Goal: Transaction & Acquisition: Purchase product/service

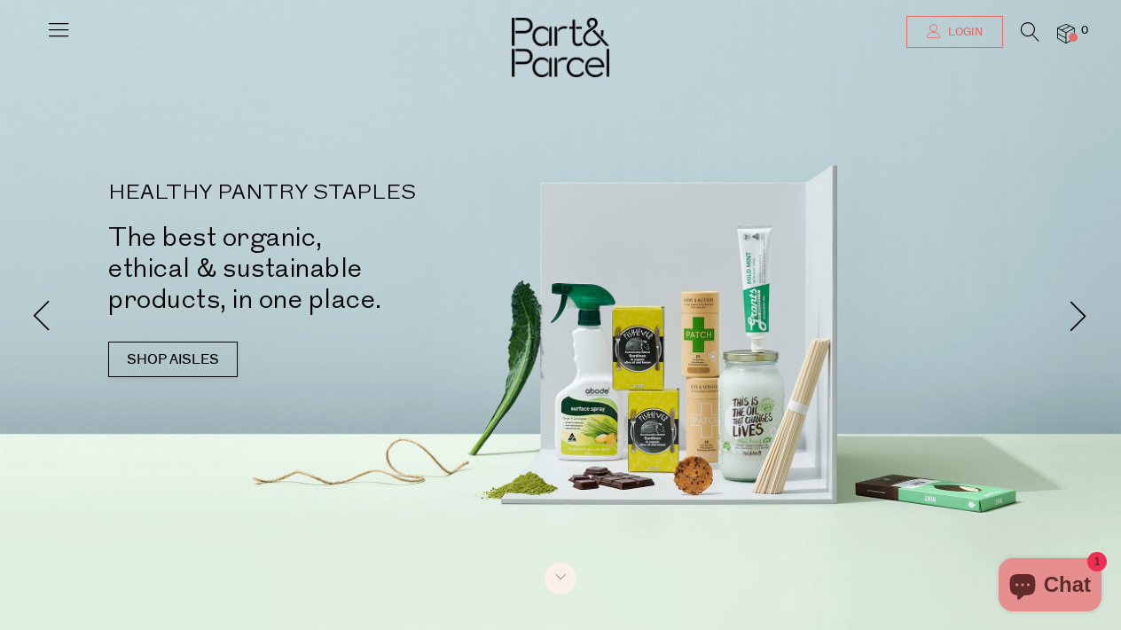
click at [965, 35] on span "Login" at bounding box center [963, 32] width 39 height 15
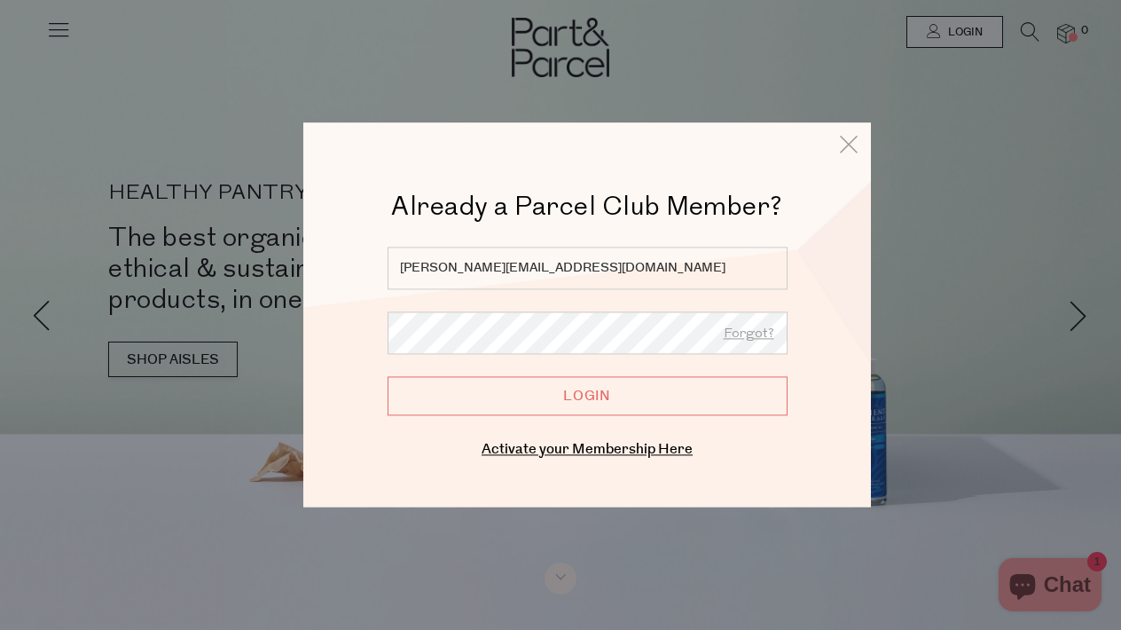
type input "jennifer.hogg2@yahoo.com.au"
drag, startPoint x: 586, startPoint y: 272, endPoint x: 329, endPoint y: 282, distance: 257.4
click at [329, 282] on div "Already a Parcel Club Member? Already a Member? Login. Forgot? jennifer.hogg2@y…" at bounding box center [587, 314] width 568 height 384
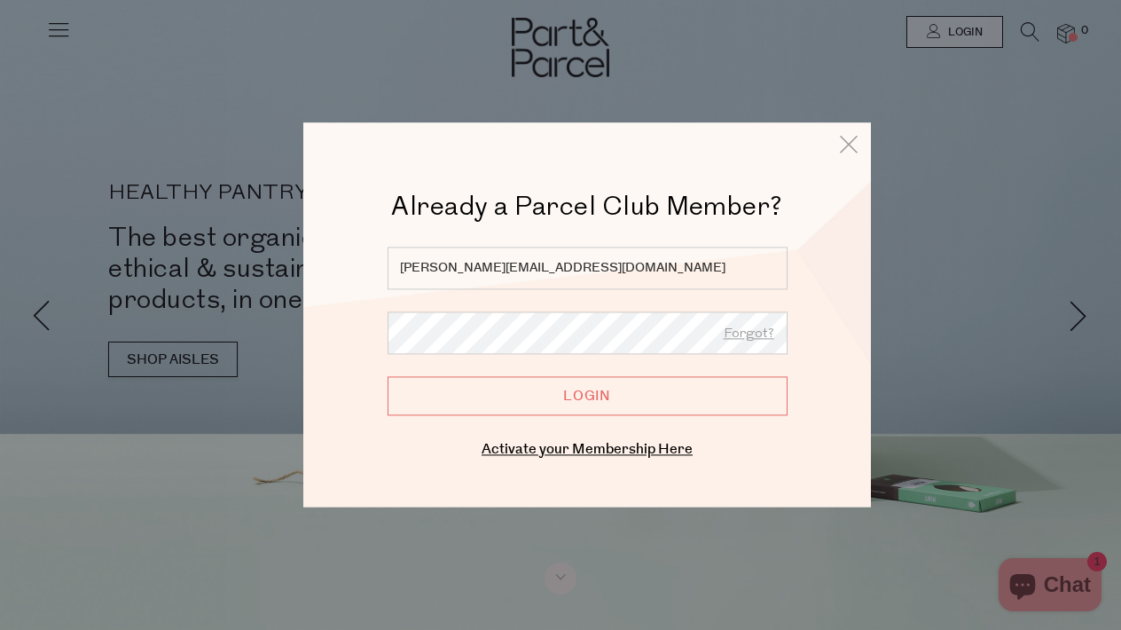
drag, startPoint x: 590, startPoint y: 270, endPoint x: 381, endPoint y: 261, distance: 208.6
click at [381, 261] on div "Already a Member? Login. Forgot? jennifer.hogg2@yahoo.com.au Forgot? Login Ente…" at bounding box center [587, 355] width 479 height 216
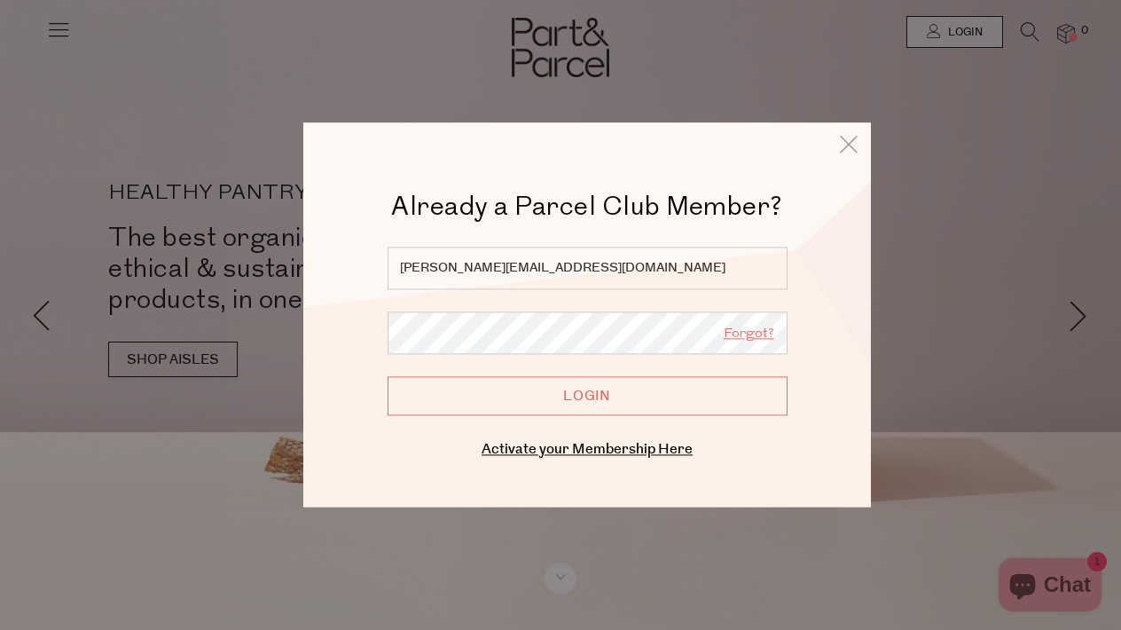
click at [748, 340] on link "Forgot?" at bounding box center [749, 334] width 51 height 23
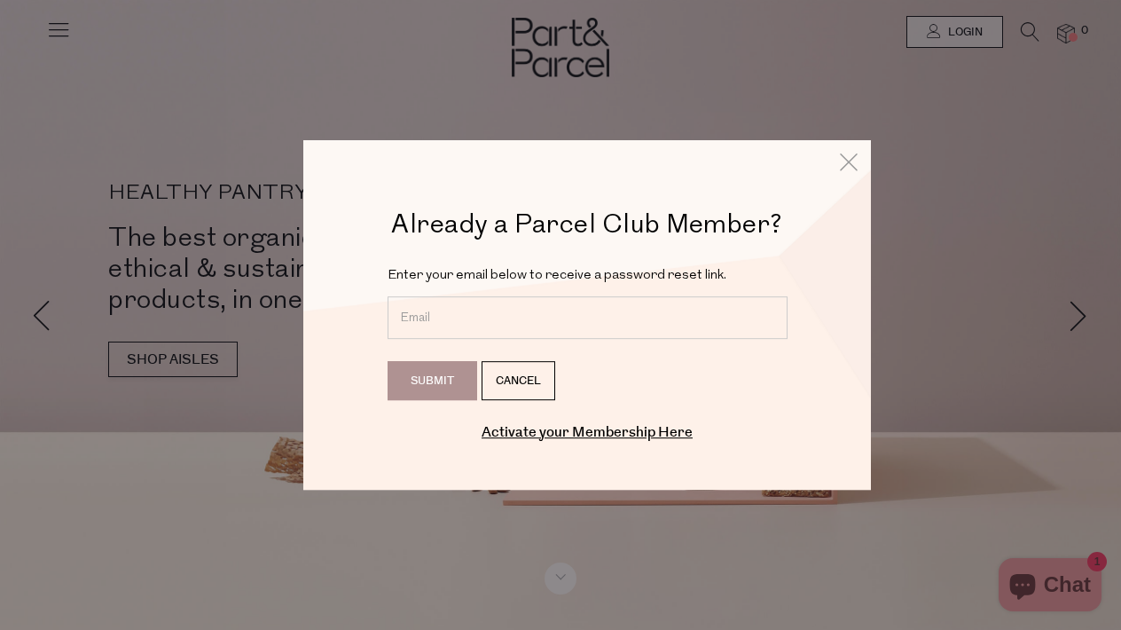
click at [576, 326] on input "email" at bounding box center [588, 317] width 400 height 43
paste input "jennifer.hogg2@yahoo.com.au"
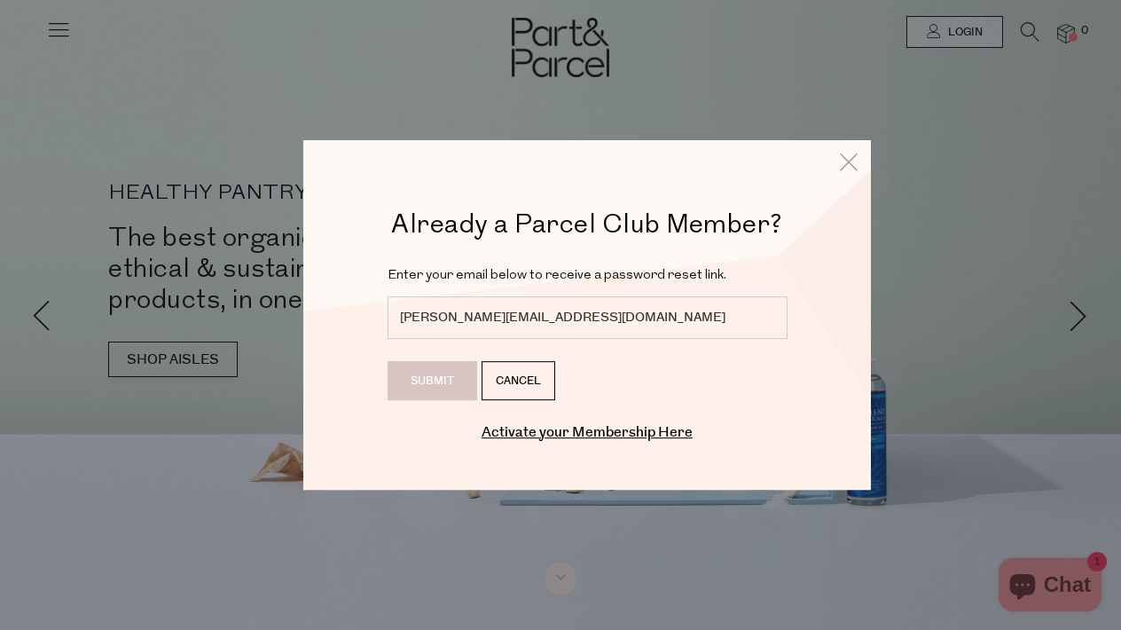
type input "jennifer.hogg2@yahoo.com.au"
click at [436, 373] on input "Submit" at bounding box center [433, 380] width 90 height 39
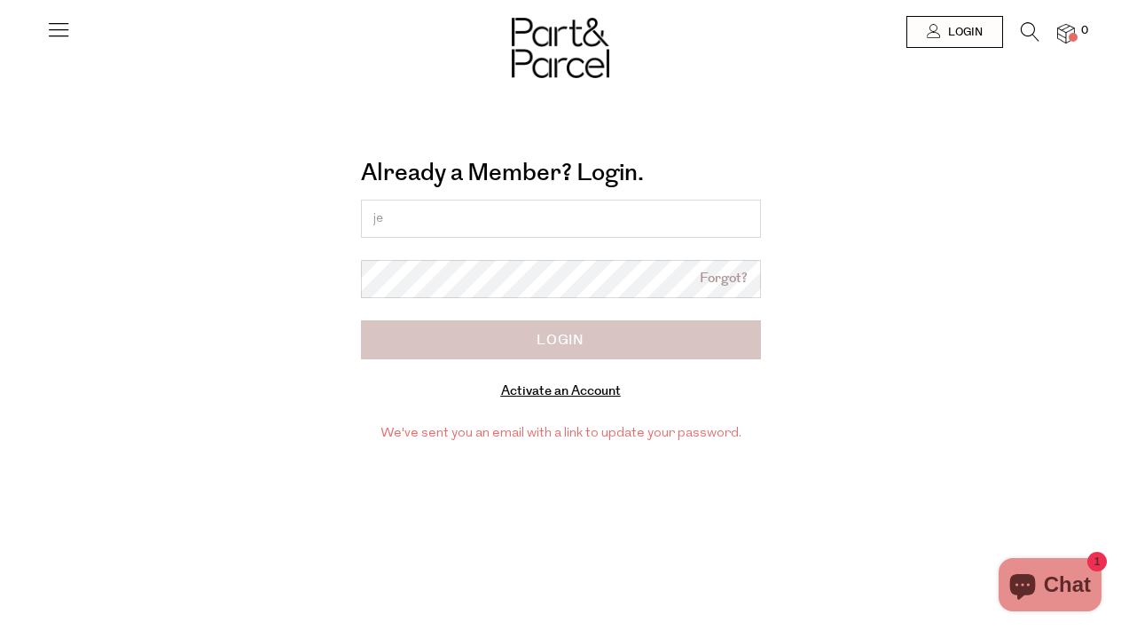
type input "j"
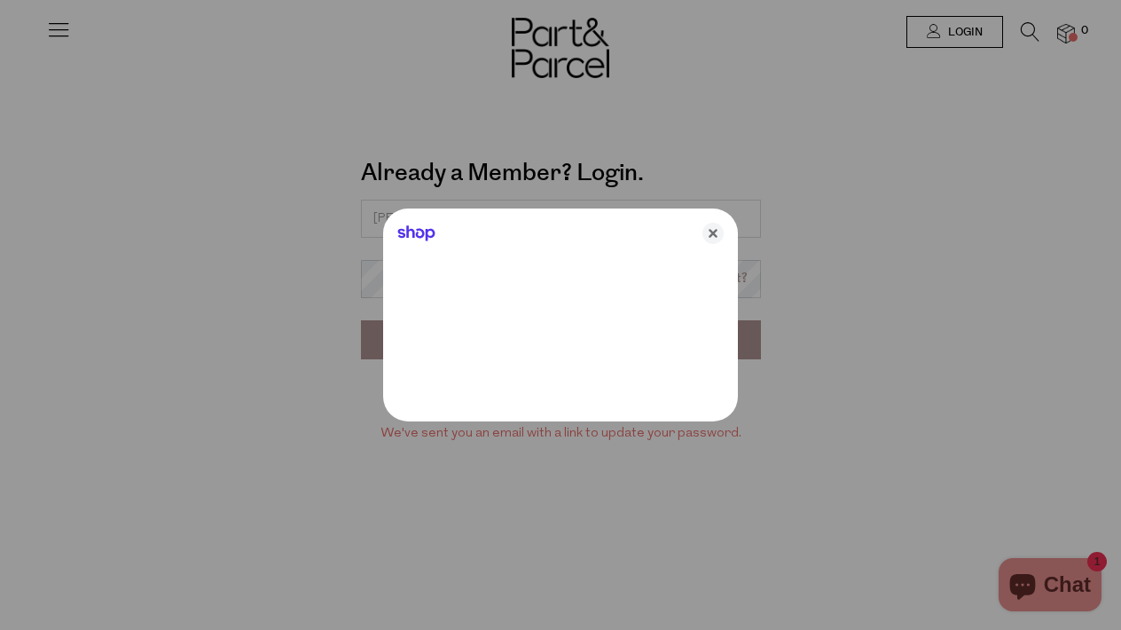
type input "jennifer.hogg2@yahoo.com.au"
click at [715, 233] on icon "Close" at bounding box center [712, 233] width 21 height 21
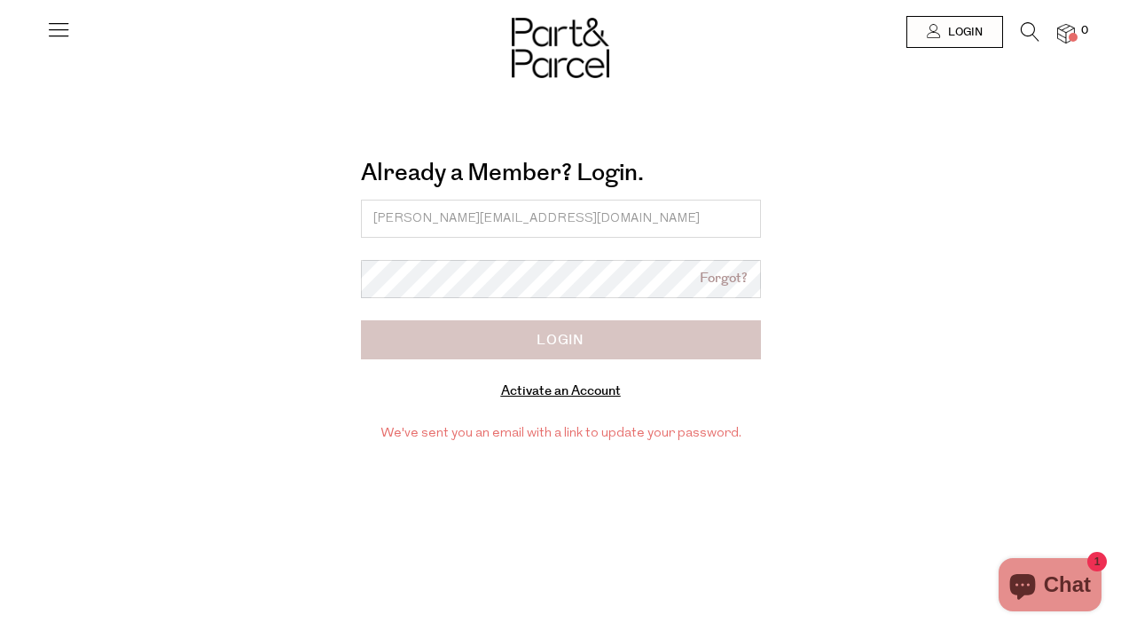
click at [510, 354] on input "Login" at bounding box center [561, 339] width 400 height 39
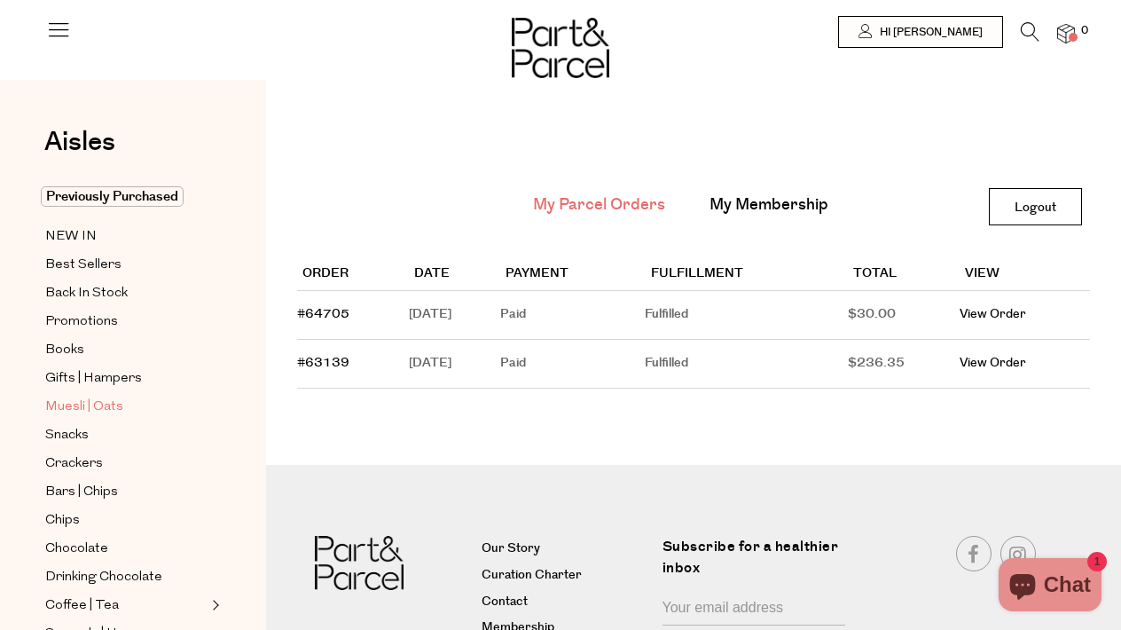
click at [102, 404] on span "Muesli | Oats" at bounding box center [84, 406] width 78 height 21
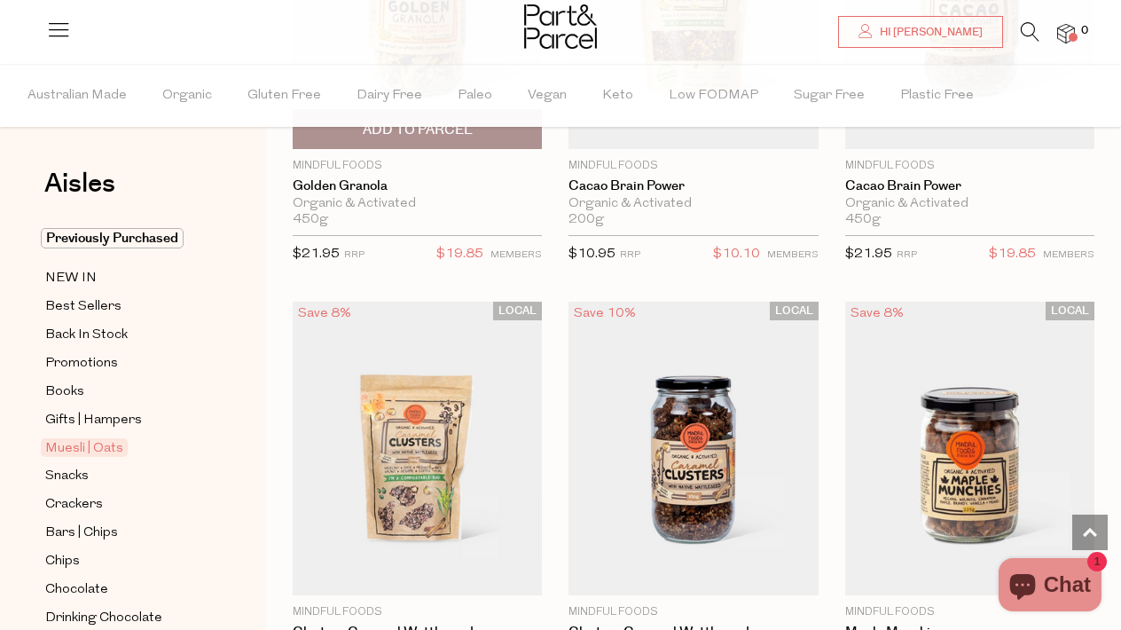
scroll to position [1742, 0]
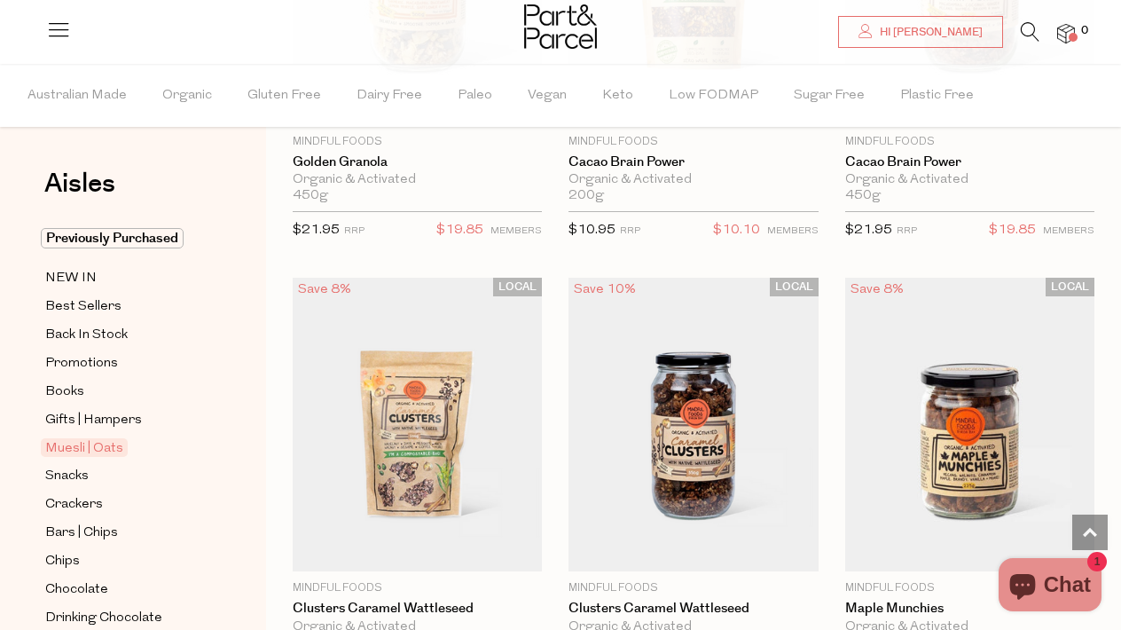
click at [1026, 28] on icon at bounding box center [1030, 32] width 19 height 20
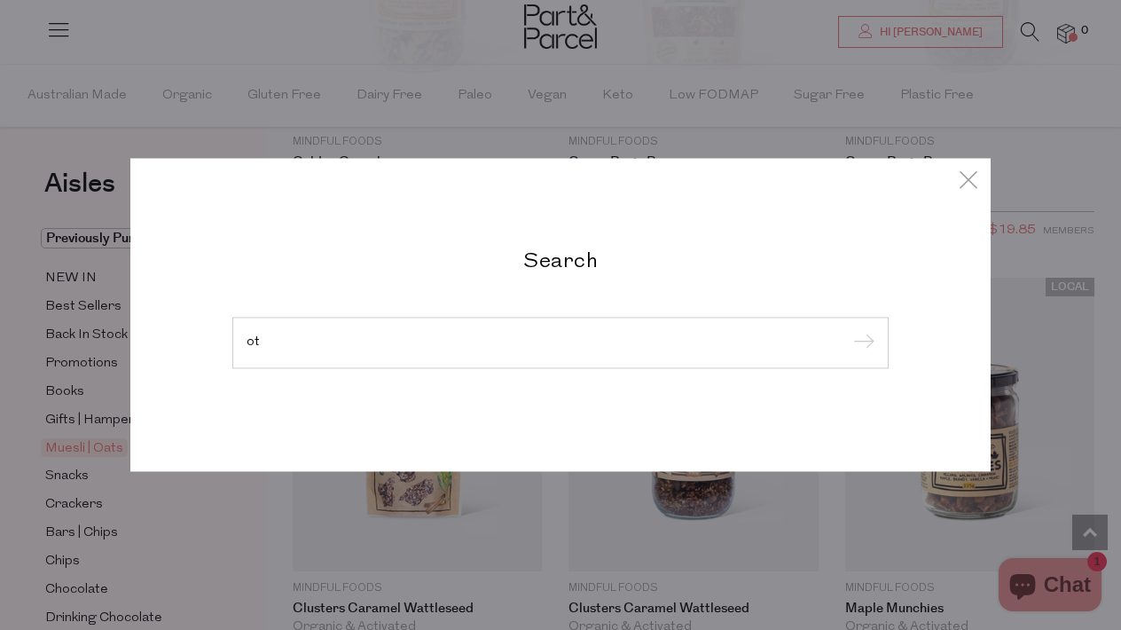
type input "o"
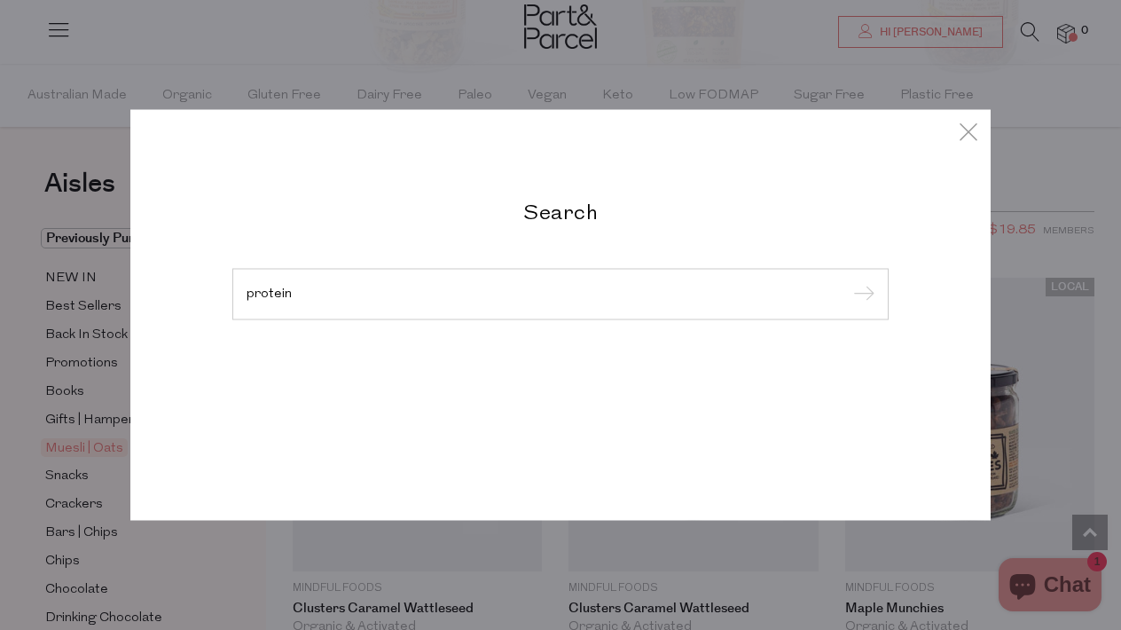
type input "protein"
click at [861, 295] on input "submit" at bounding box center [861, 295] width 27 height 27
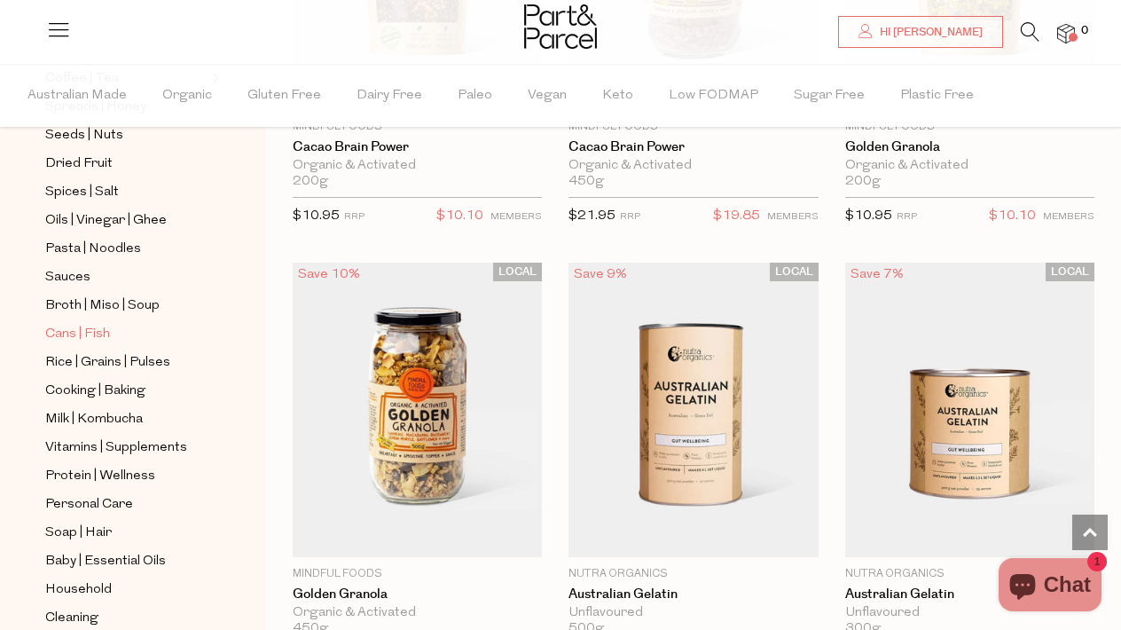
scroll to position [569, 0]
click at [114, 472] on span "Protein | Wellness" at bounding box center [100, 475] width 110 height 21
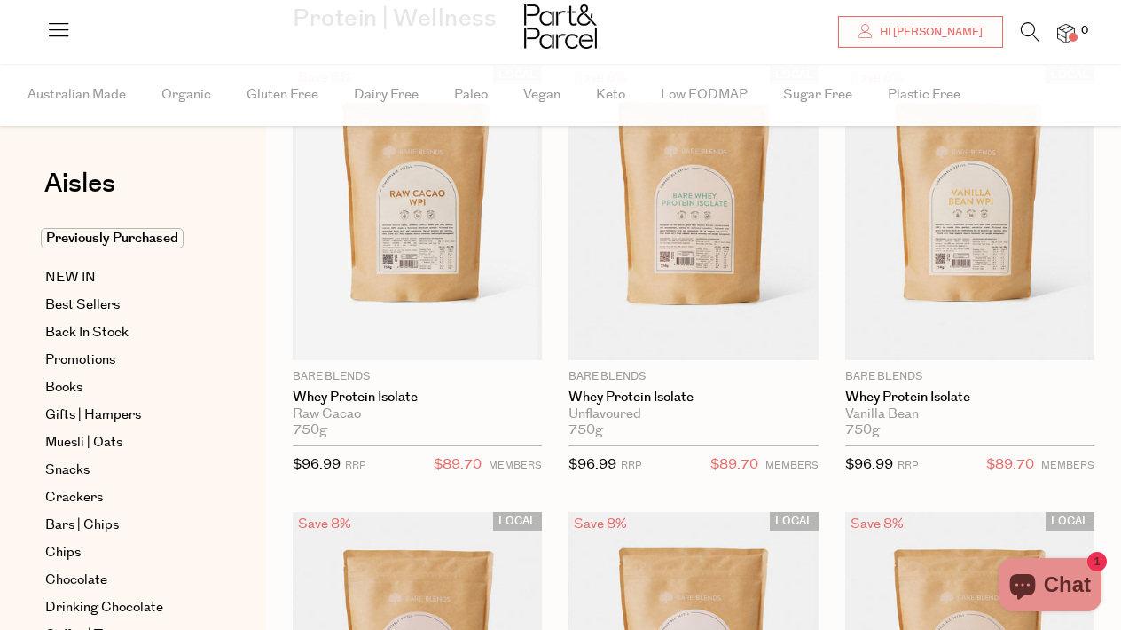
scroll to position [168, 0]
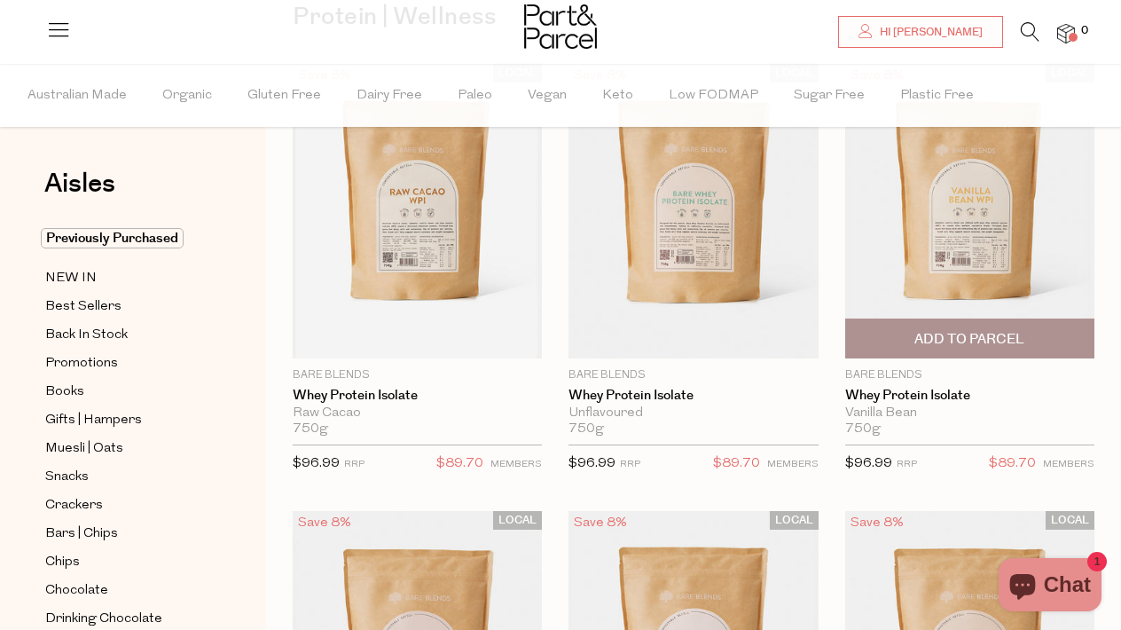
click at [966, 337] on span "Add To Parcel" at bounding box center [969, 339] width 110 height 19
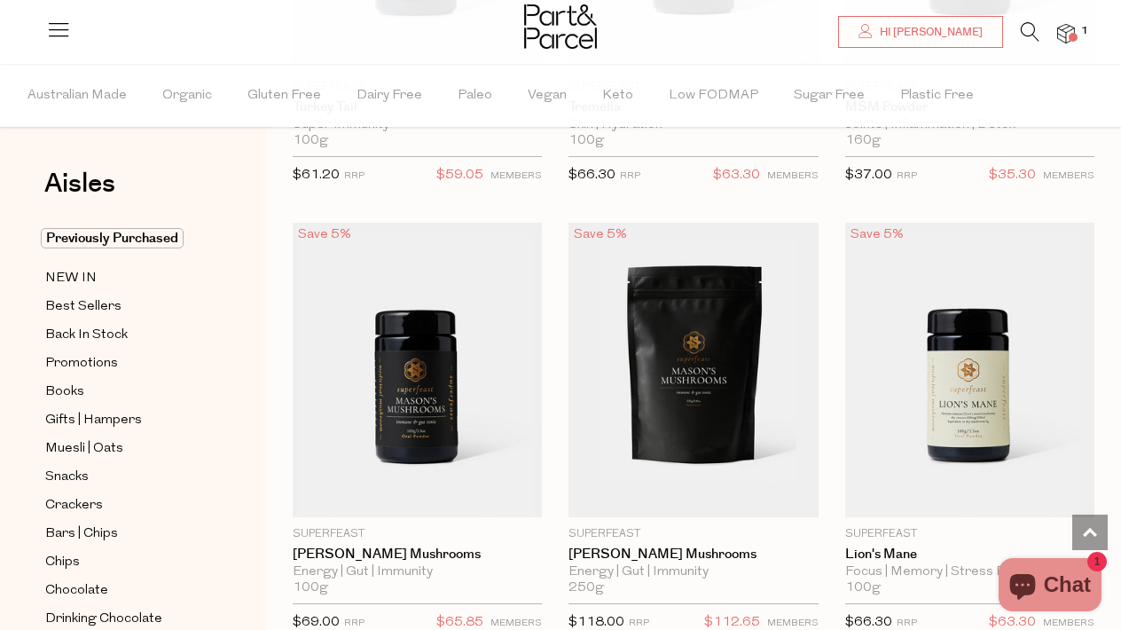
scroll to position [4979, 1]
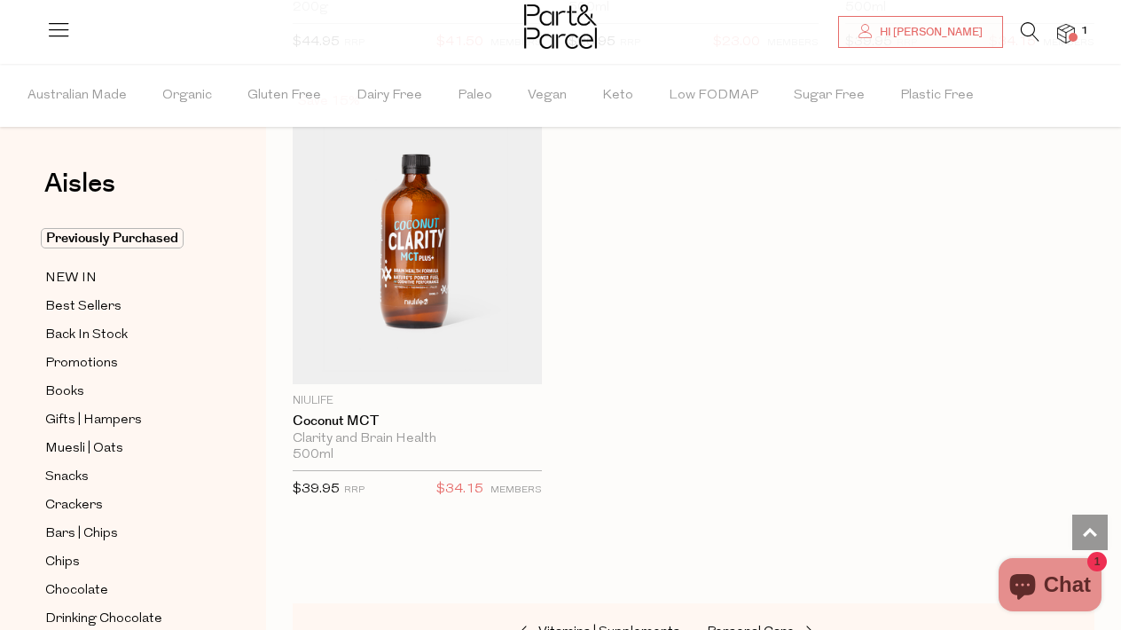
scroll to position [12265, 0]
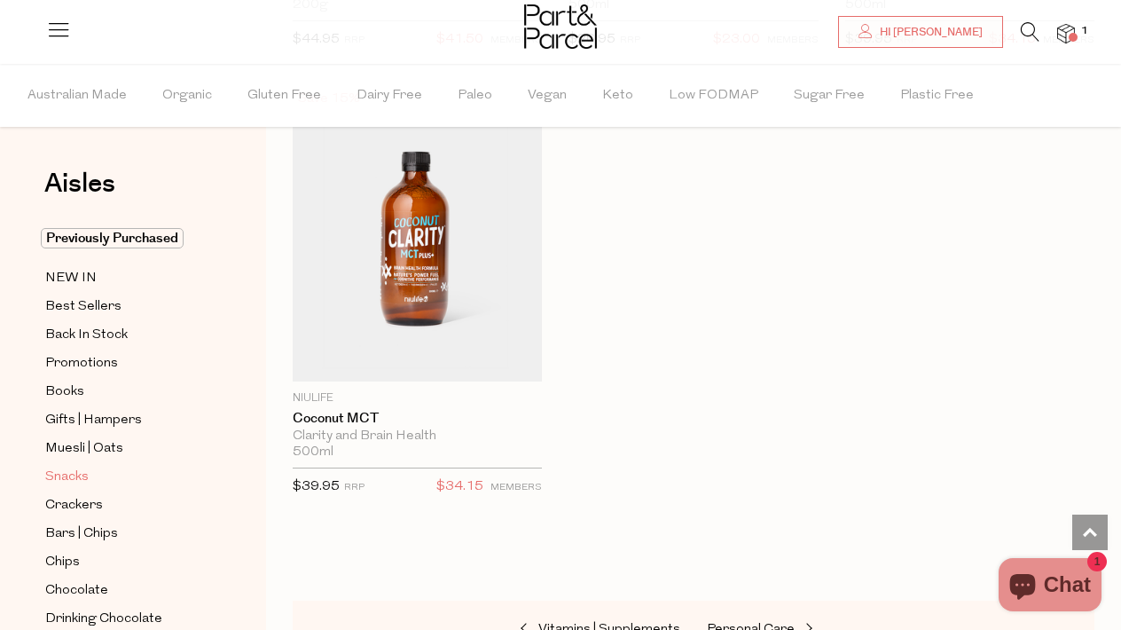
click at [78, 471] on span "Snacks" at bounding box center [66, 477] width 43 height 21
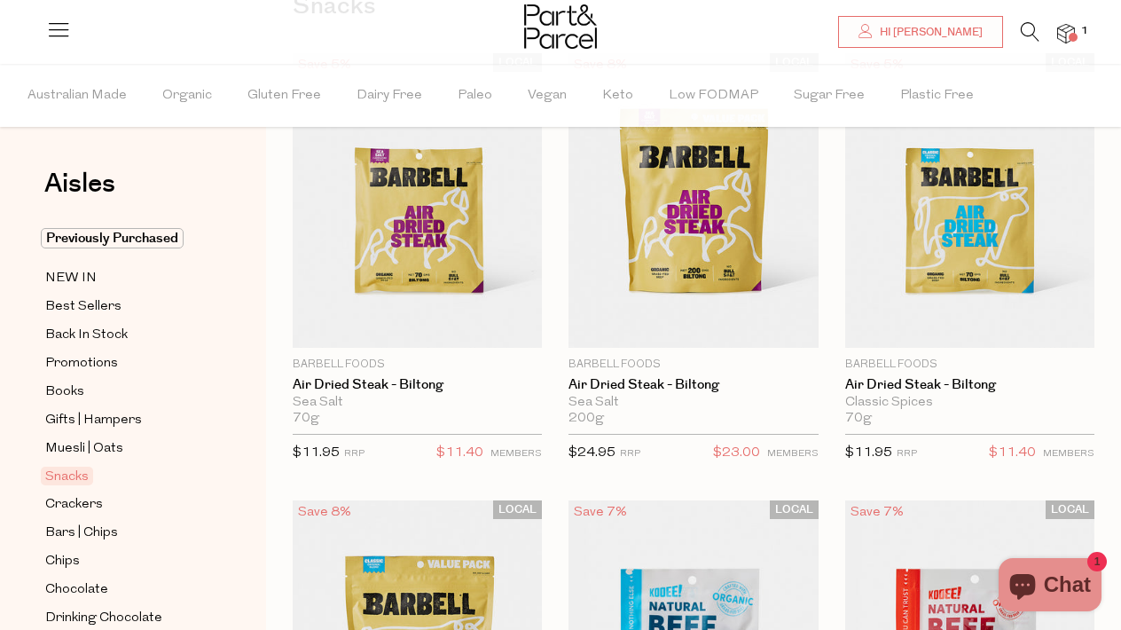
scroll to position [179, 0]
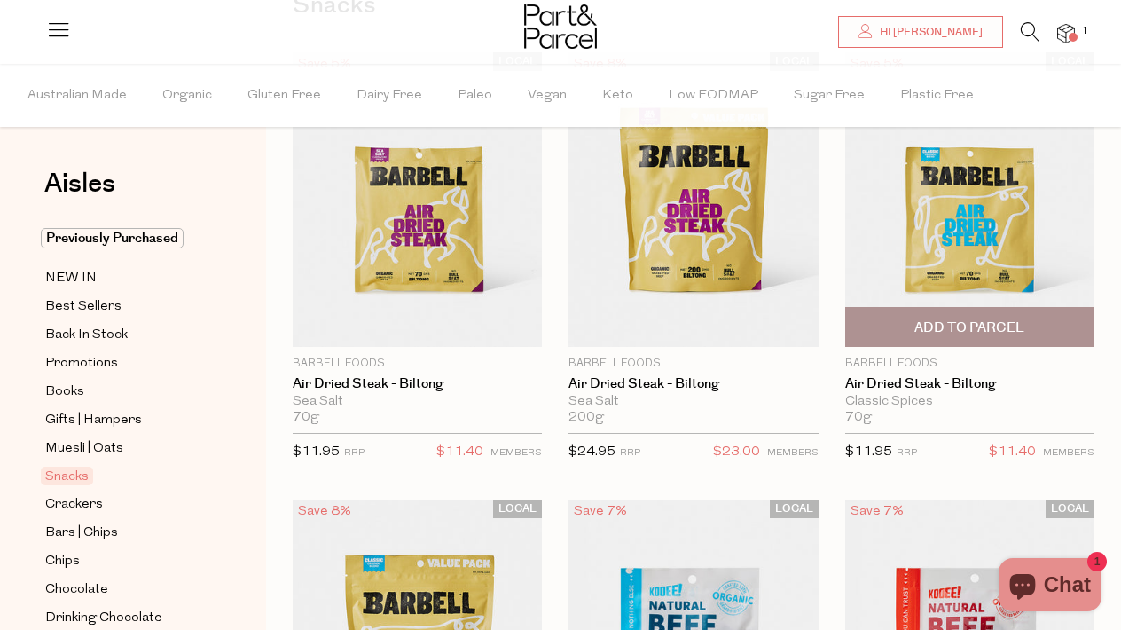
click at [1016, 321] on span "Add To Parcel" at bounding box center [969, 327] width 110 height 19
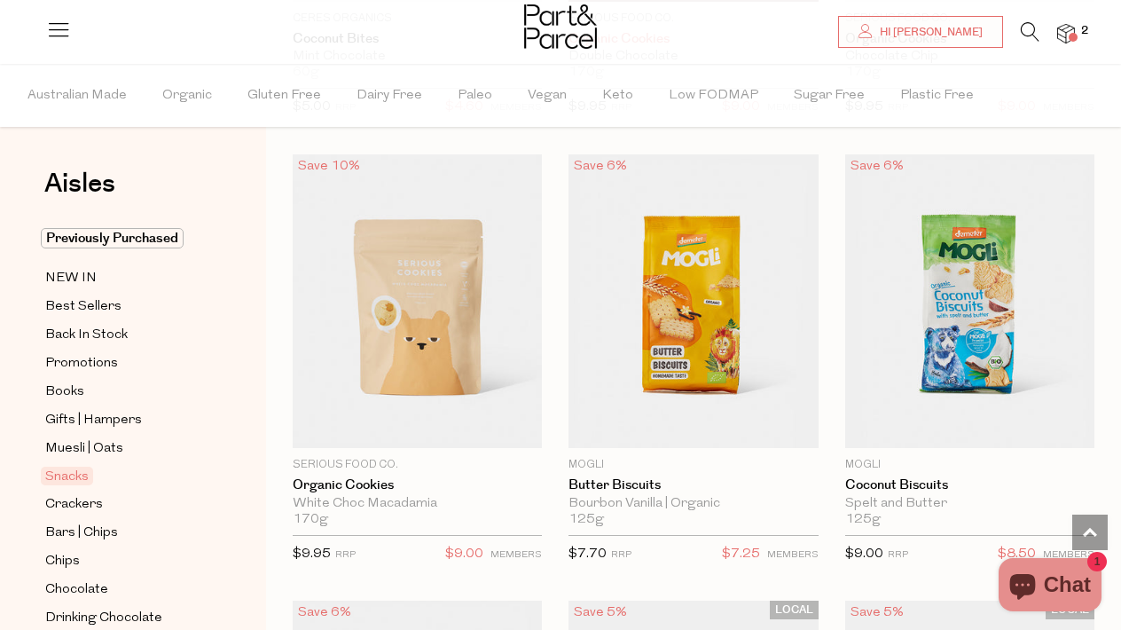
scroll to position [5031, 0]
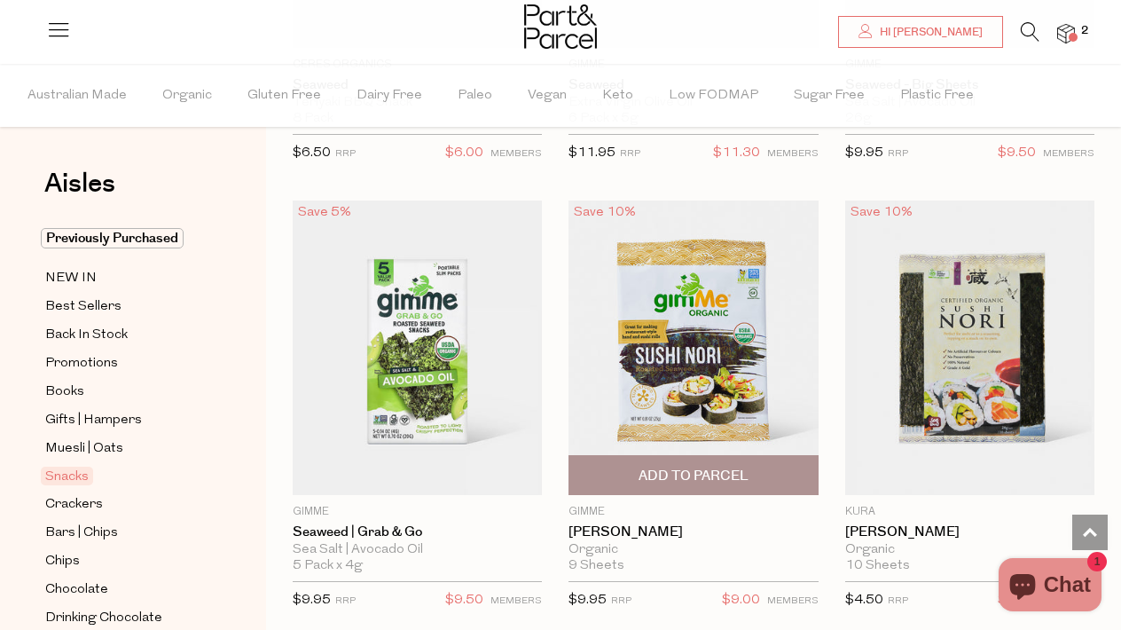
scroll to position [8115, 0]
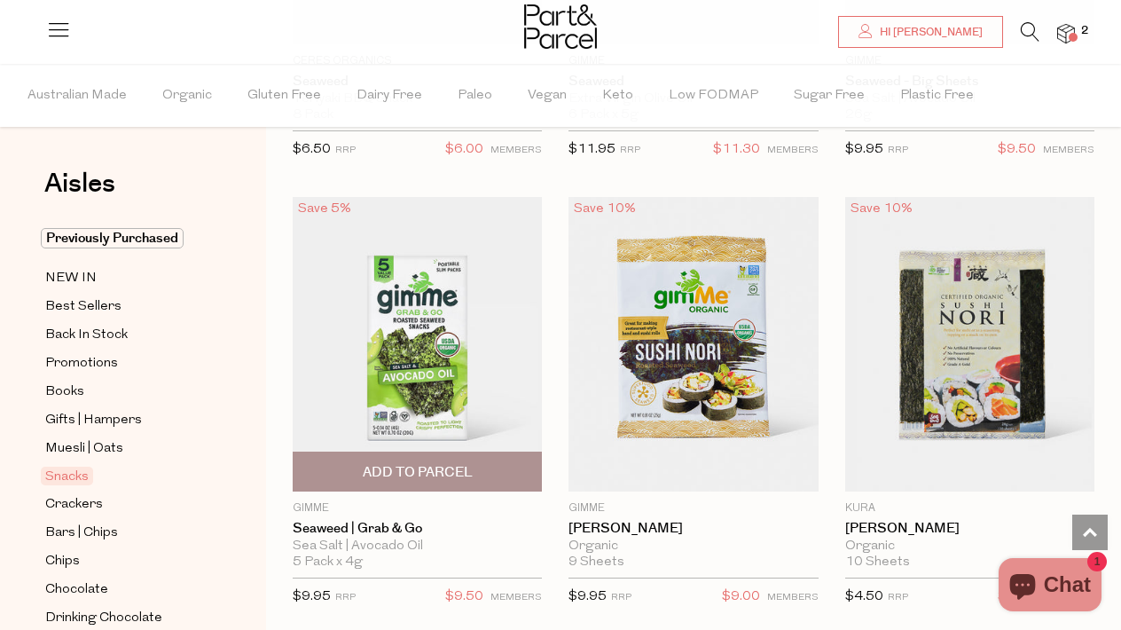
click at [393, 452] on span "Add To Parcel" at bounding box center [417, 471] width 239 height 38
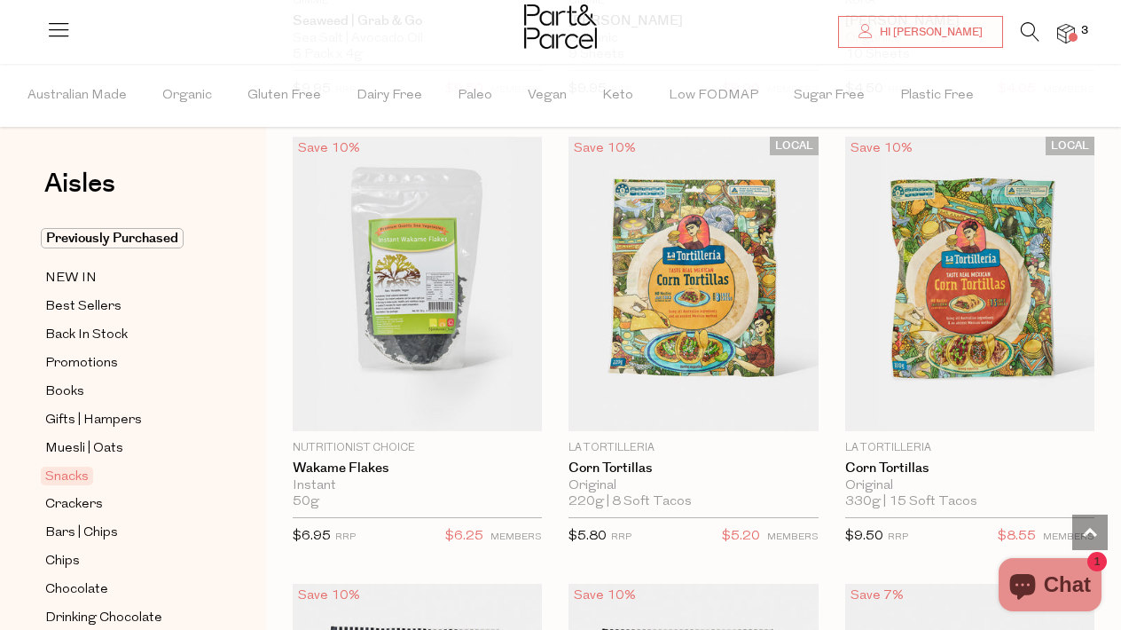
scroll to position [8625, 0]
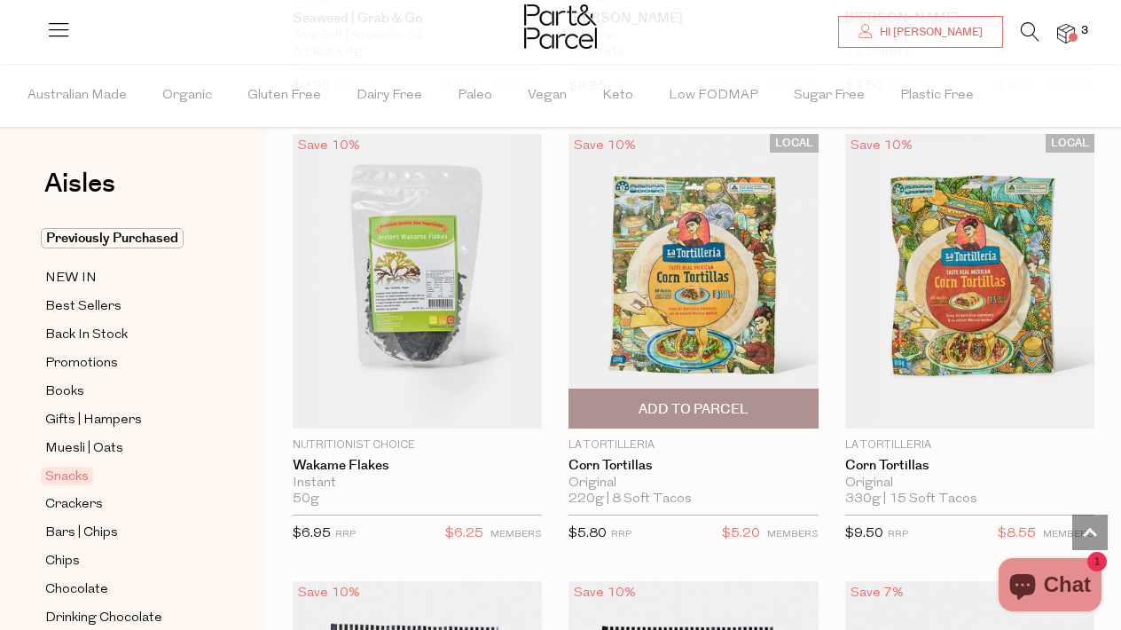
click at [641, 400] on span "Add To Parcel" at bounding box center [694, 409] width 110 height 19
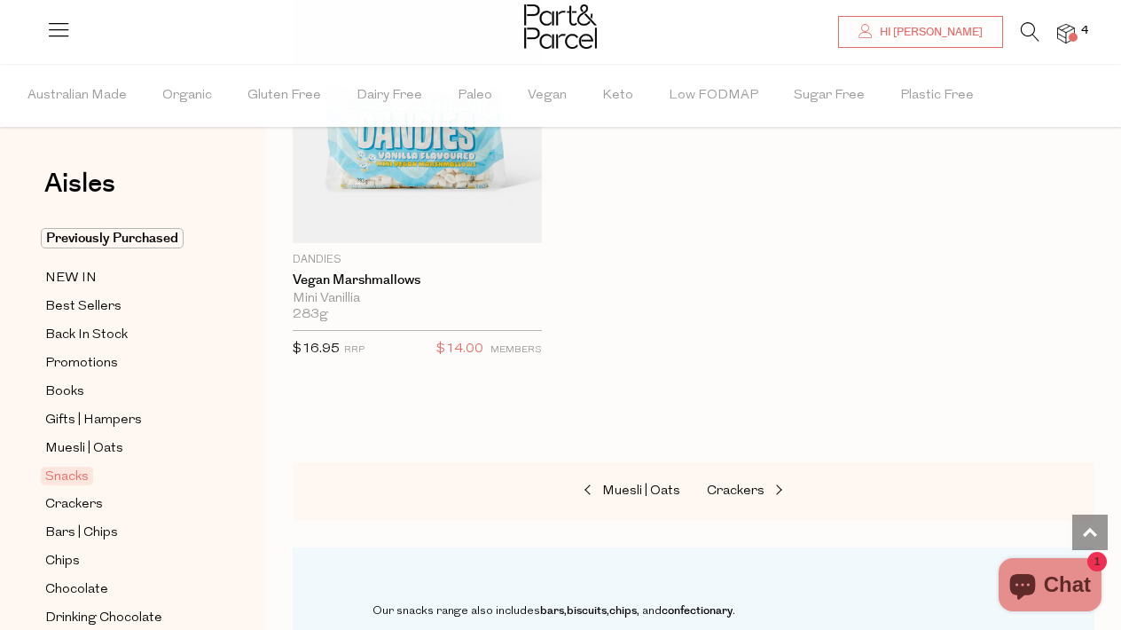
scroll to position [10151, 0]
click at [725, 483] on span "Crackers" at bounding box center [736, 489] width 58 height 13
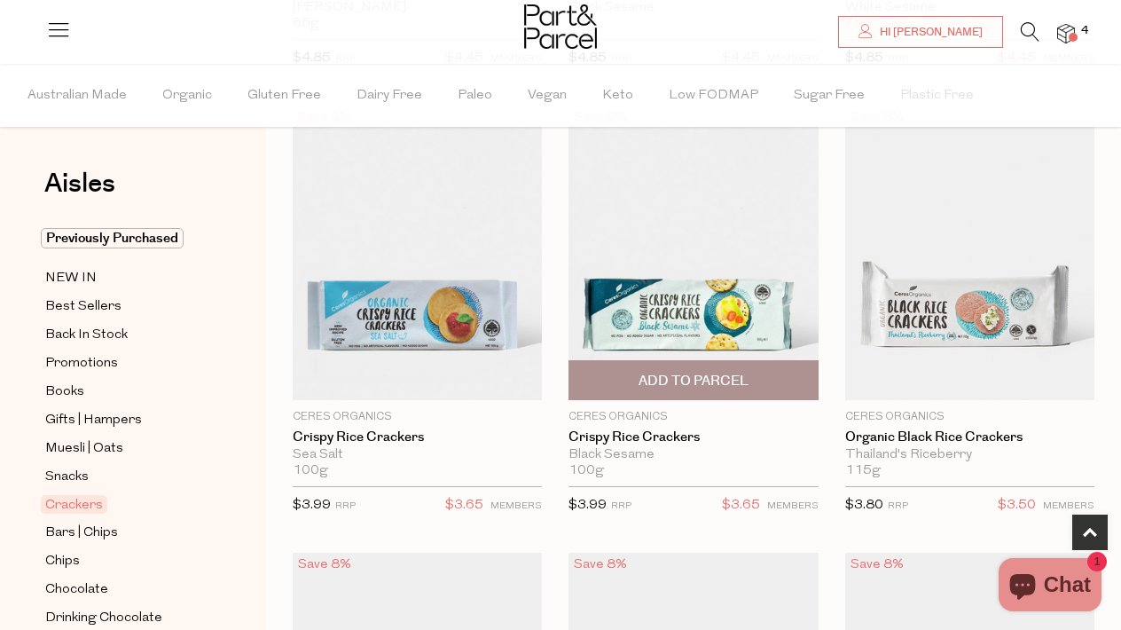
scroll to position [580, 0]
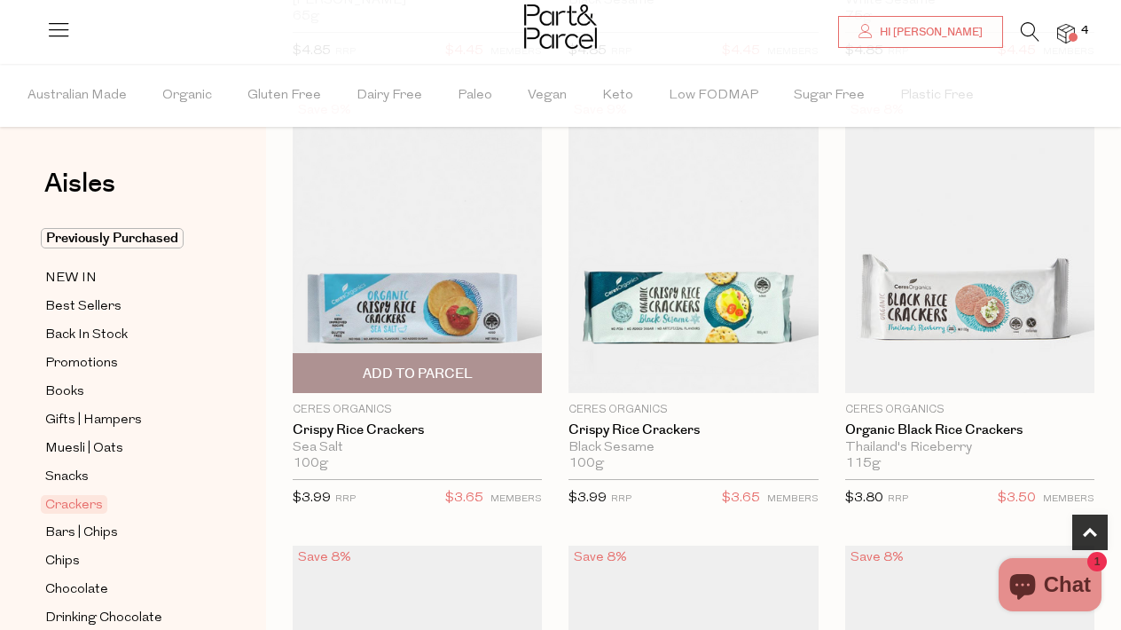
click at [406, 295] on img at bounding box center [417, 245] width 249 height 294
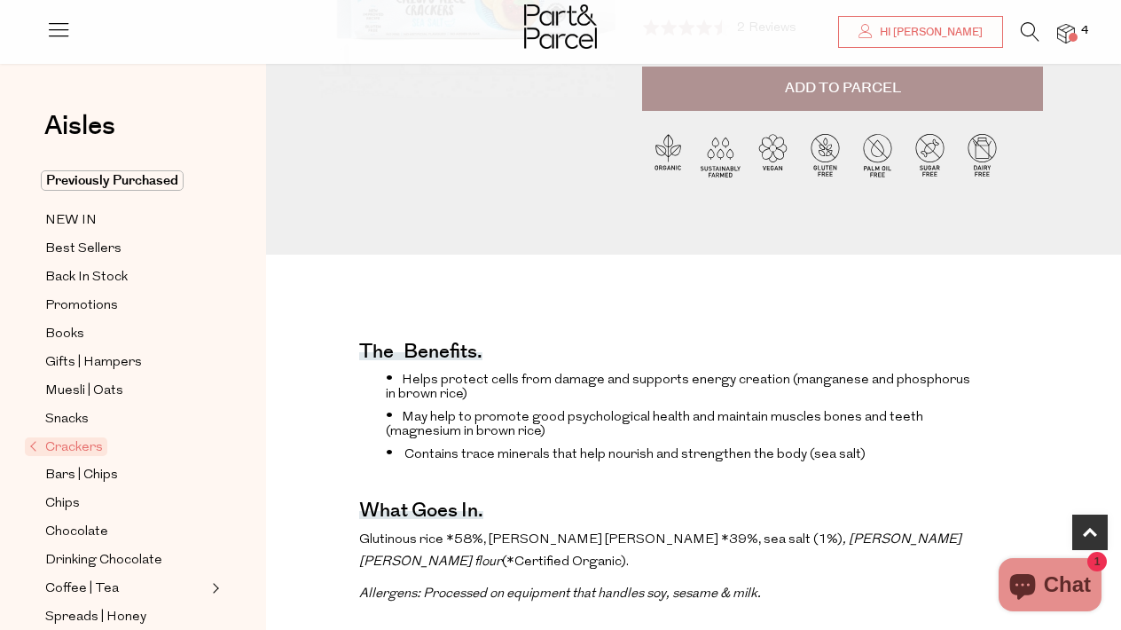
scroll to position [366, 0]
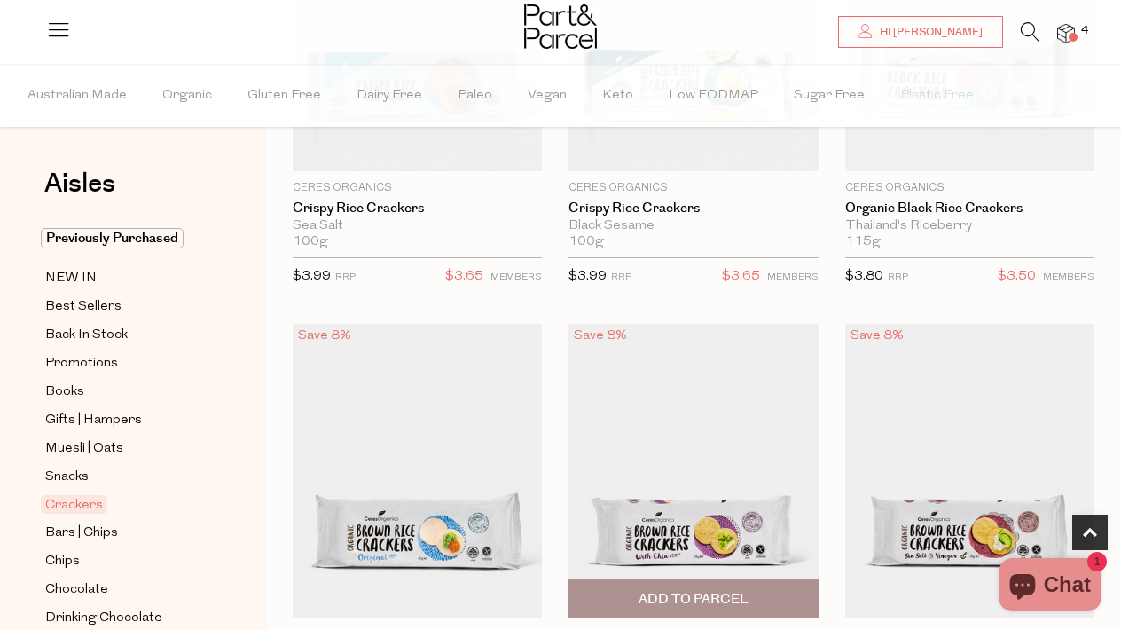
scroll to position [973, 0]
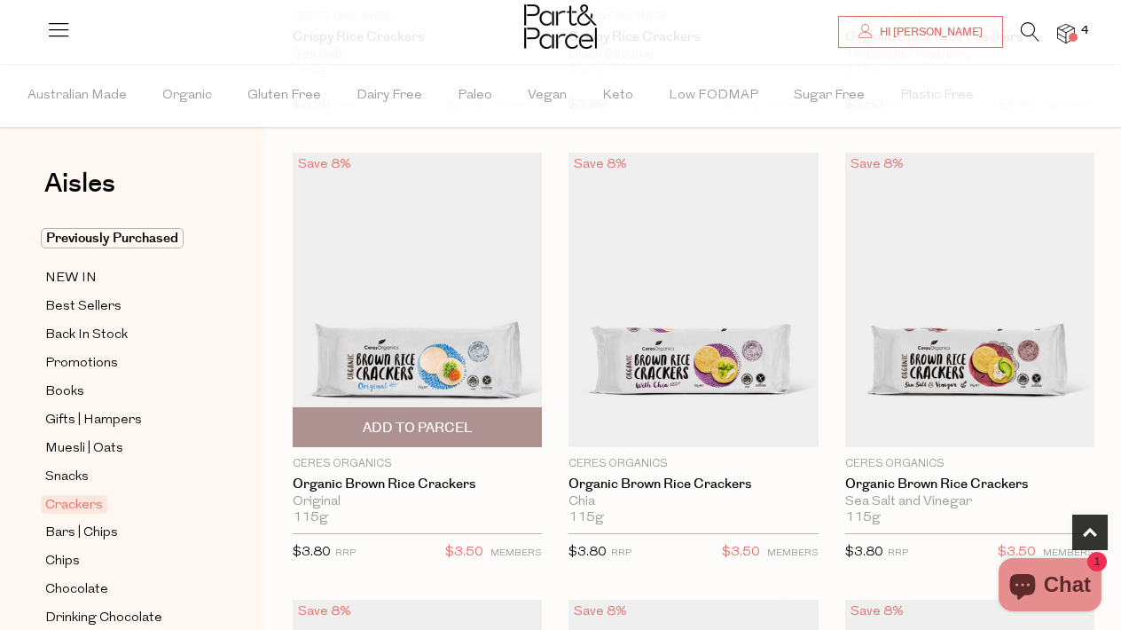
click at [467, 365] on img at bounding box center [417, 300] width 249 height 294
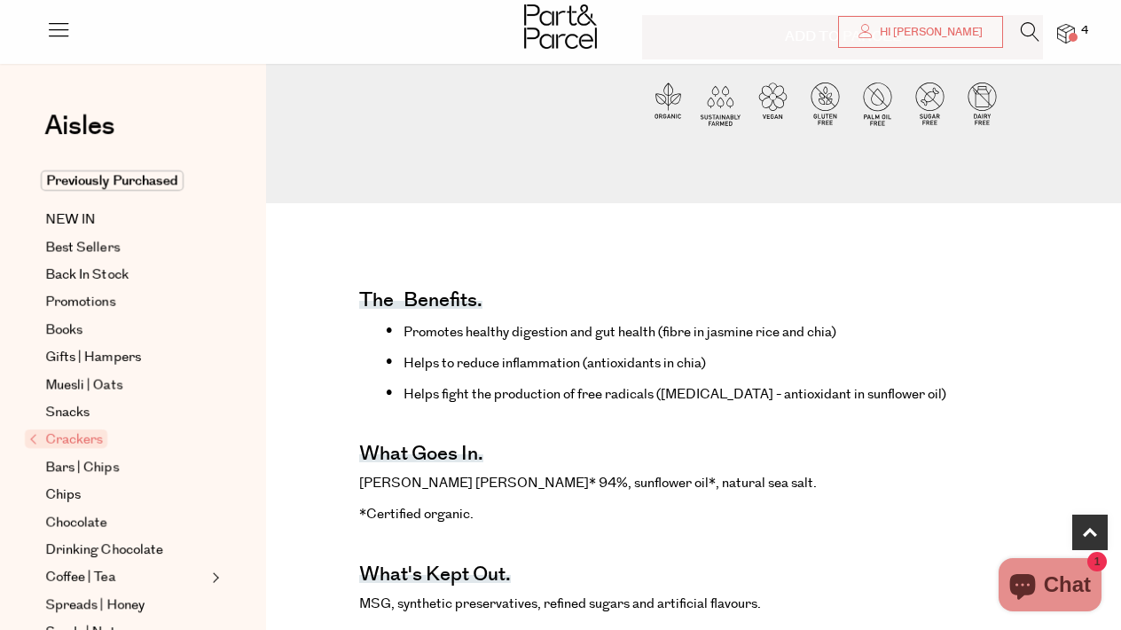
scroll to position [423, 0]
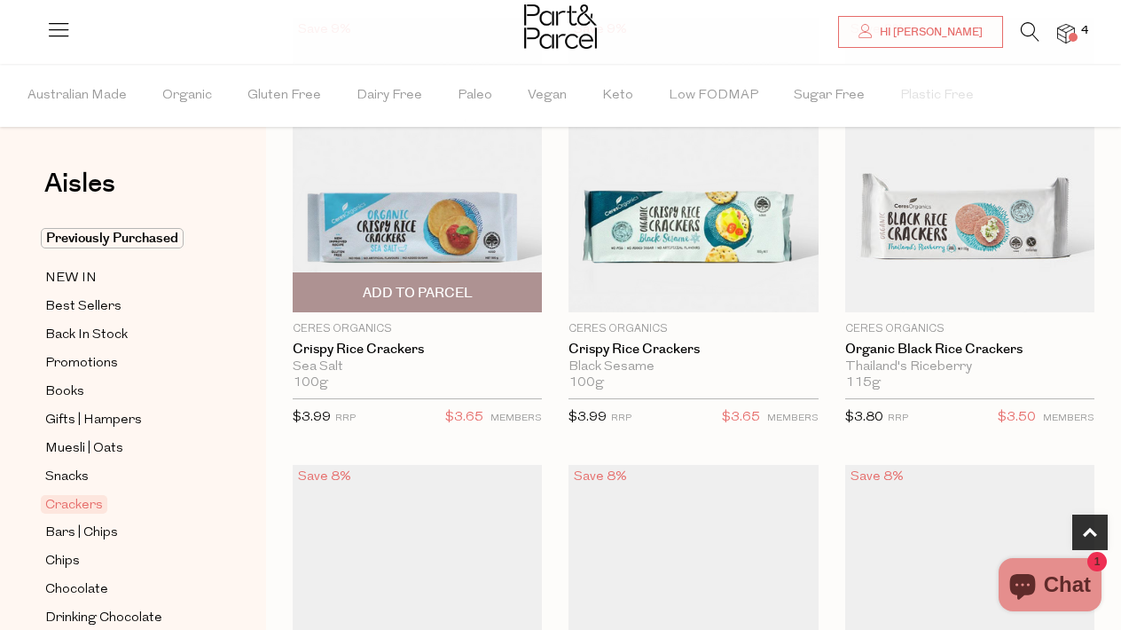
click at [406, 286] on span "Add To Parcel" at bounding box center [418, 293] width 110 height 19
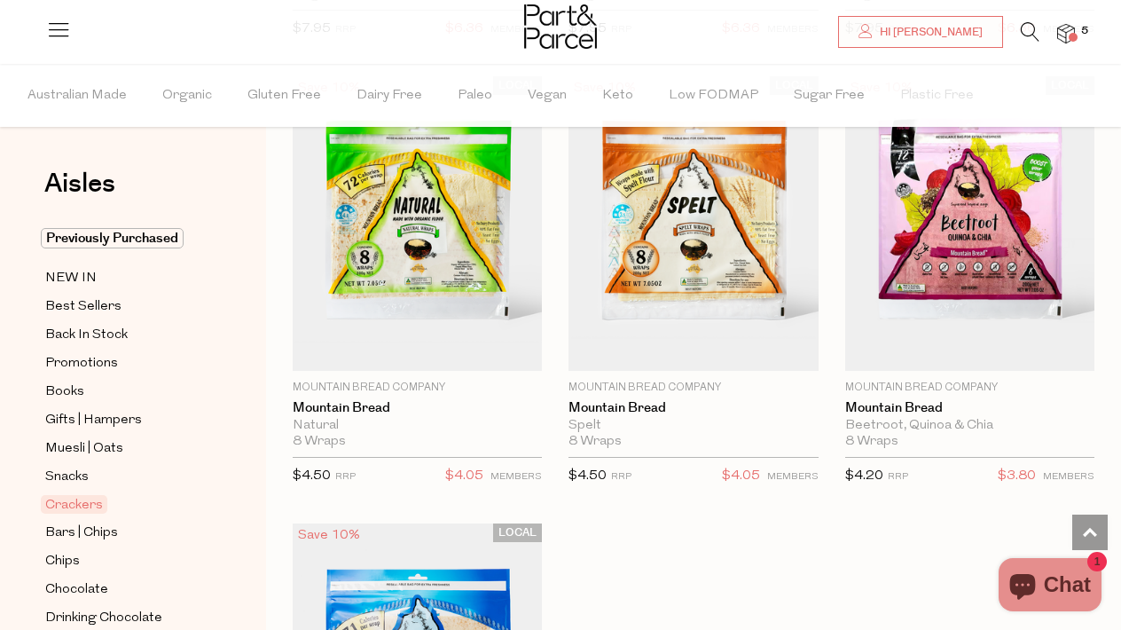
scroll to position [5071, 0]
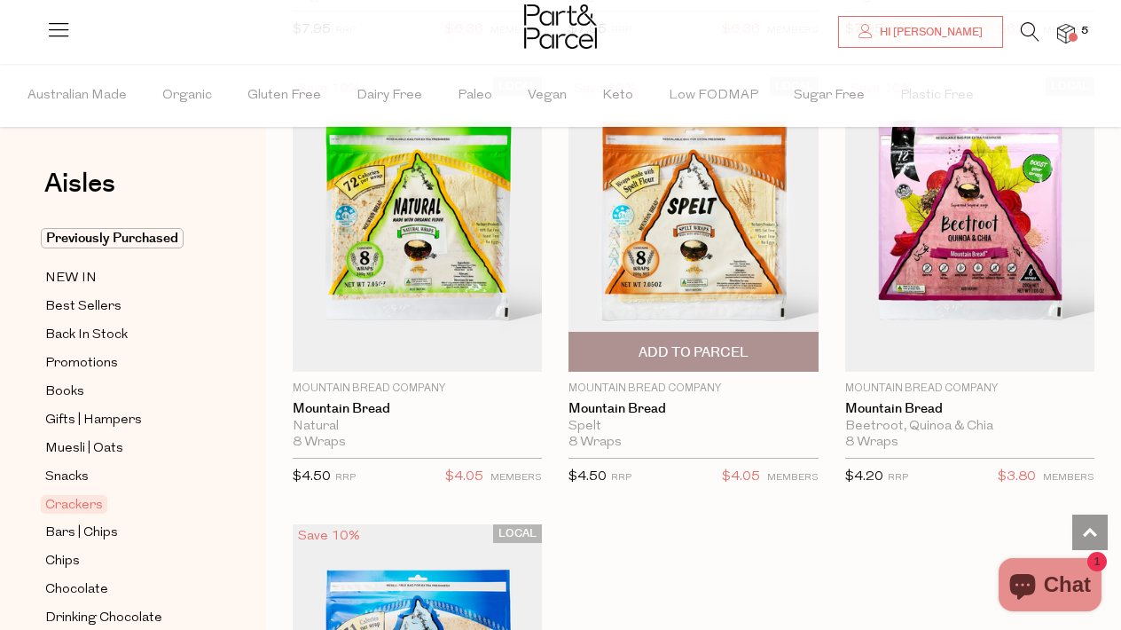
click at [692, 347] on span "Add To Parcel" at bounding box center [694, 352] width 110 height 19
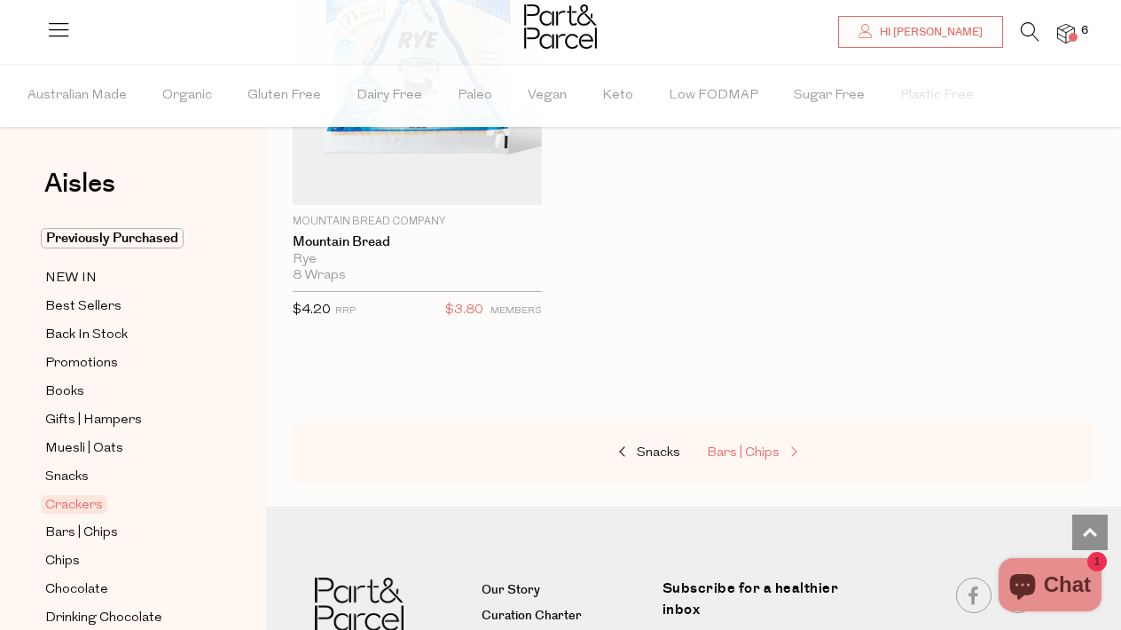
click at [755, 446] on span "Bars | Chips" at bounding box center [743, 452] width 73 height 13
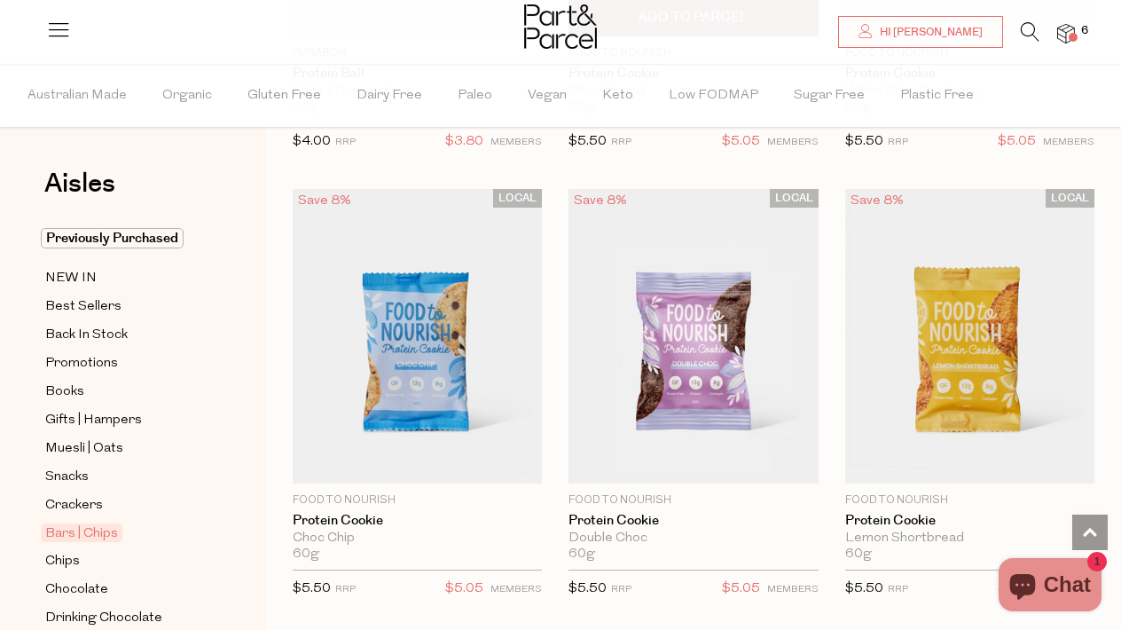
scroll to position [6819, 0]
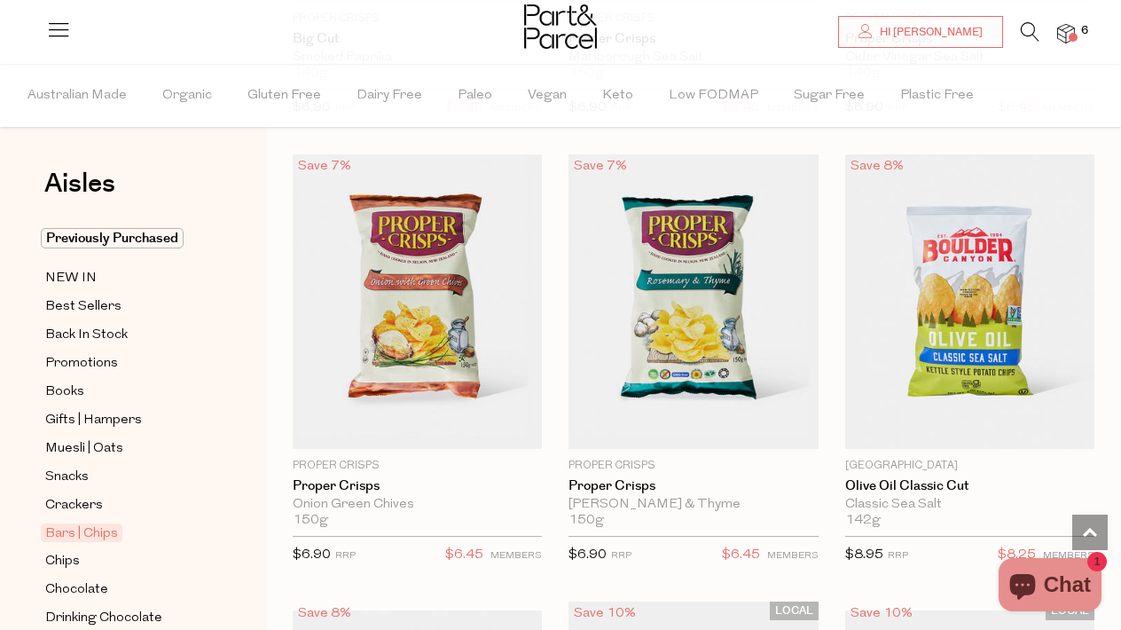
scroll to position [9553, 0]
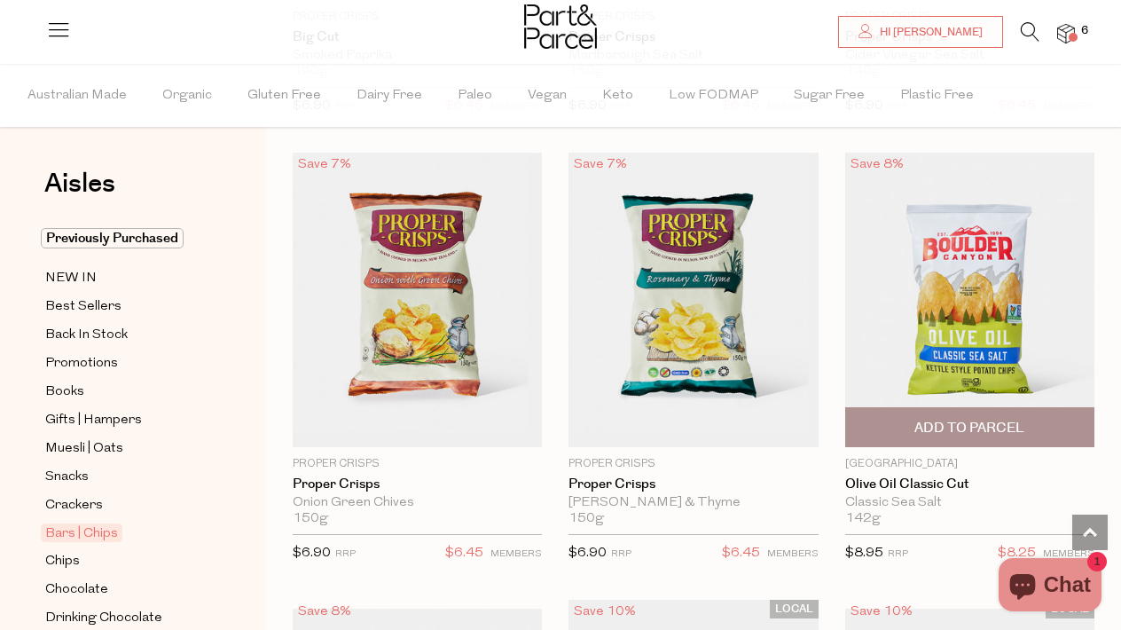
click at [950, 419] on span "Add To Parcel" at bounding box center [969, 428] width 110 height 19
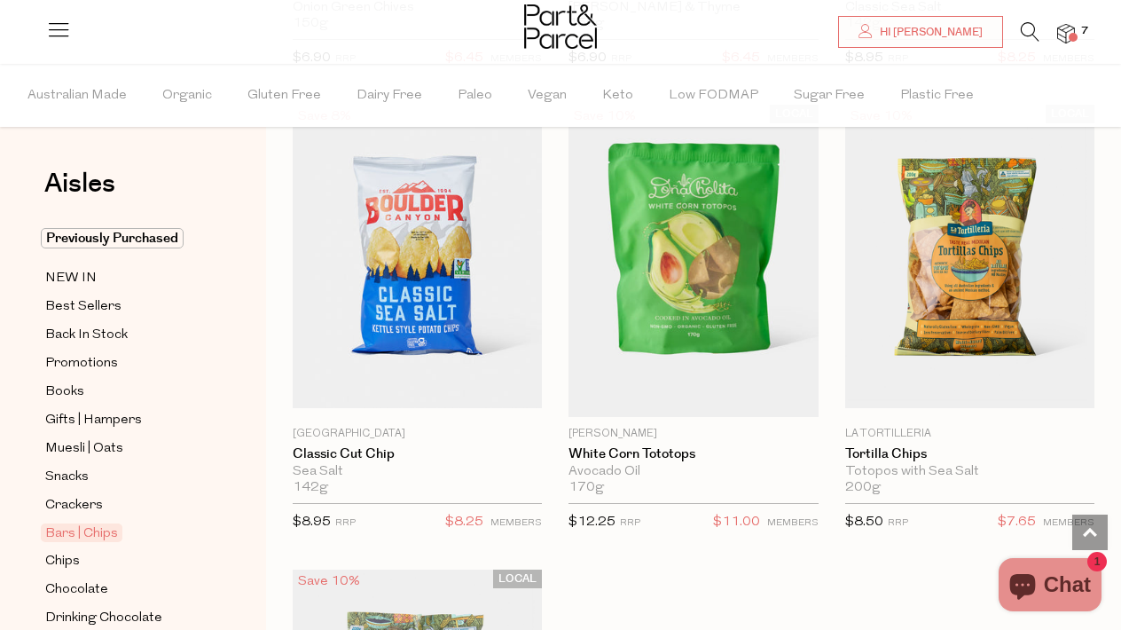
scroll to position [10024, 0]
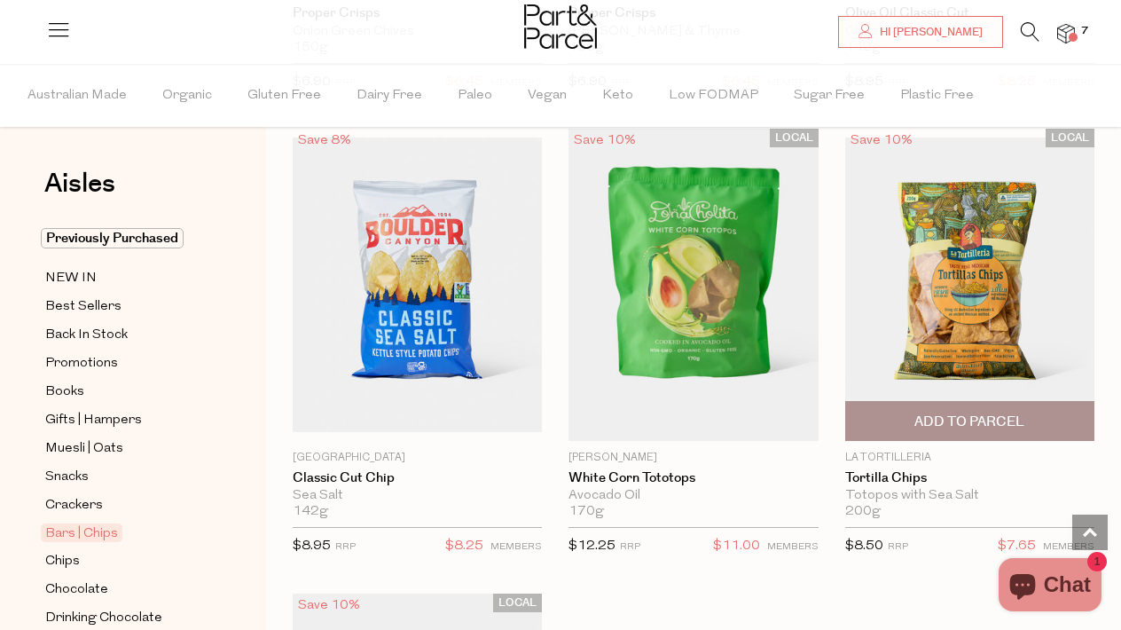
click at [953, 402] on span "Add To Parcel" at bounding box center [970, 421] width 239 height 38
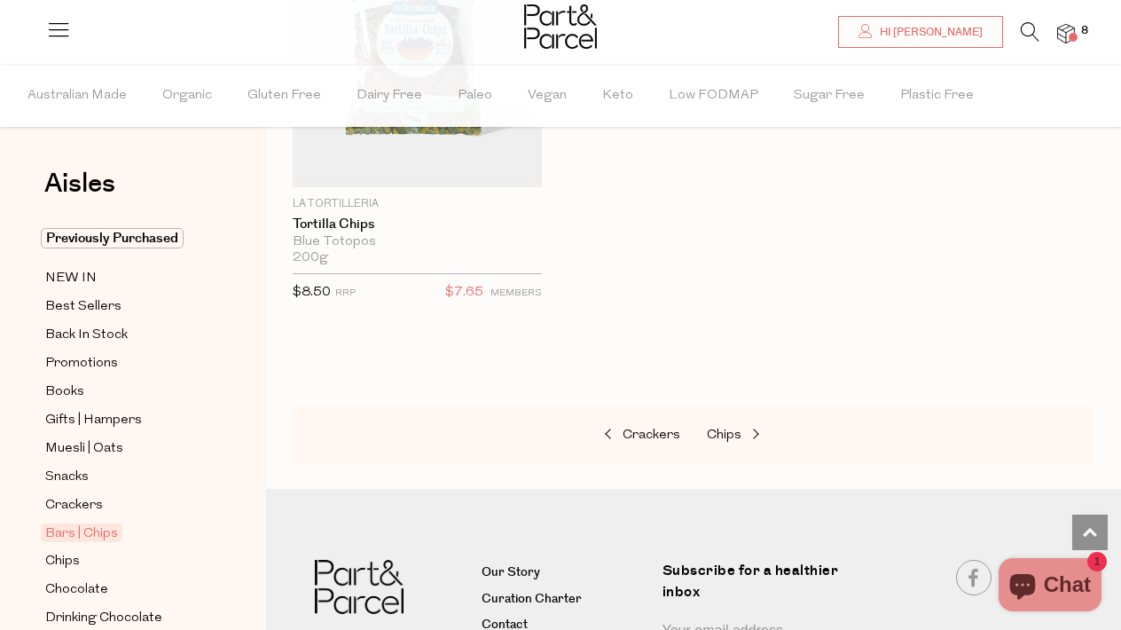
scroll to position [10730, 0]
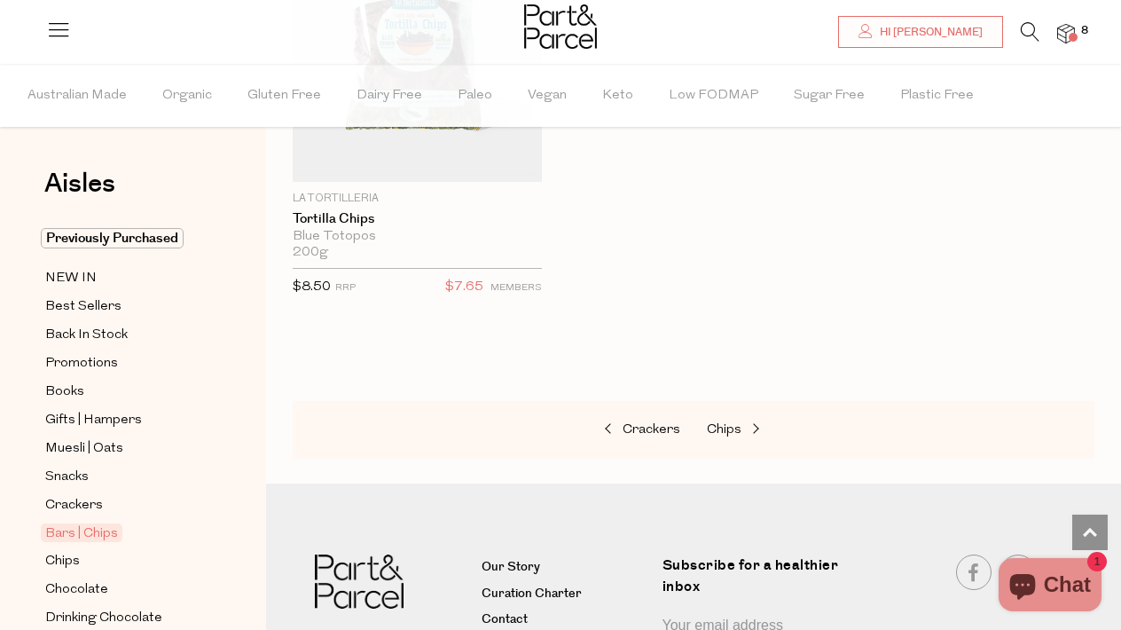
click at [722, 401] on div "Crackers Chips" at bounding box center [694, 430] width 802 height 59
click at [724, 423] on span "Chips" at bounding box center [724, 429] width 35 height 13
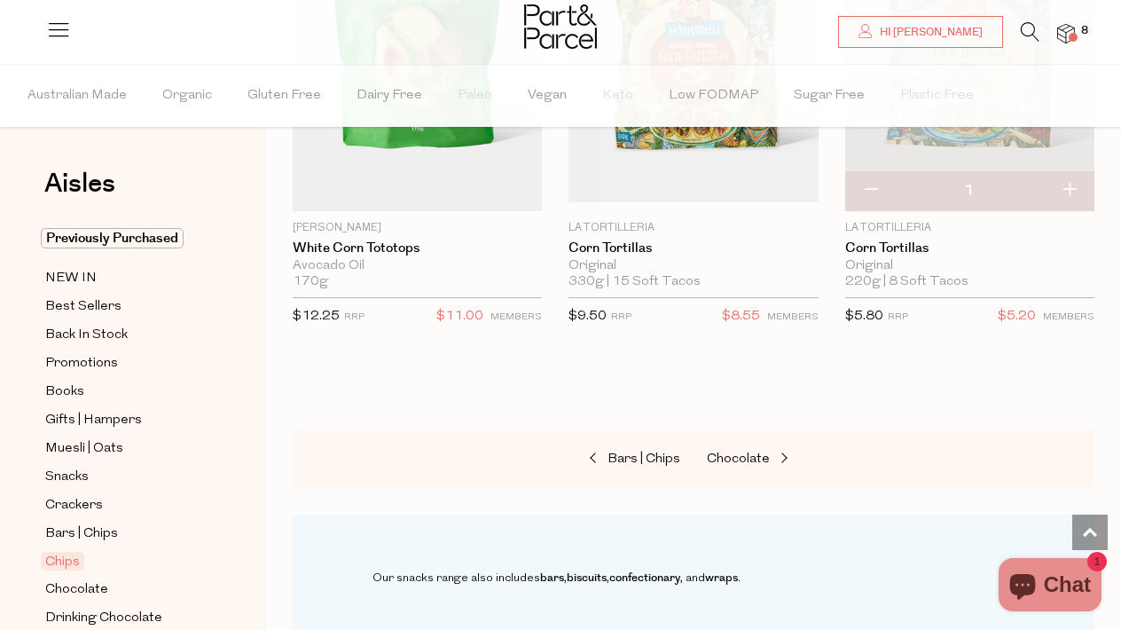
scroll to position [2586, 0]
click at [739, 451] on span "Chocolate" at bounding box center [738, 457] width 63 height 13
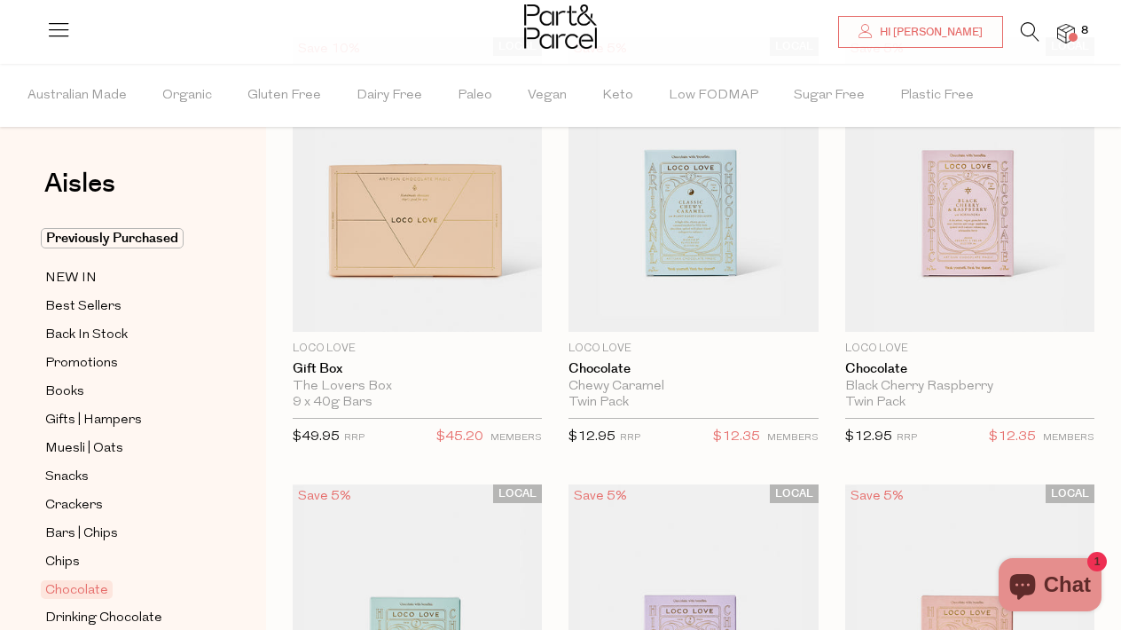
scroll to position [193, 0]
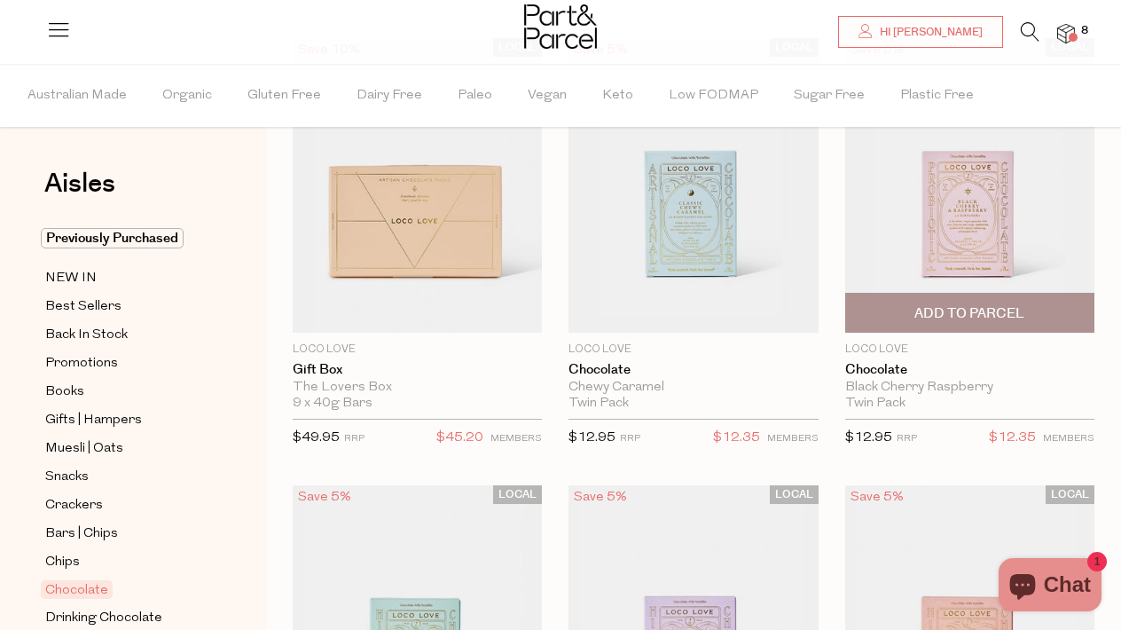
click at [964, 314] on span "Add To Parcel" at bounding box center [969, 313] width 110 height 19
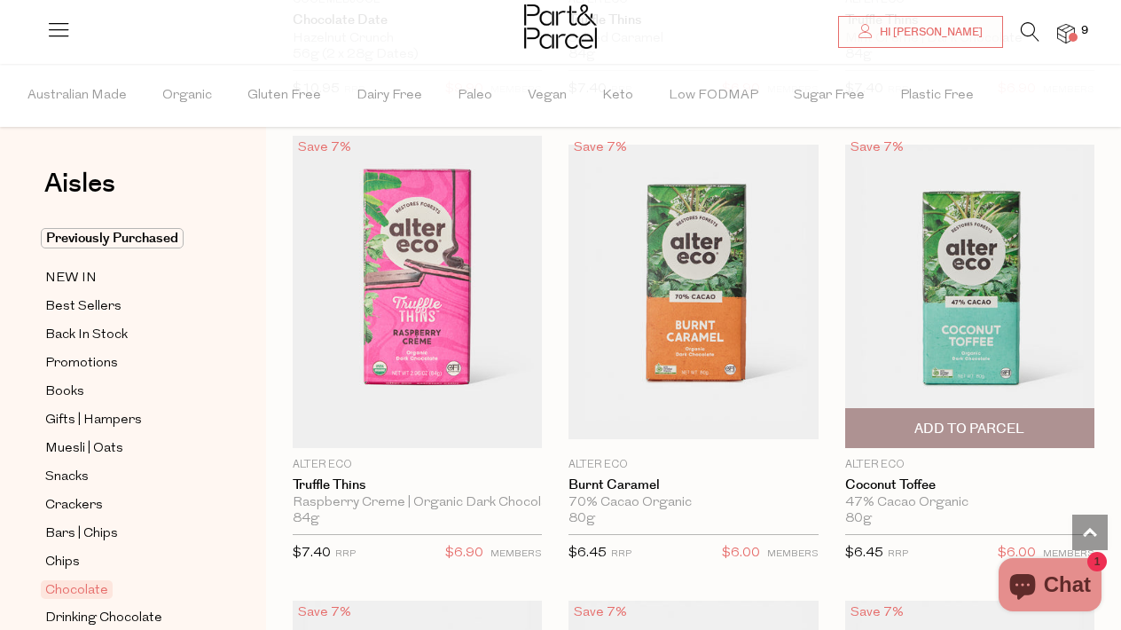
scroll to position [2348, 0]
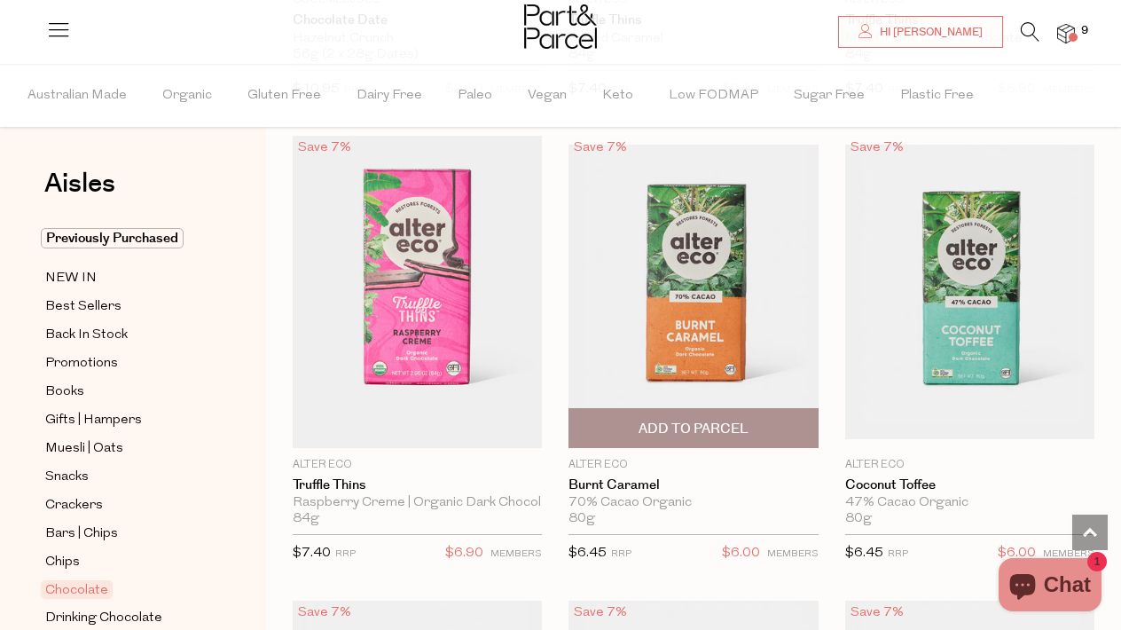
click at [707, 420] on span "Add To Parcel" at bounding box center [694, 429] width 110 height 19
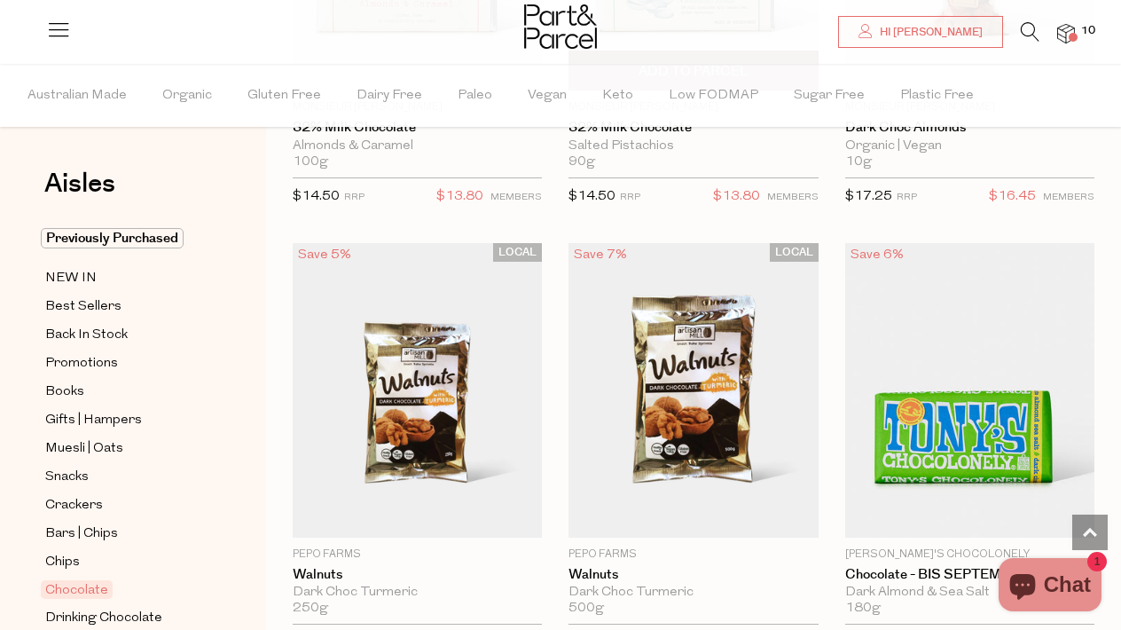
scroll to position [5422, 0]
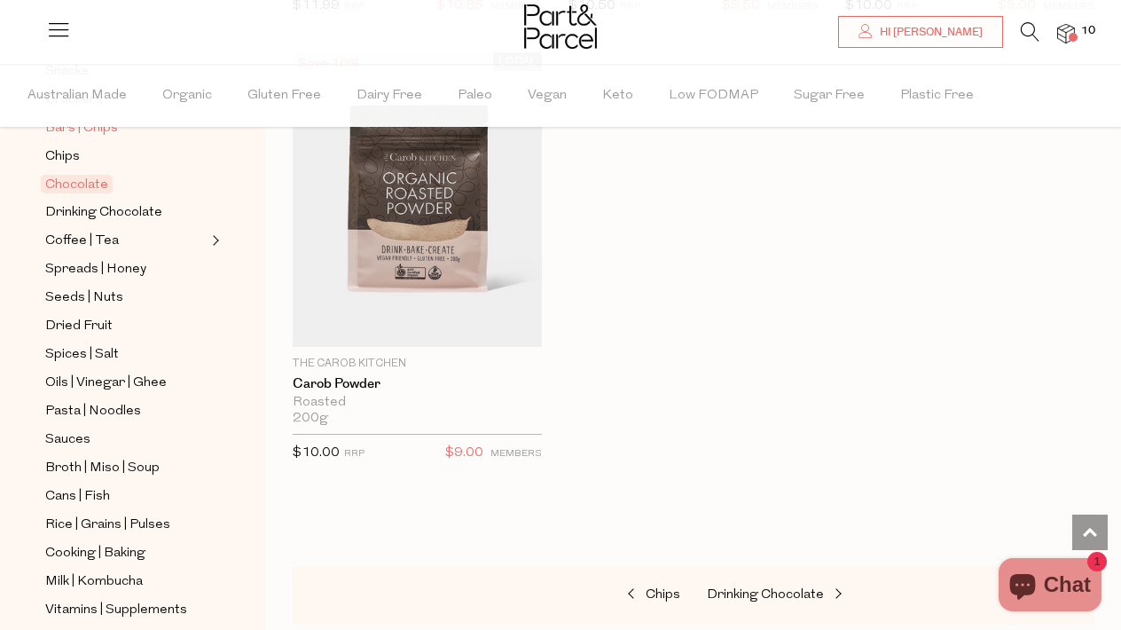
scroll to position [446, 0]
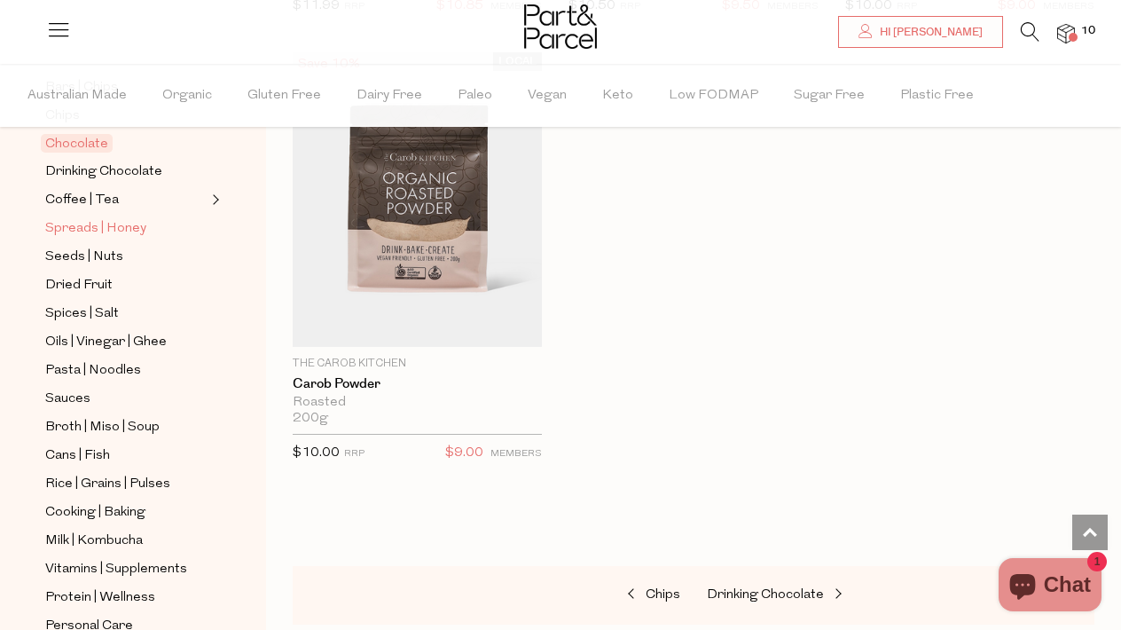
click at [164, 227] on link "Spreads | Honey" at bounding box center [125, 228] width 161 height 22
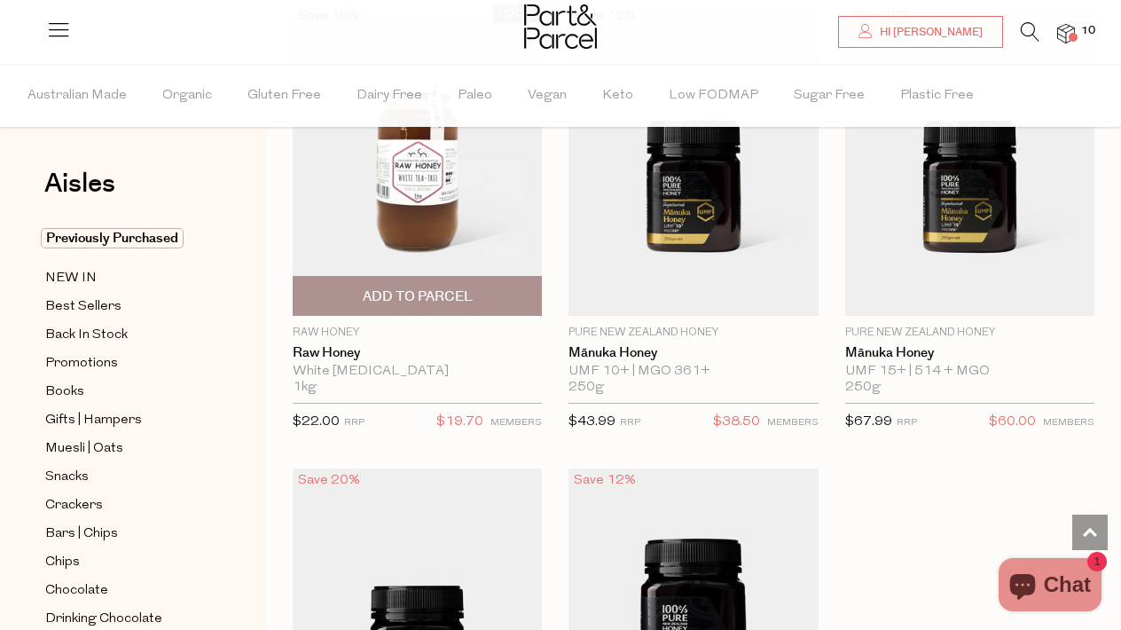
scroll to position [6485, 0]
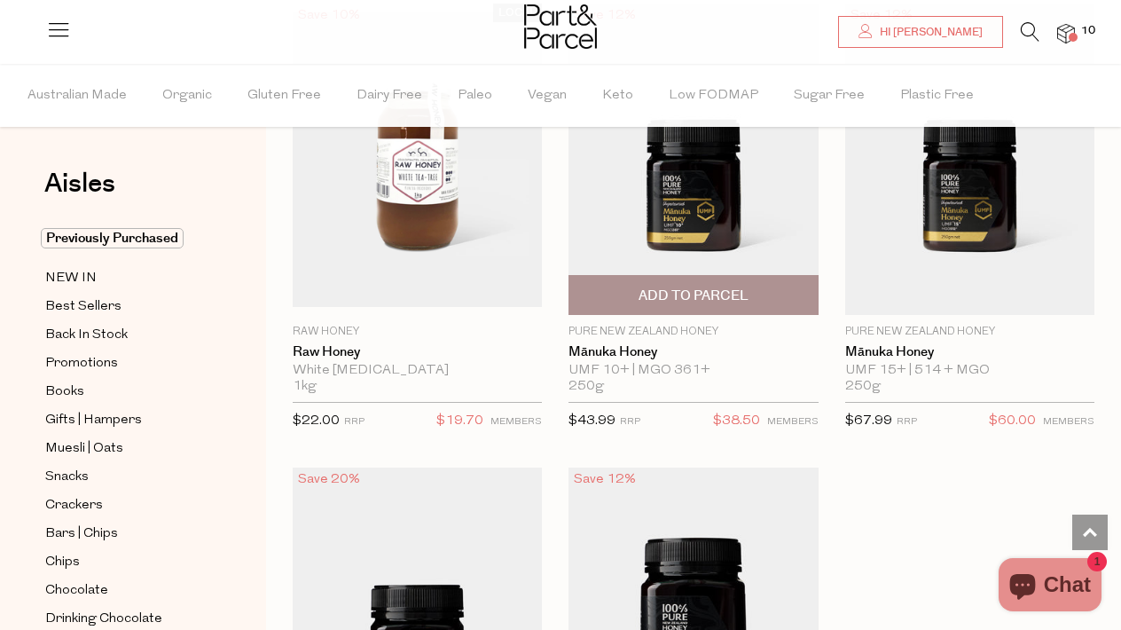
click at [671, 286] on span "Add To Parcel" at bounding box center [694, 295] width 110 height 19
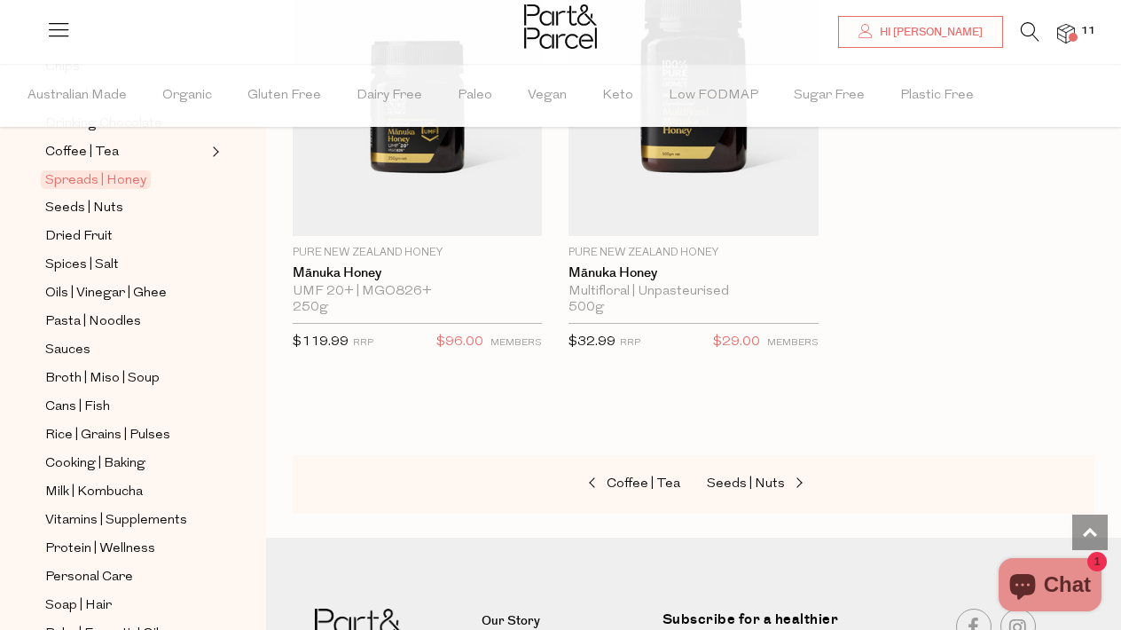
scroll to position [490, 0]
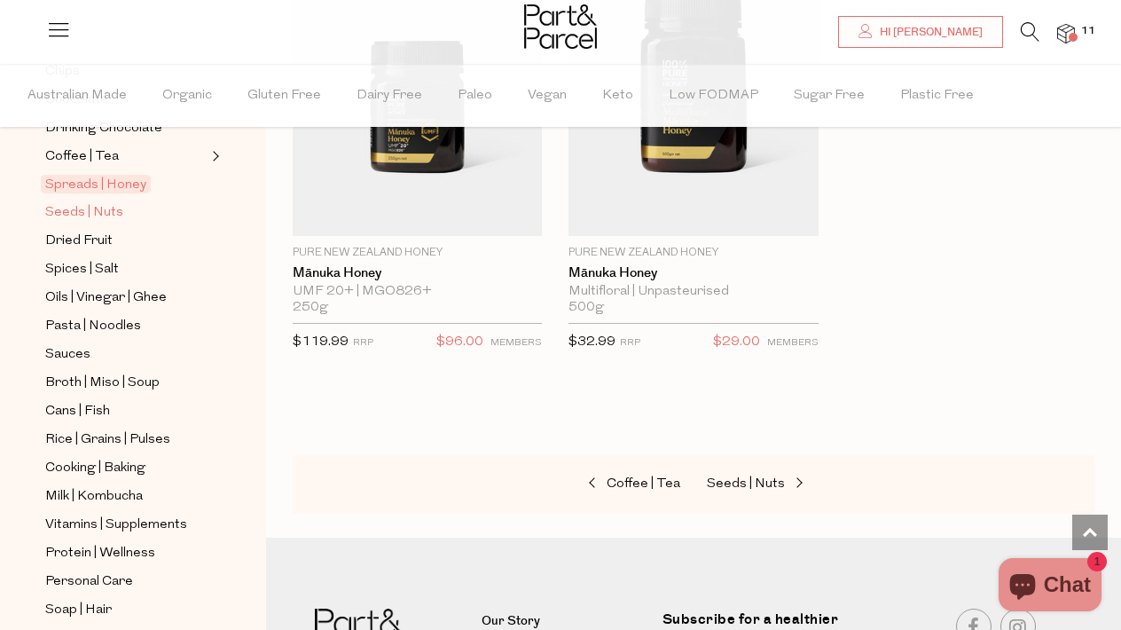
click at [112, 214] on span "Seeds | Nuts" at bounding box center [84, 212] width 78 height 21
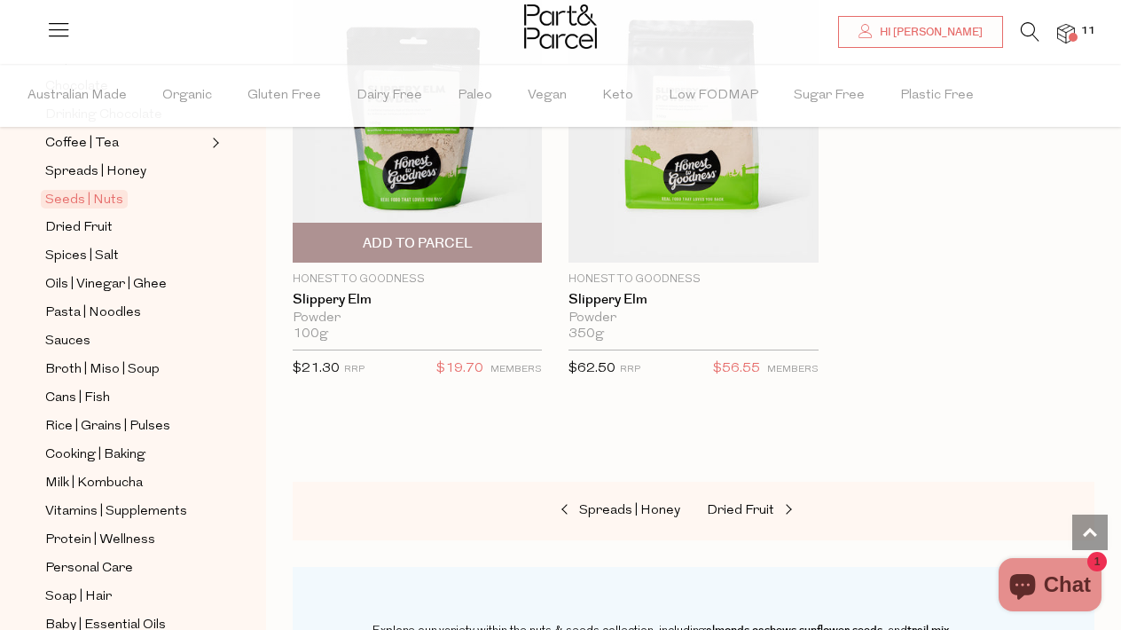
scroll to position [6982, 0]
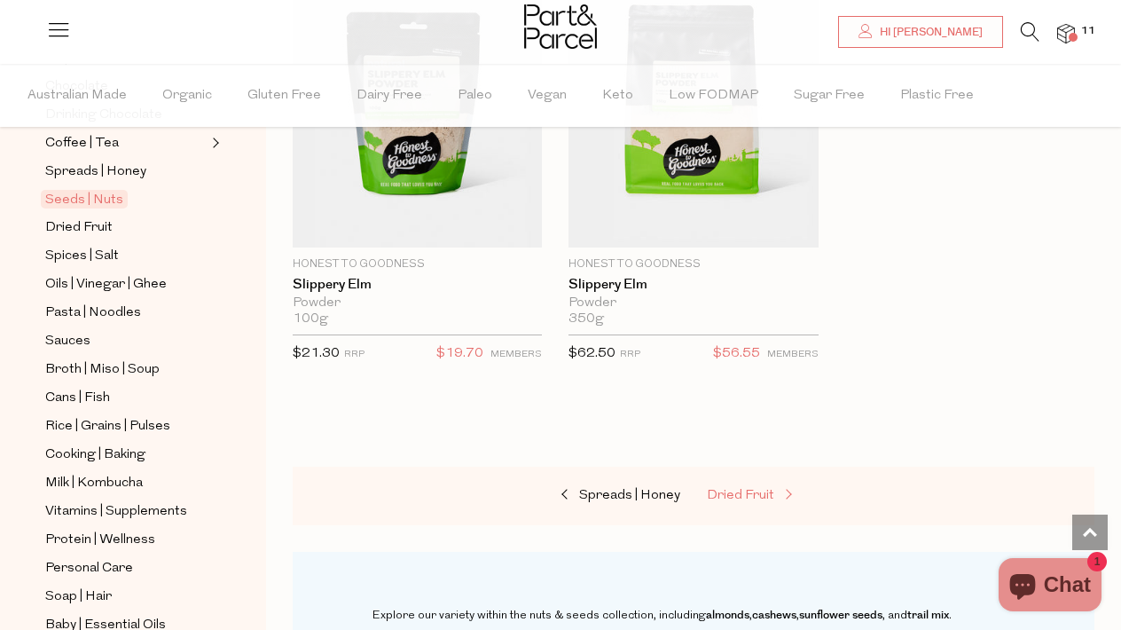
click at [763, 489] on span "Dried Fruit" at bounding box center [740, 495] width 67 height 13
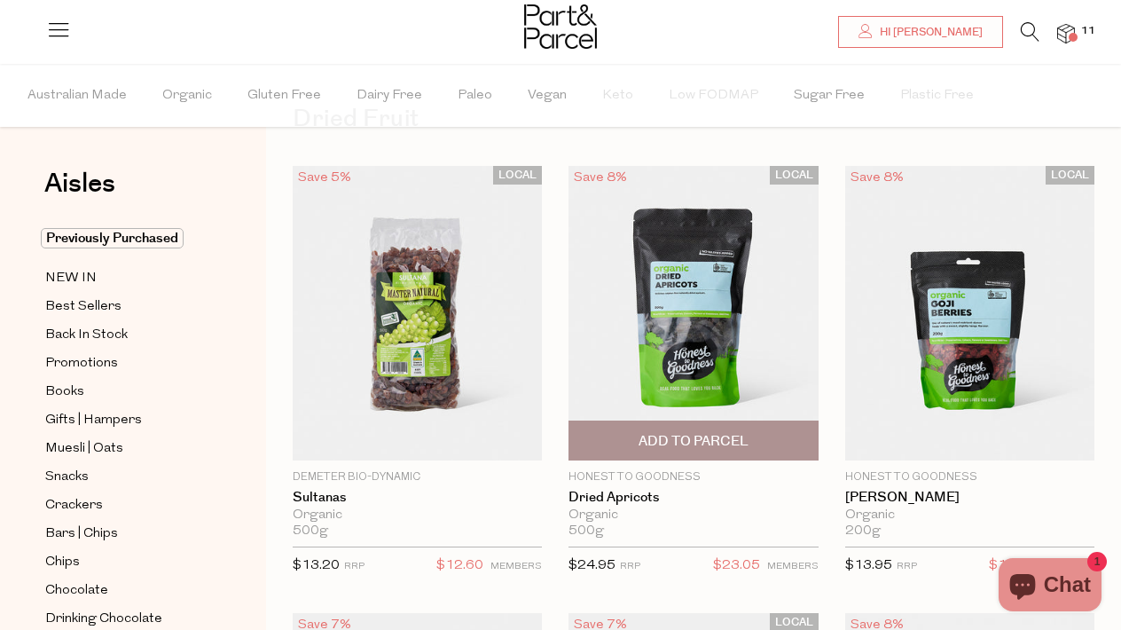
scroll to position [75, 0]
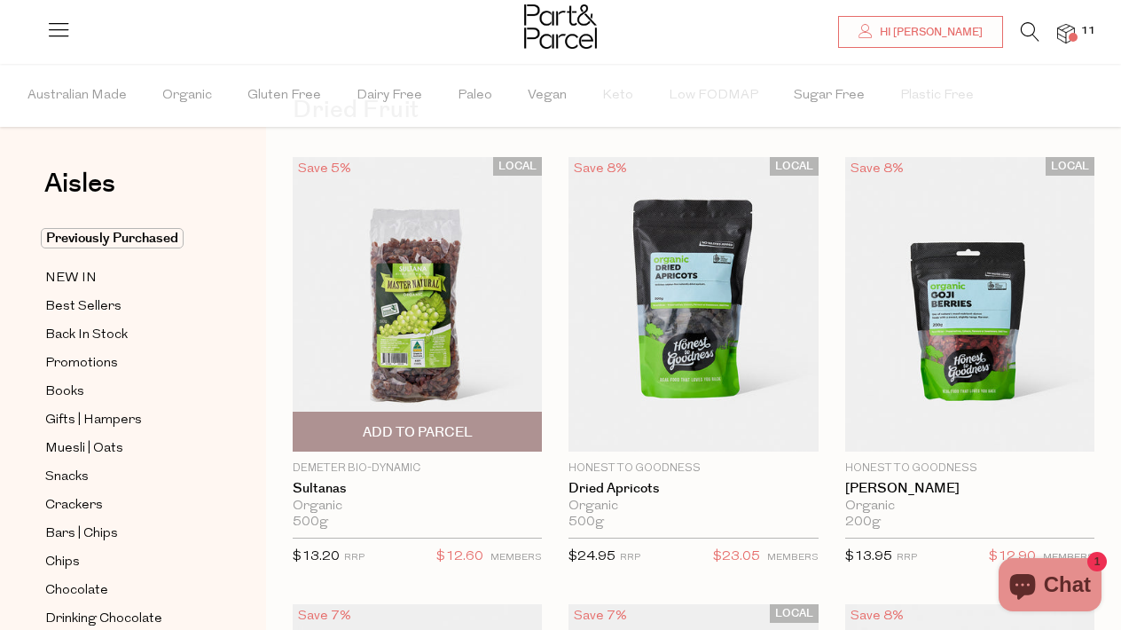
click at [492, 363] on img at bounding box center [417, 304] width 249 height 294
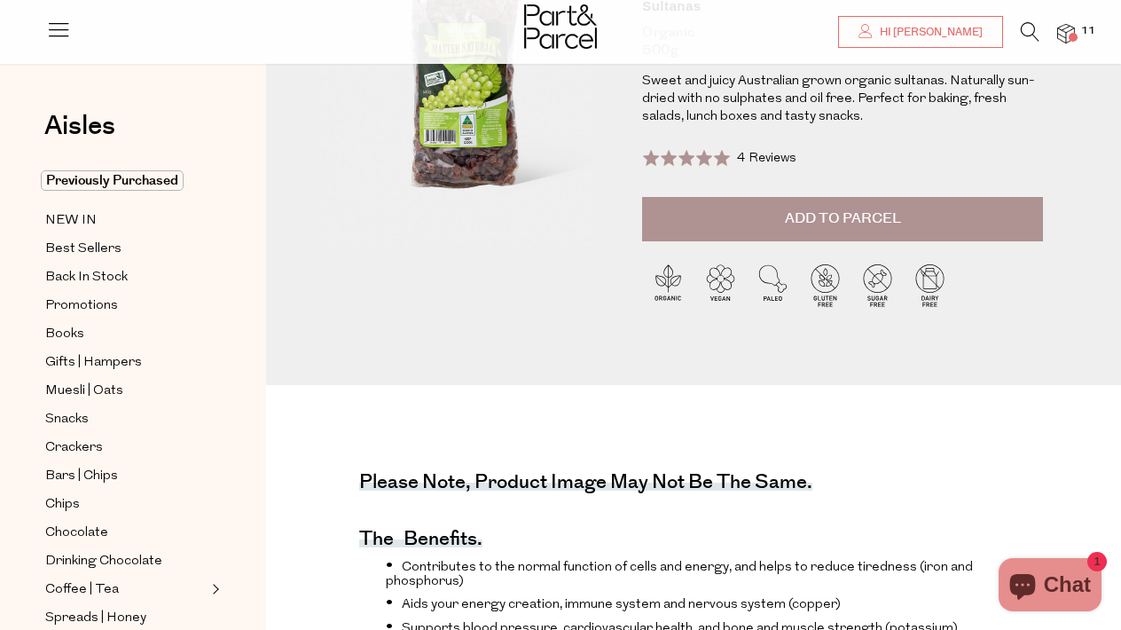
scroll to position [106, 0]
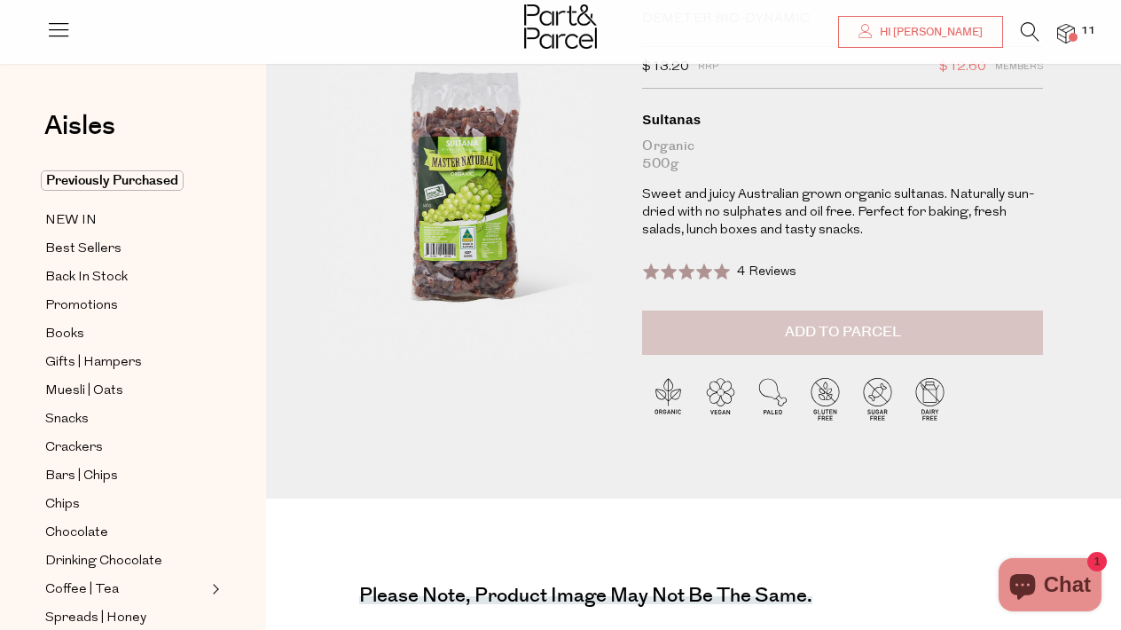
click at [803, 340] on span "Add to Parcel" at bounding box center [843, 332] width 116 height 20
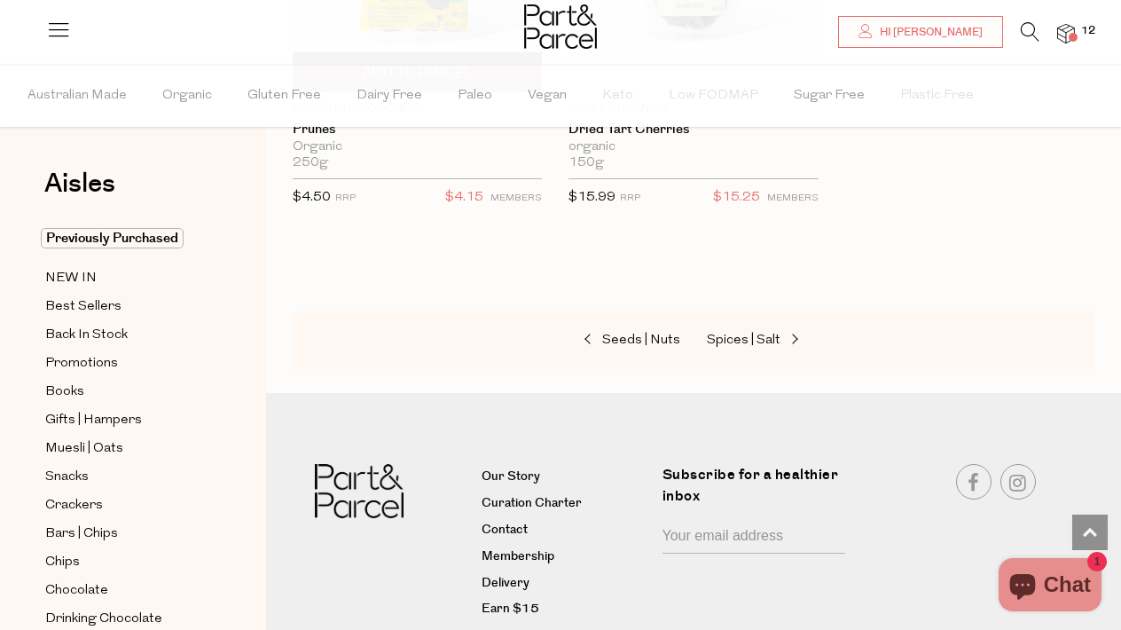
scroll to position [1833, 0]
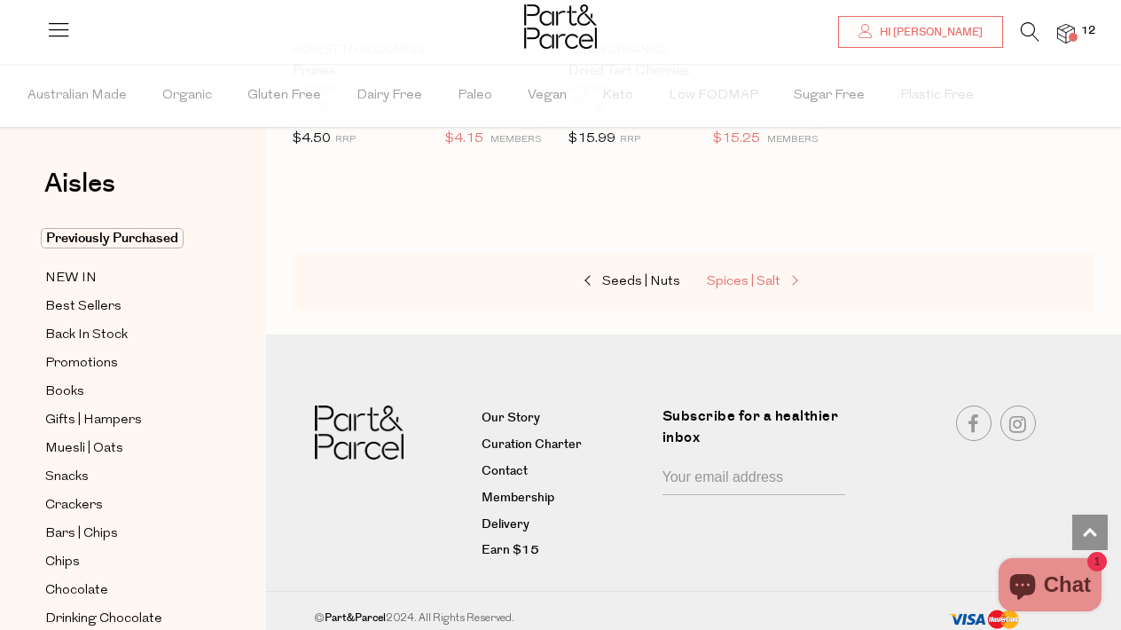
click at [745, 277] on span "Spices | Salt" at bounding box center [744, 281] width 74 height 13
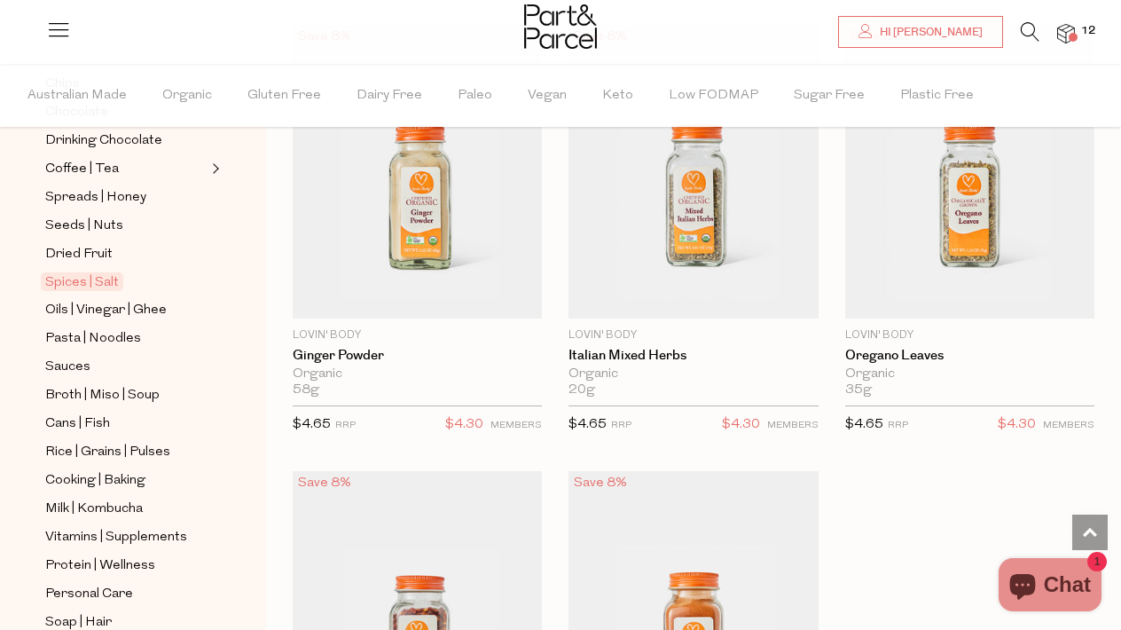
scroll to position [475, 0]
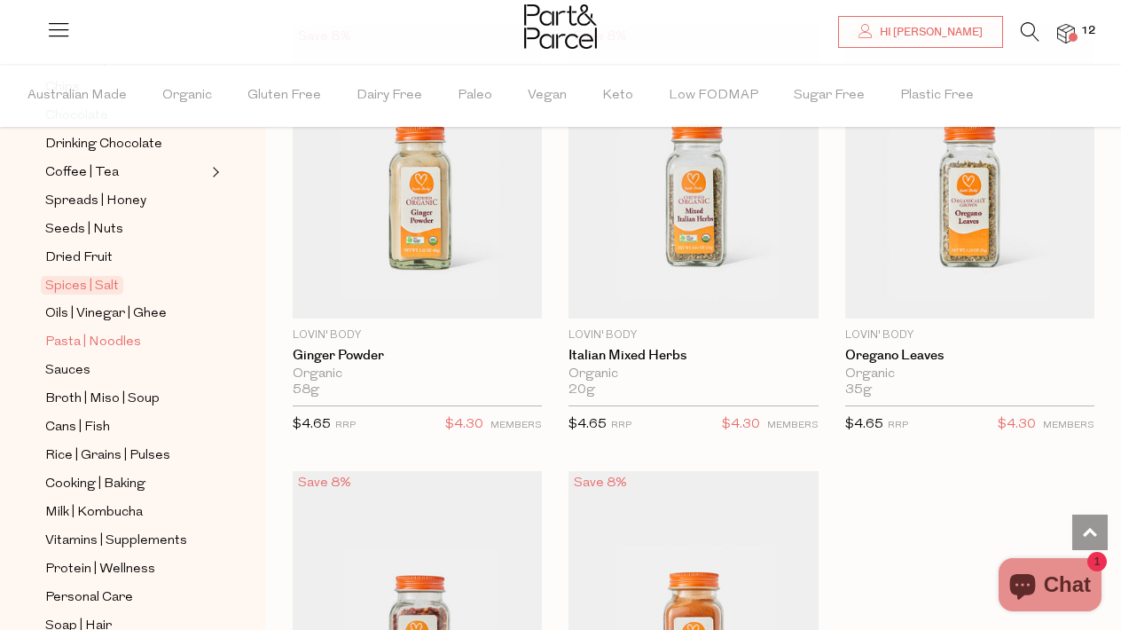
click at [127, 341] on span "Pasta | Noodles" at bounding box center [93, 342] width 96 height 21
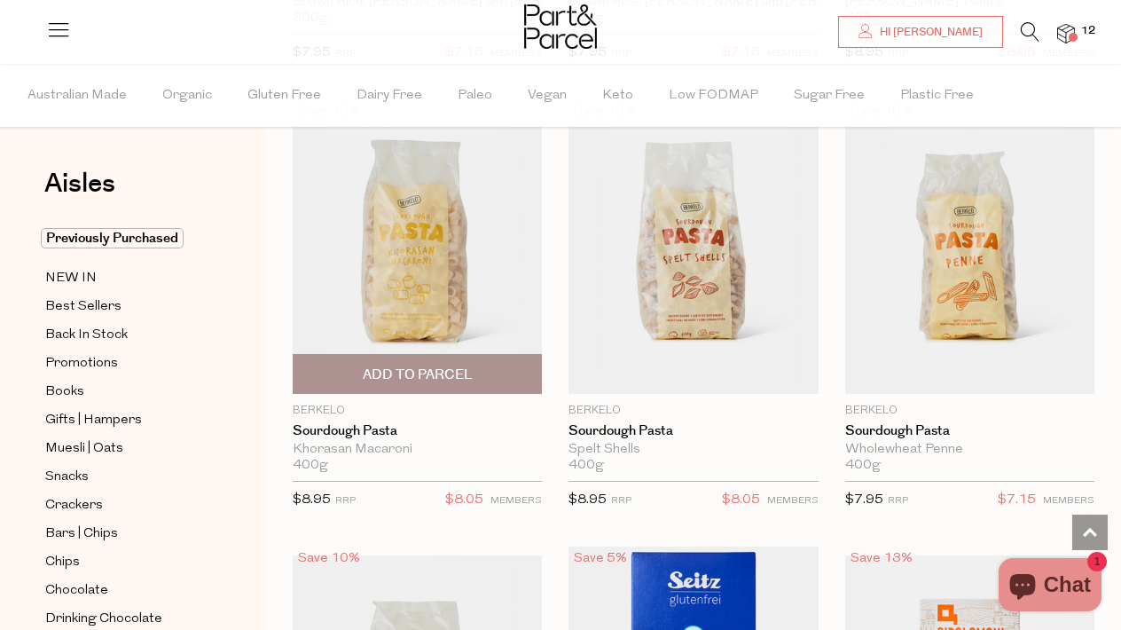
scroll to position [2814, 0]
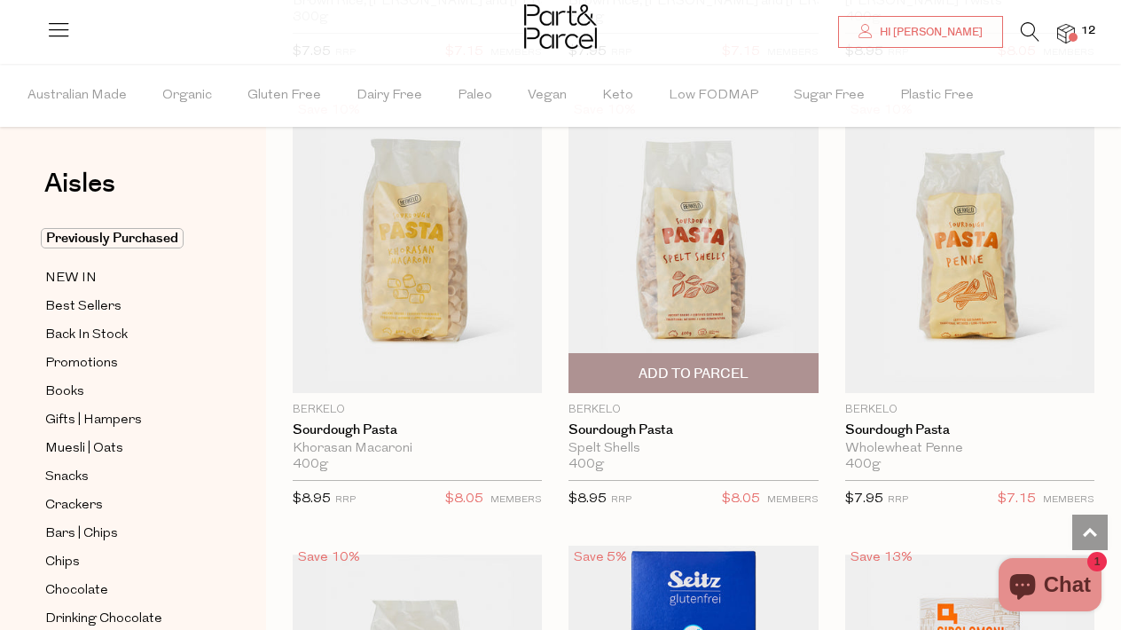
click at [666, 372] on span "Add To Parcel" at bounding box center [694, 374] width 110 height 19
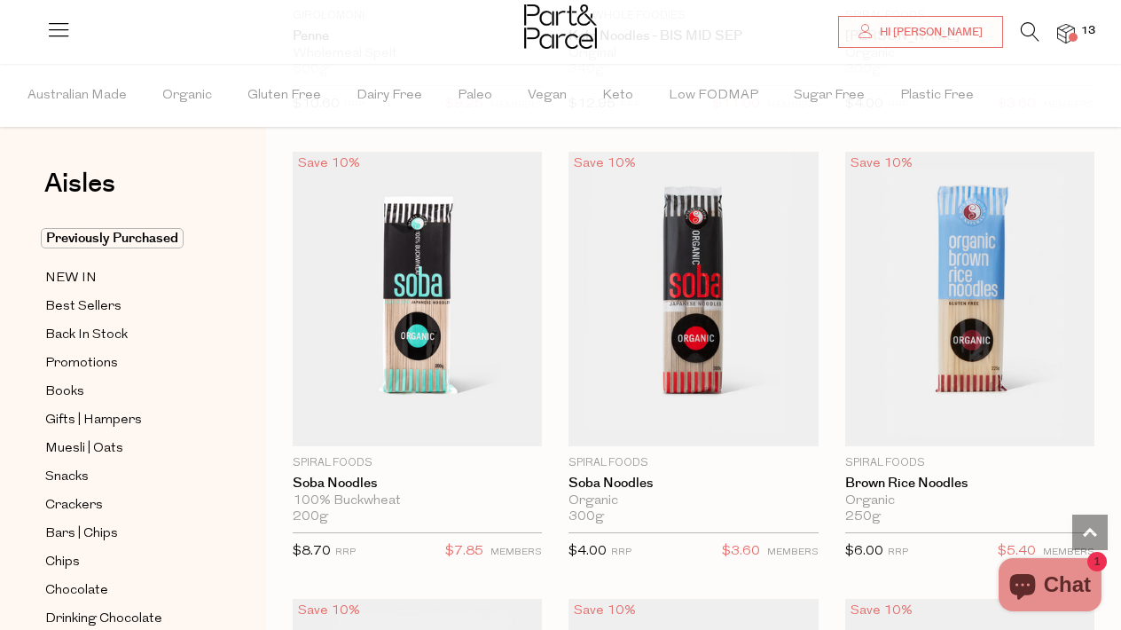
scroll to position [5464, 0]
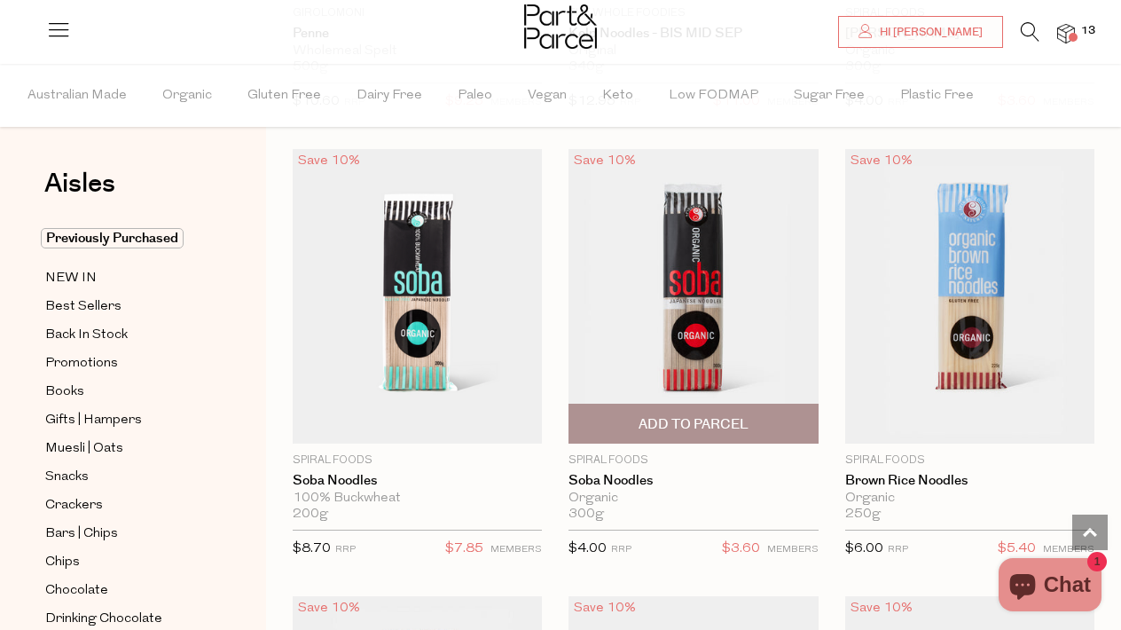
click at [665, 415] on span "Add To Parcel" at bounding box center [694, 424] width 110 height 19
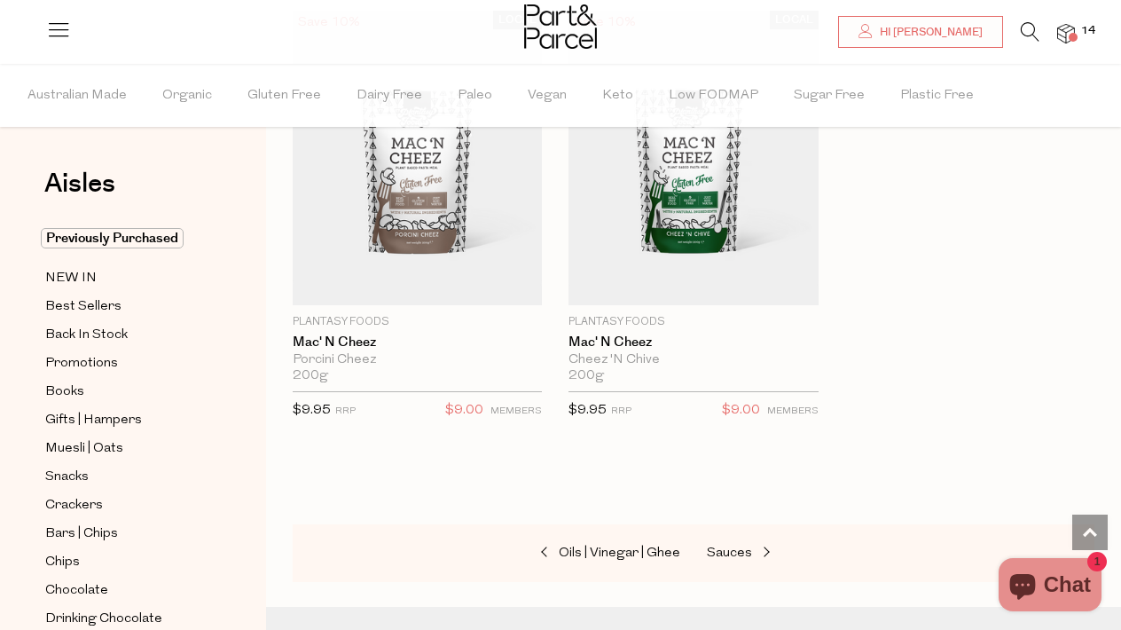
scroll to position [8295, 0]
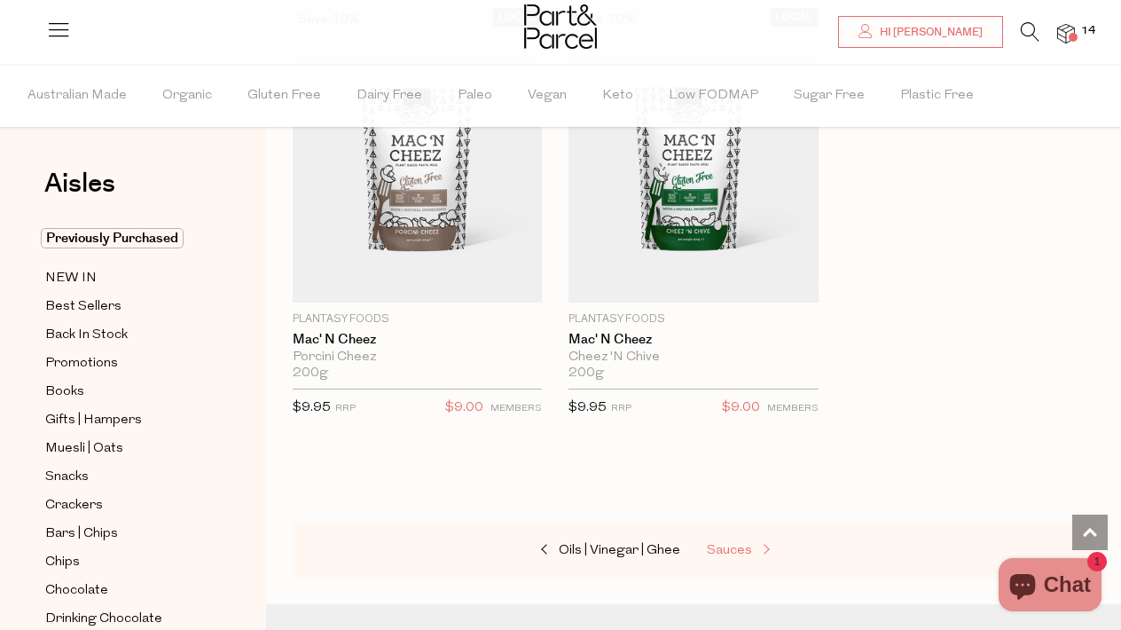
click at [720, 539] on link "Sauces" at bounding box center [795, 550] width 177 height 23
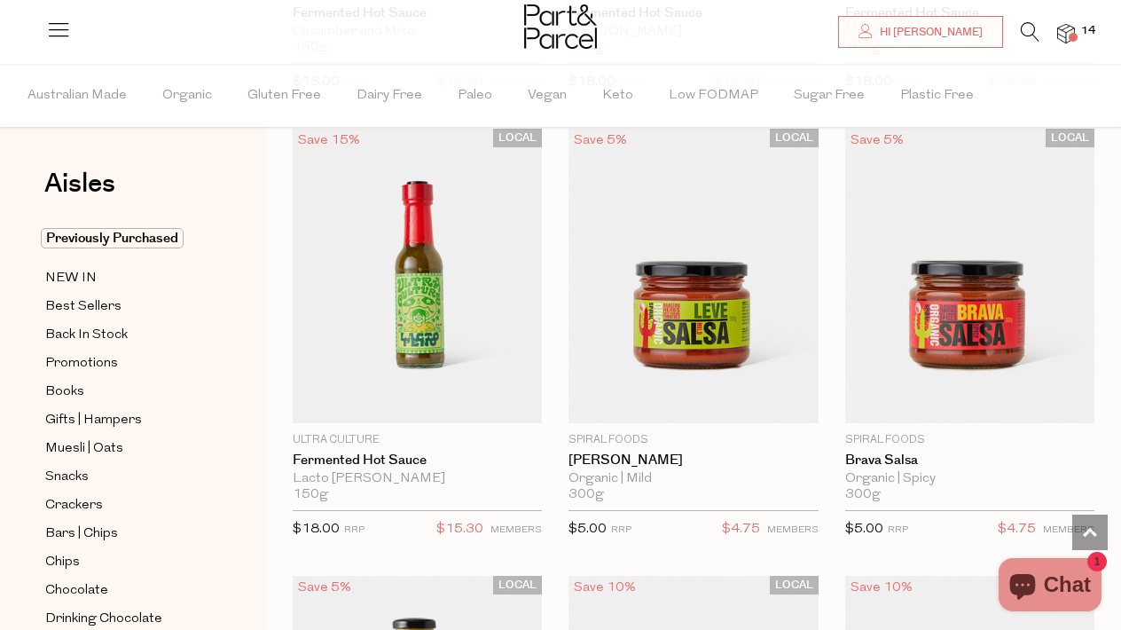
scroll to position [5503, 0]
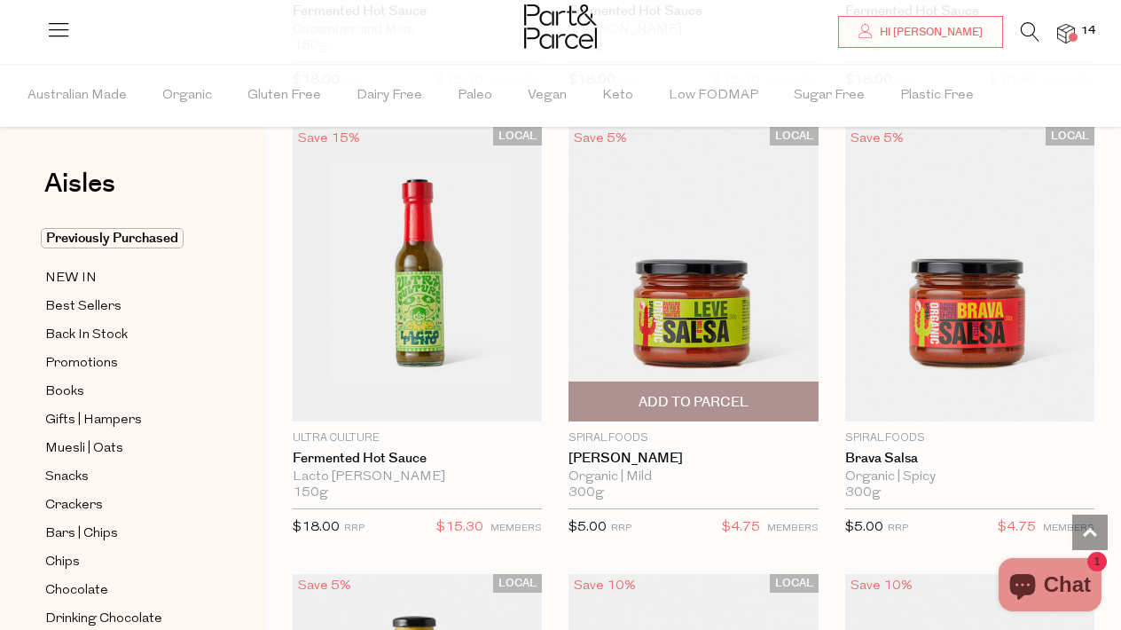
click at [651, 393] on span "Add To Parcel" at bounding box center [694, 402] width 110 height 19
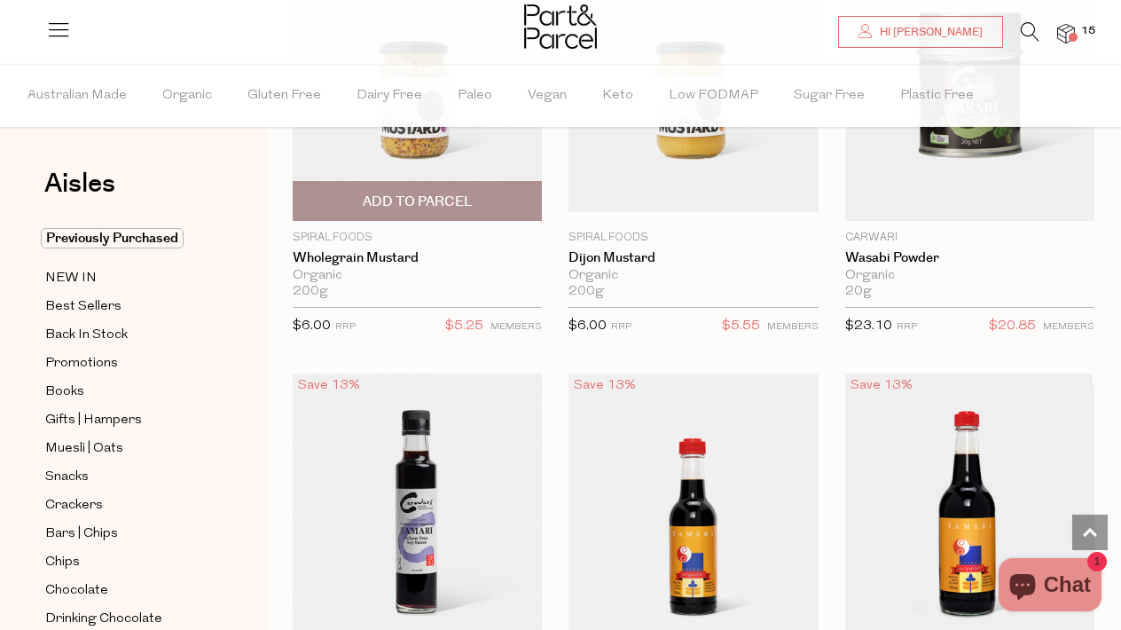
scroll to position [6705, 1]
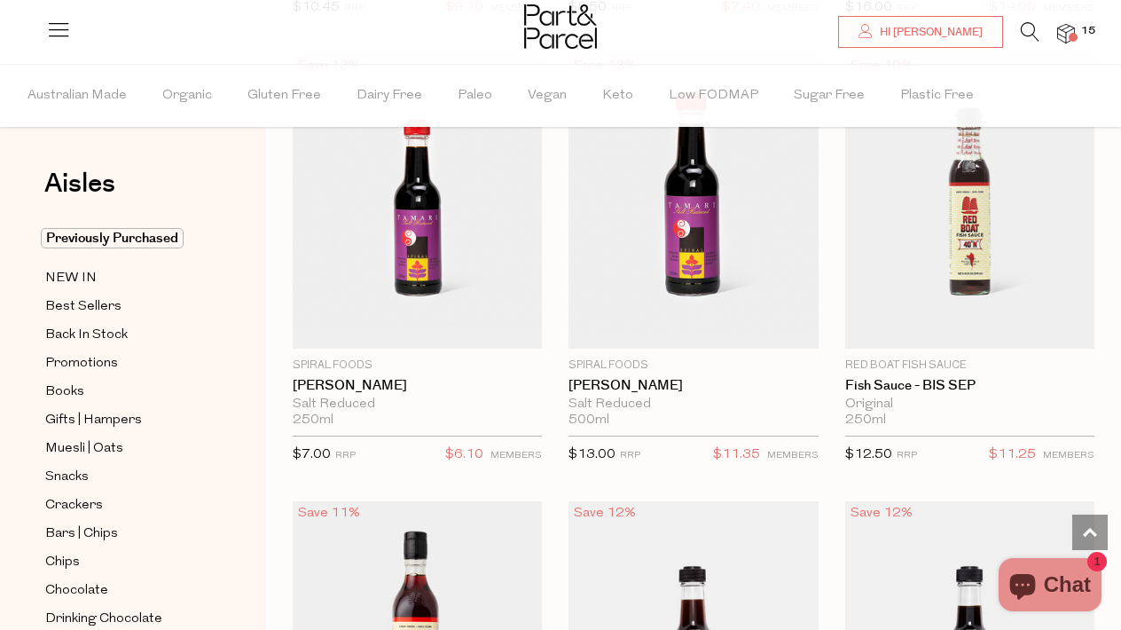
scroll to position [7382, 0]
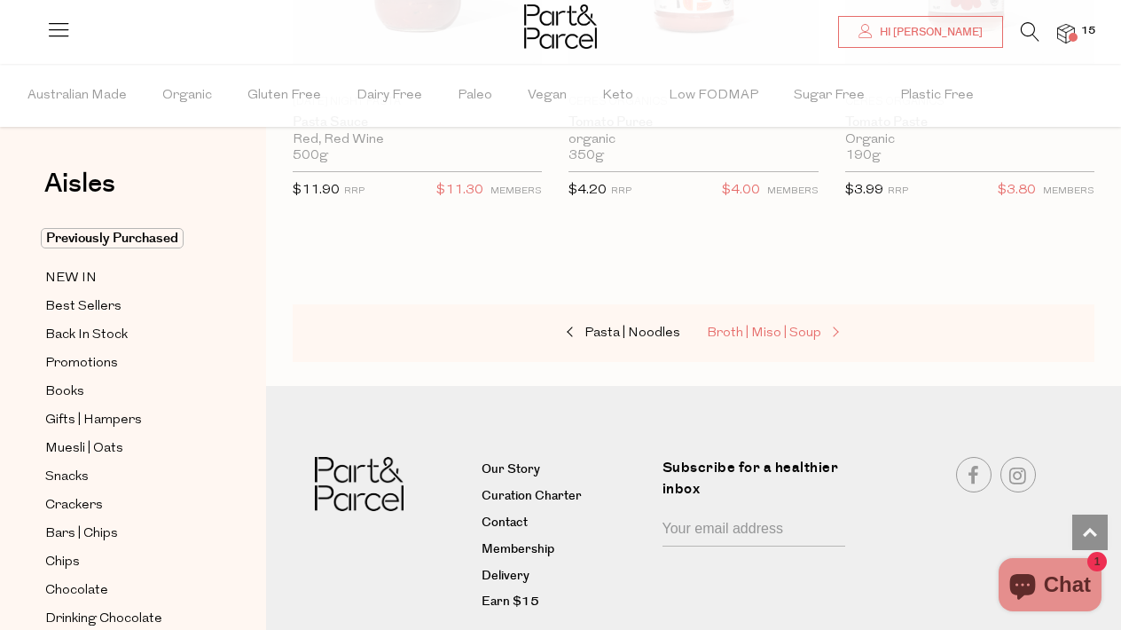
click at [757, 326] on span "Broth | Miso | Soup" at bounding box center [764, 332] width 114 height 13
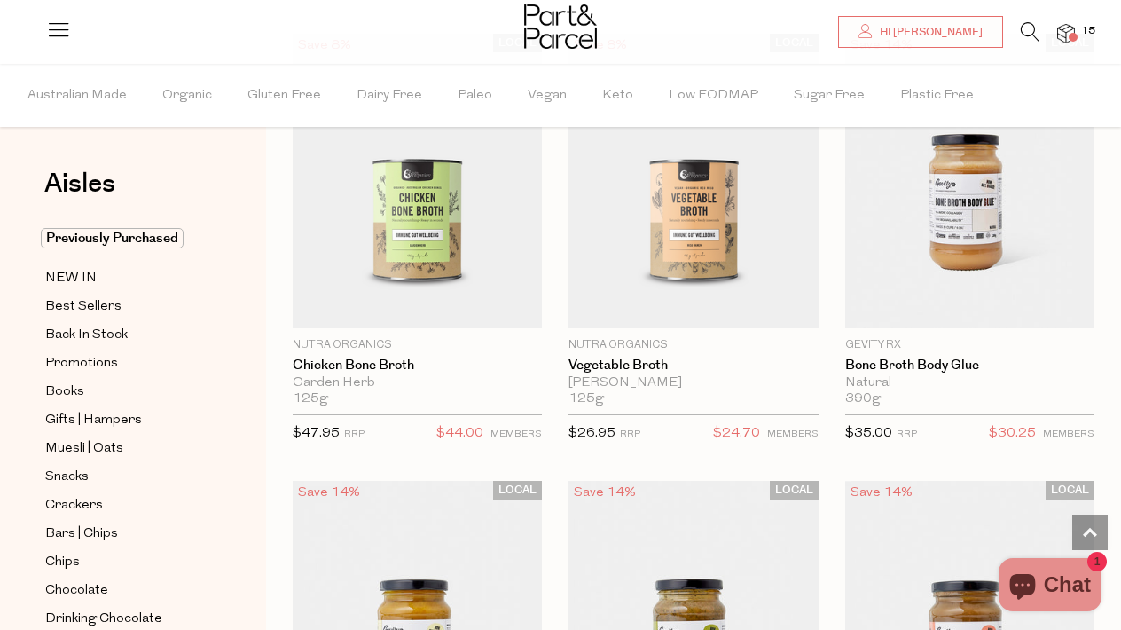
scroll to position [1535, 0]
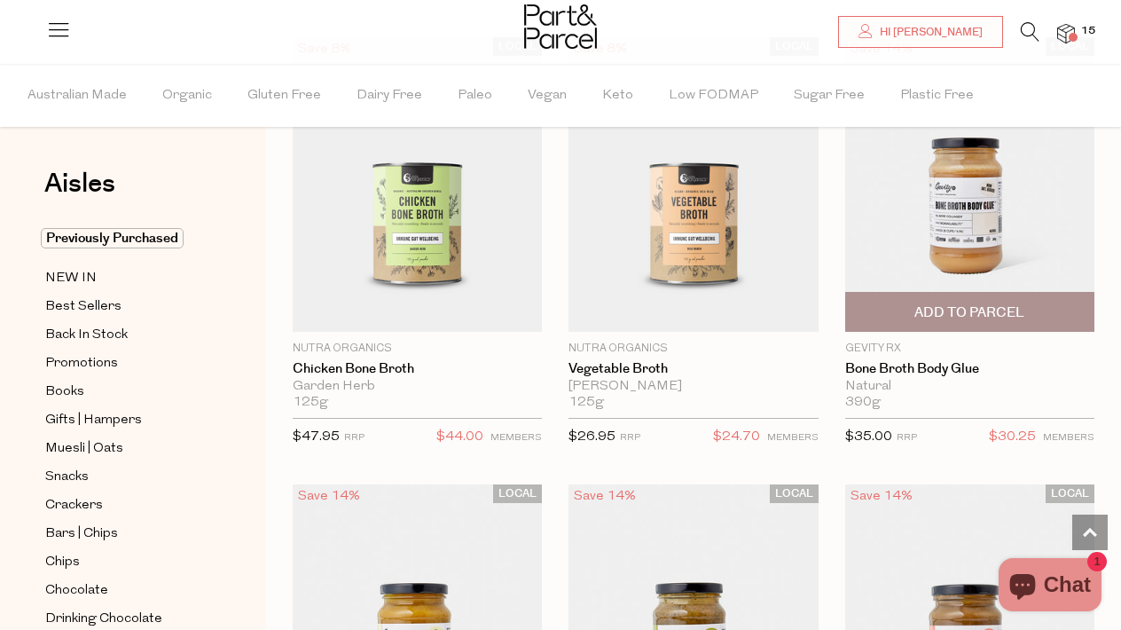
click at [1052, 301] on span "Add To Parcel" at bounding box center [970, 312] width 239 height 38
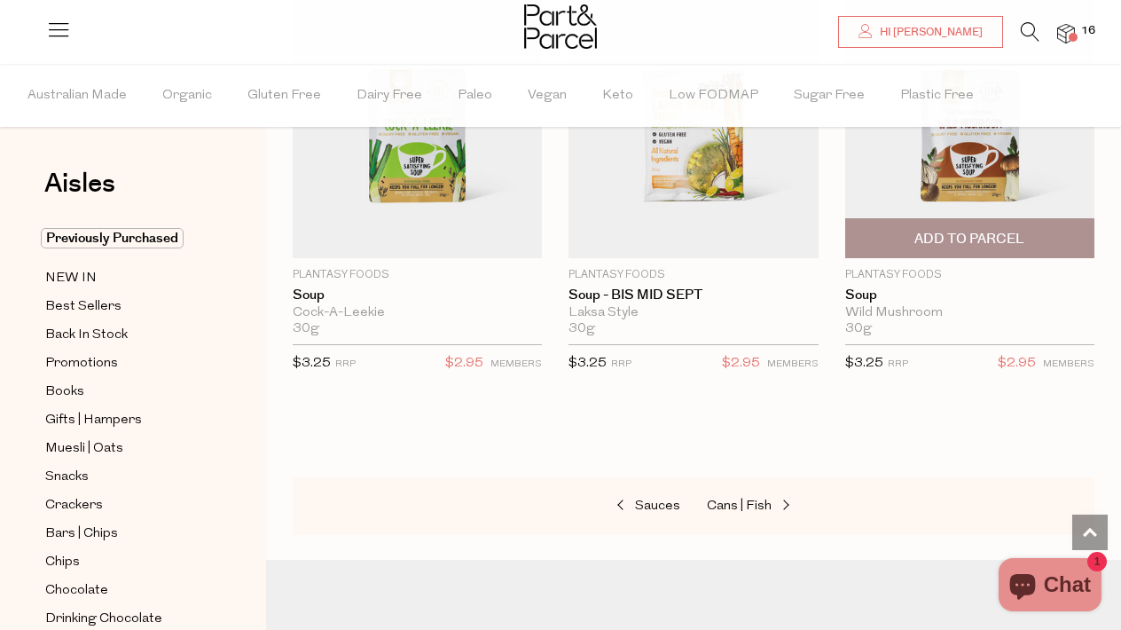
scroll to position [4741, 0]
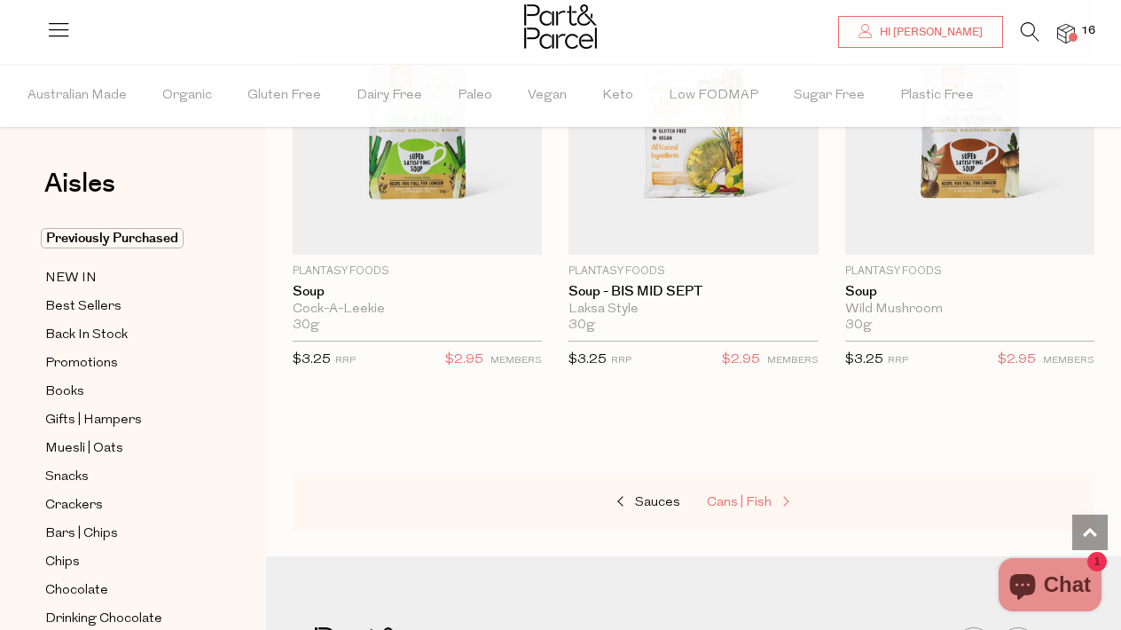
click at [749, 496] on span "Cans | Fish" at bounding box center [739, 502] width 65 height 13
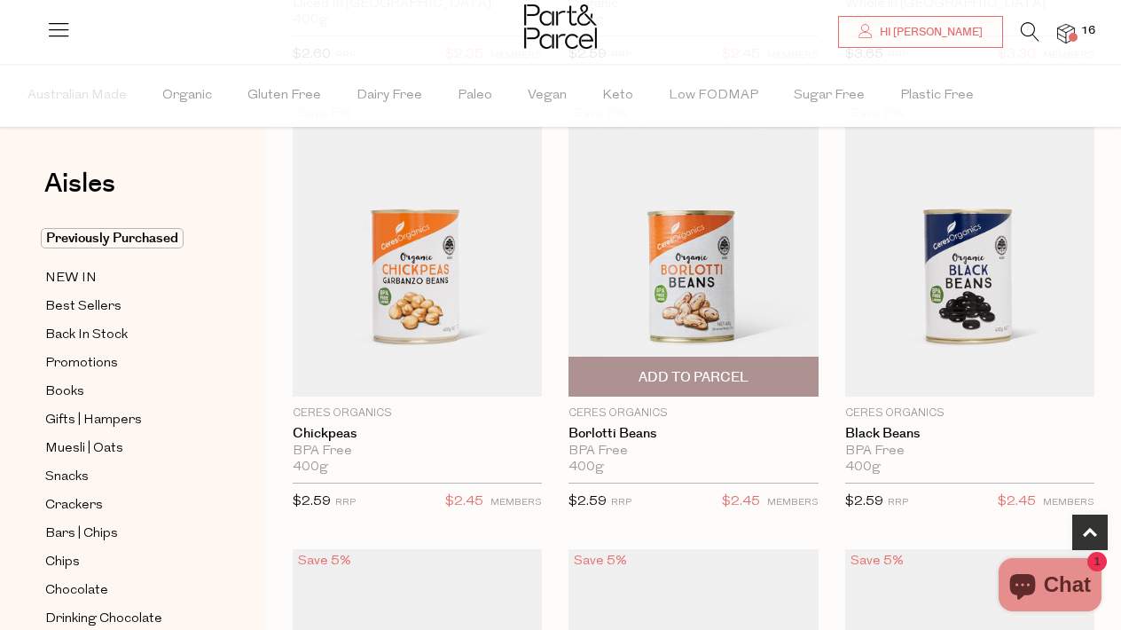
scroll to position [576, 0]
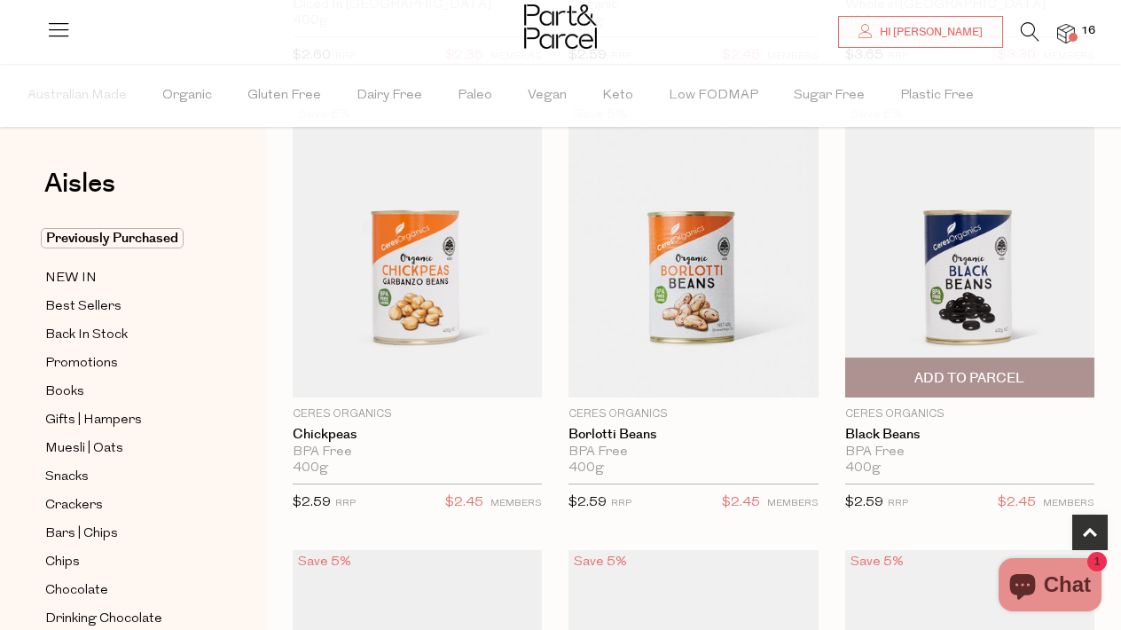
click at [1015, 372] on span "Add To Parcel" at bounding box center [969, 378] width 110 height 19
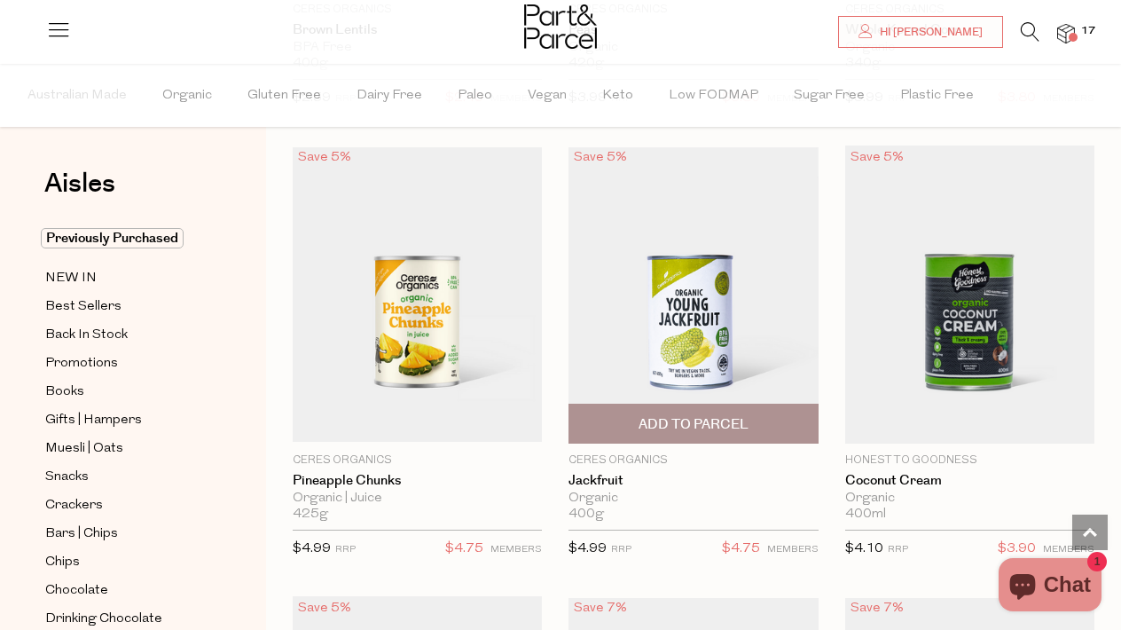
scroll to position [1884, 0]
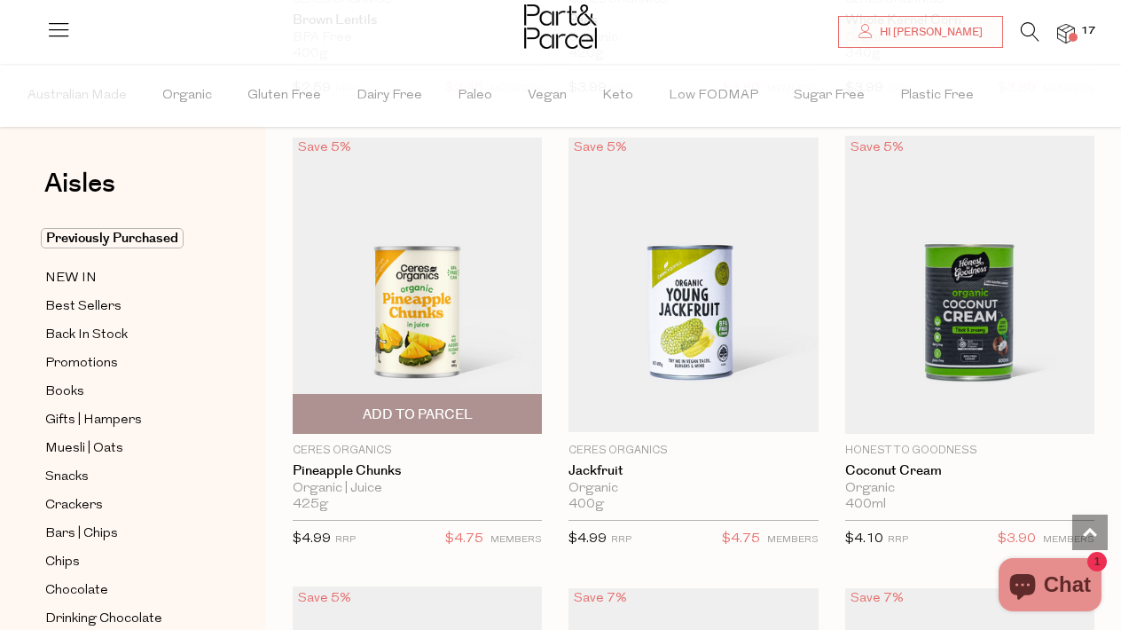
click at [490, 419] on span "Add To Parcel" at bounding box center [417, 414] width 239 height 38
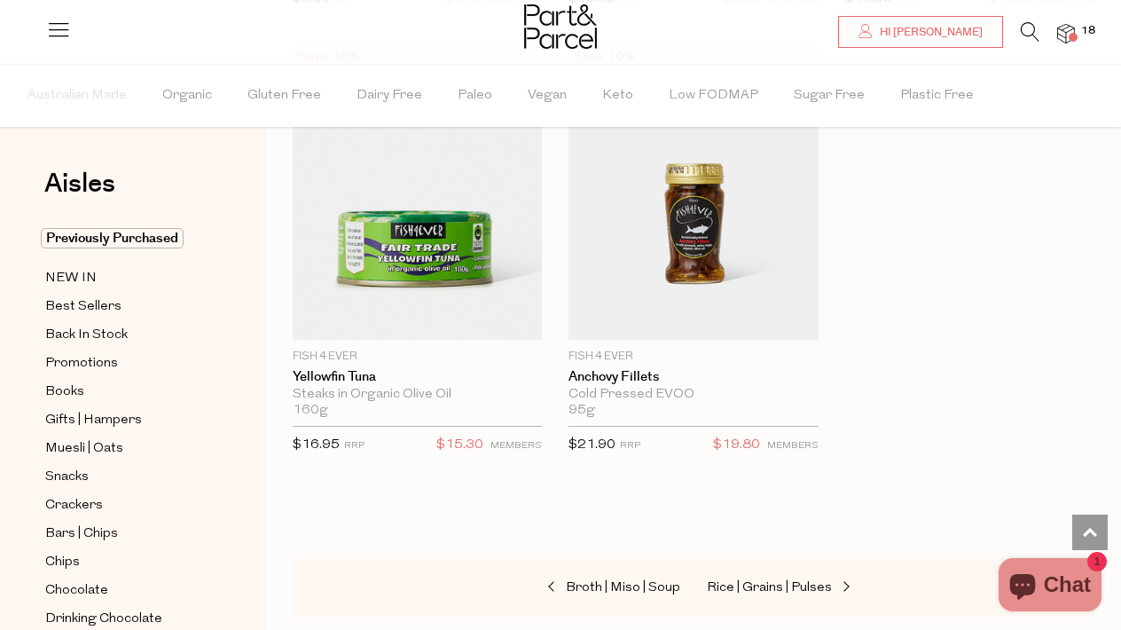
scroll to position [3785, 0]
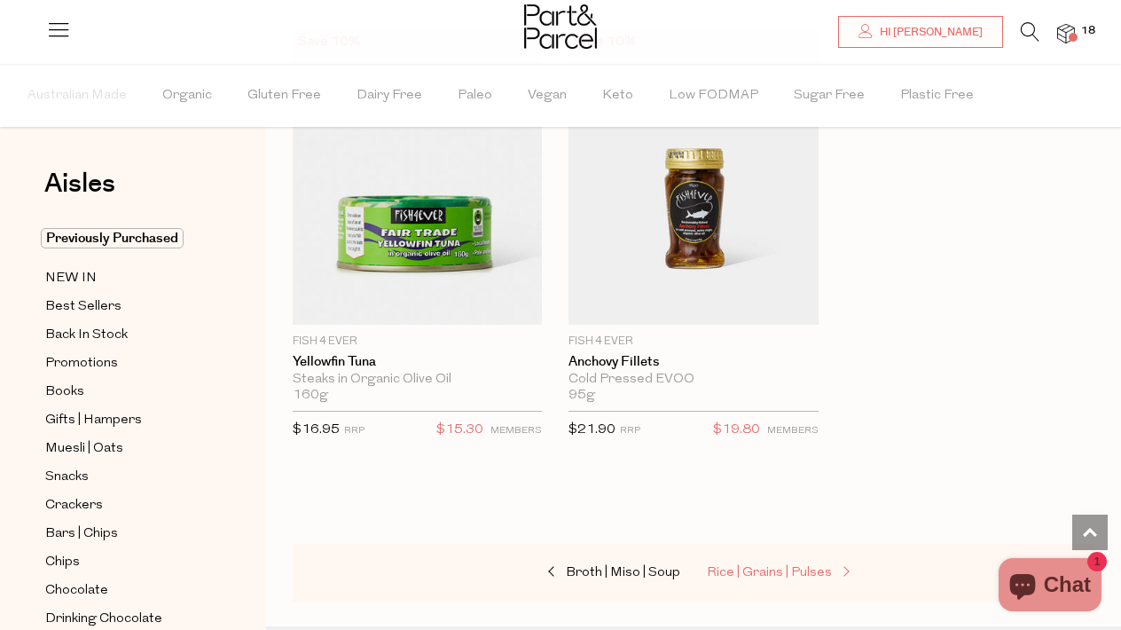
click at [786, 569] on span "Rice | Grains | Pulses" at bounding box center [769, 572] width 125 height 13
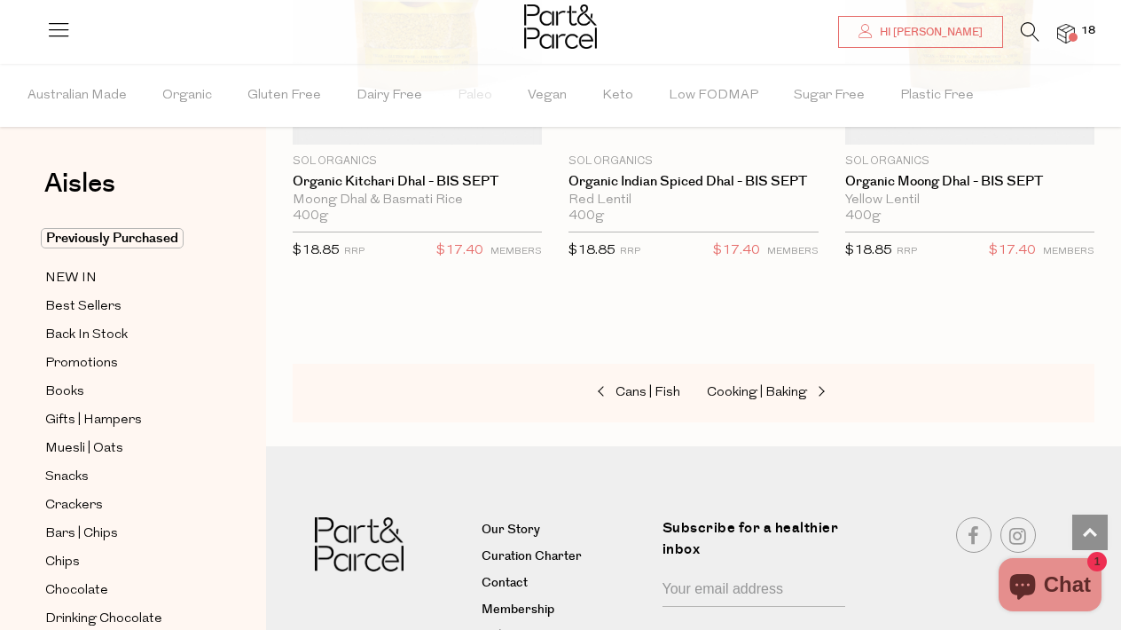
scroll to position [5775, 0]
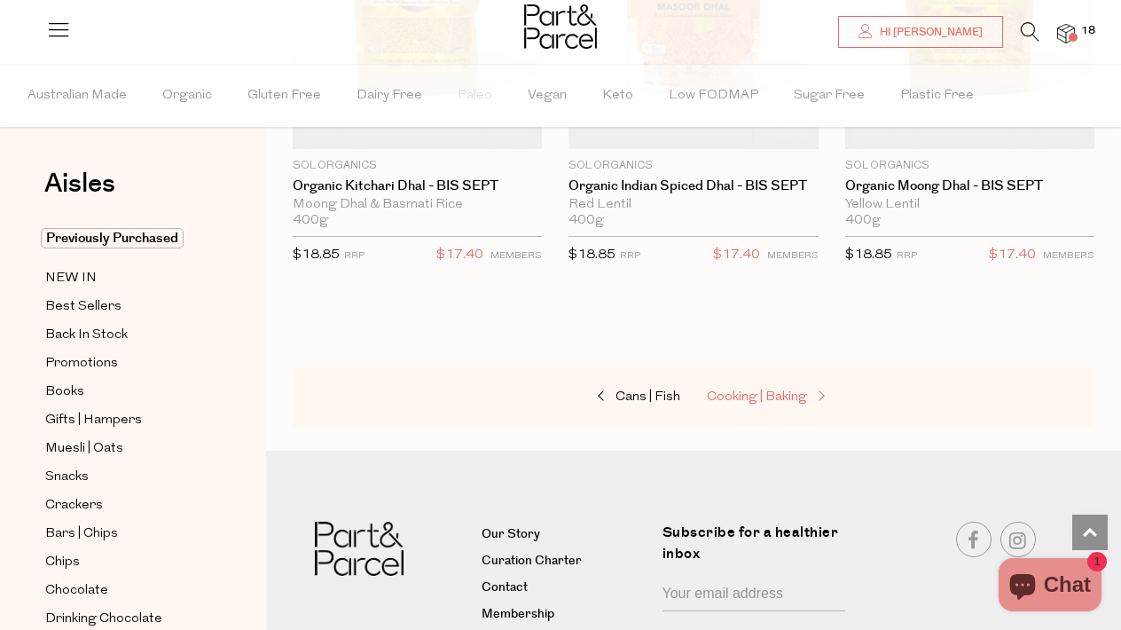
click at [752, 390] on span "Cooking | Baking" at bounding box center [757, 396] width 100 height 13
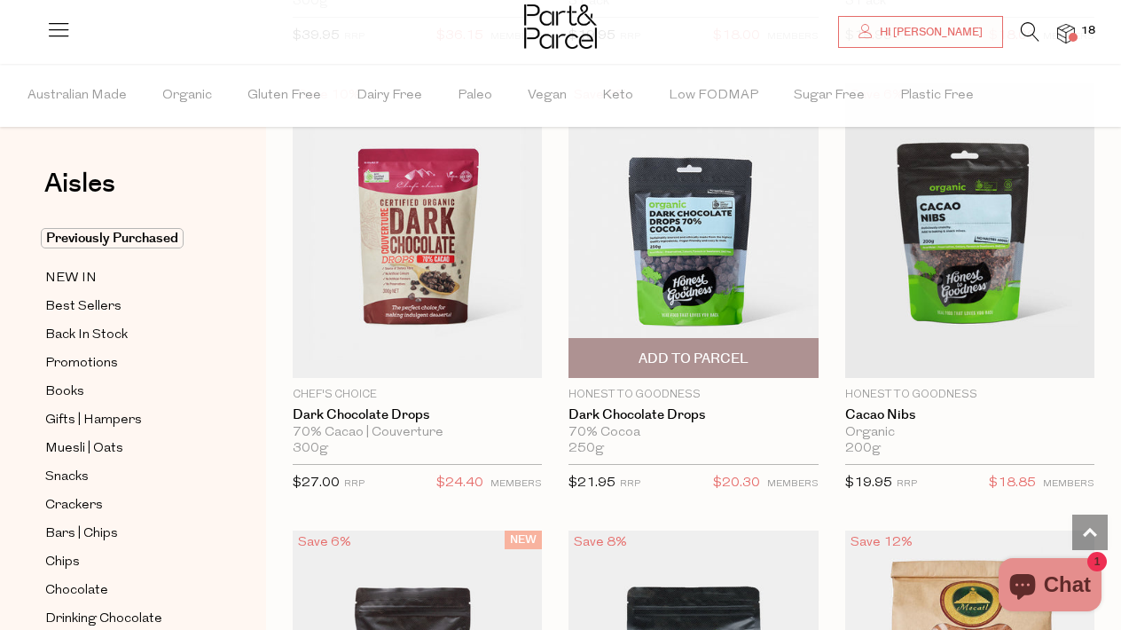
scroll to position [3745, 0]
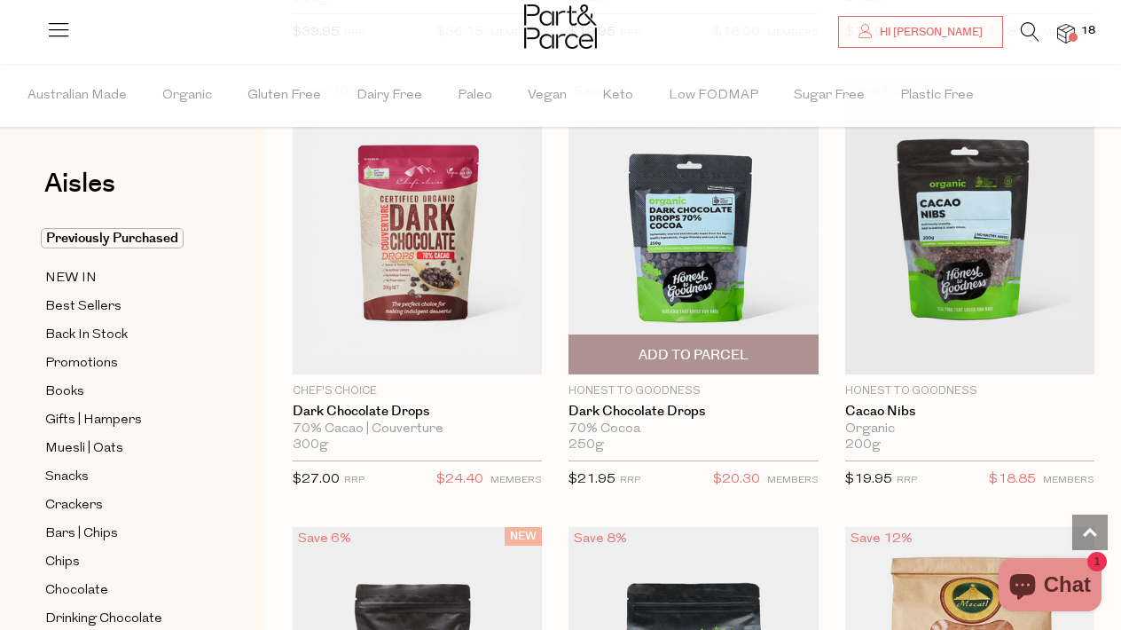
click at [747, 346] on span "Add To Parcel" at bounding box center [694, 355] width 110 height 19
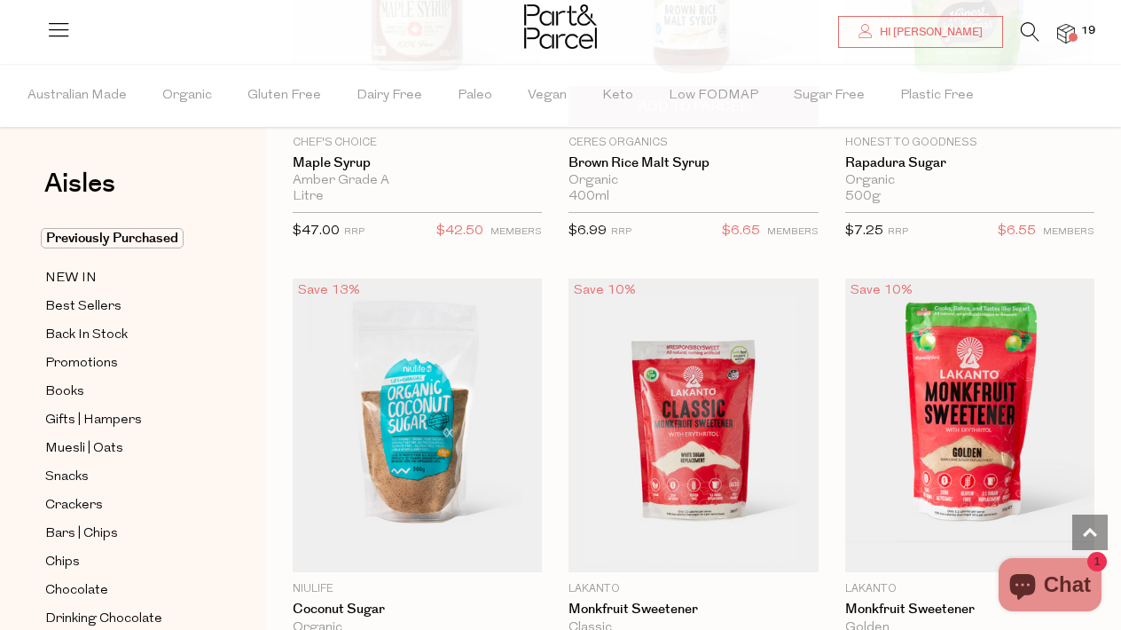
scroll to position [5784, 0]
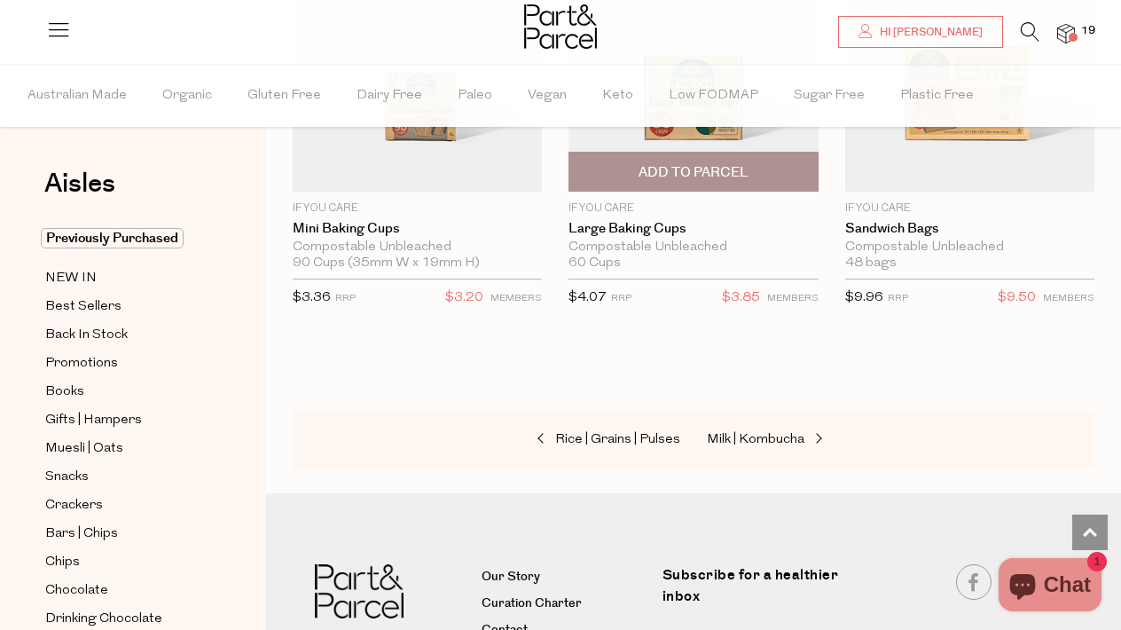
scroll to position [12422, 0]
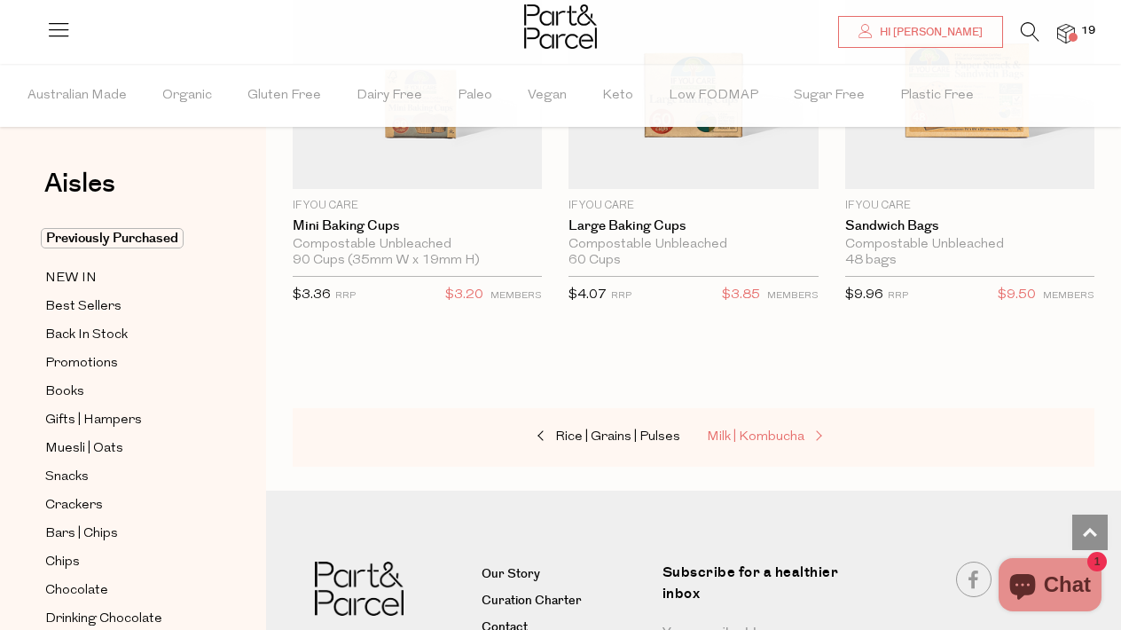
click at [793, 430] on span "Milk | Kombucha" at bounding box center [756, 436] width 98 height 13
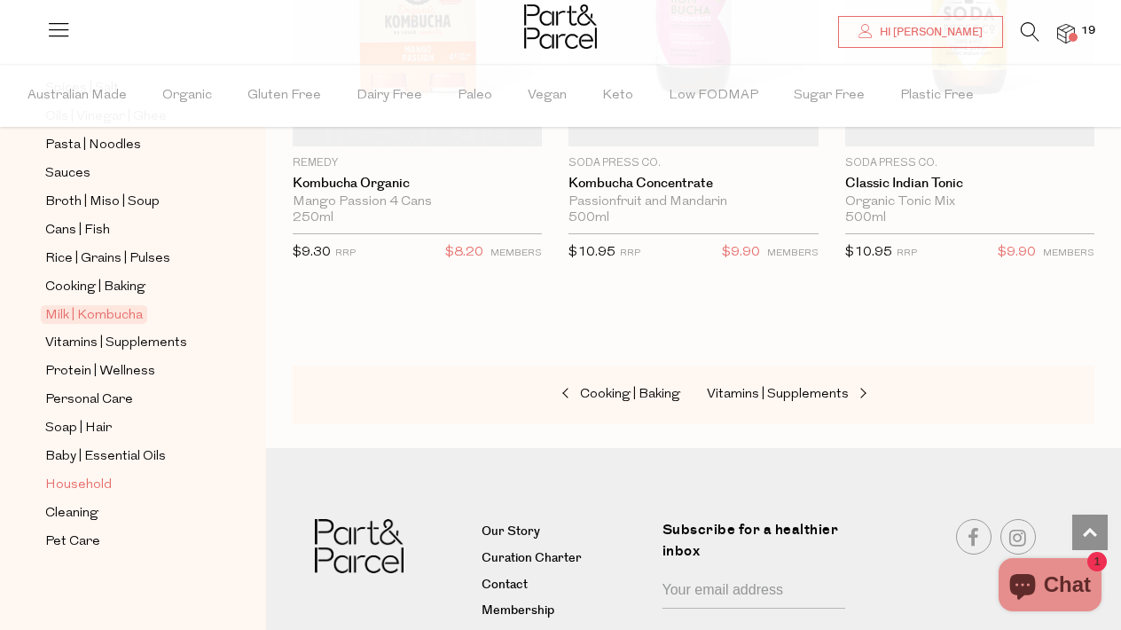
scroll to position [672, 0]
click at [86, 399] on span "Personal Care" at bounding box center [89, 399] width 88 height 21
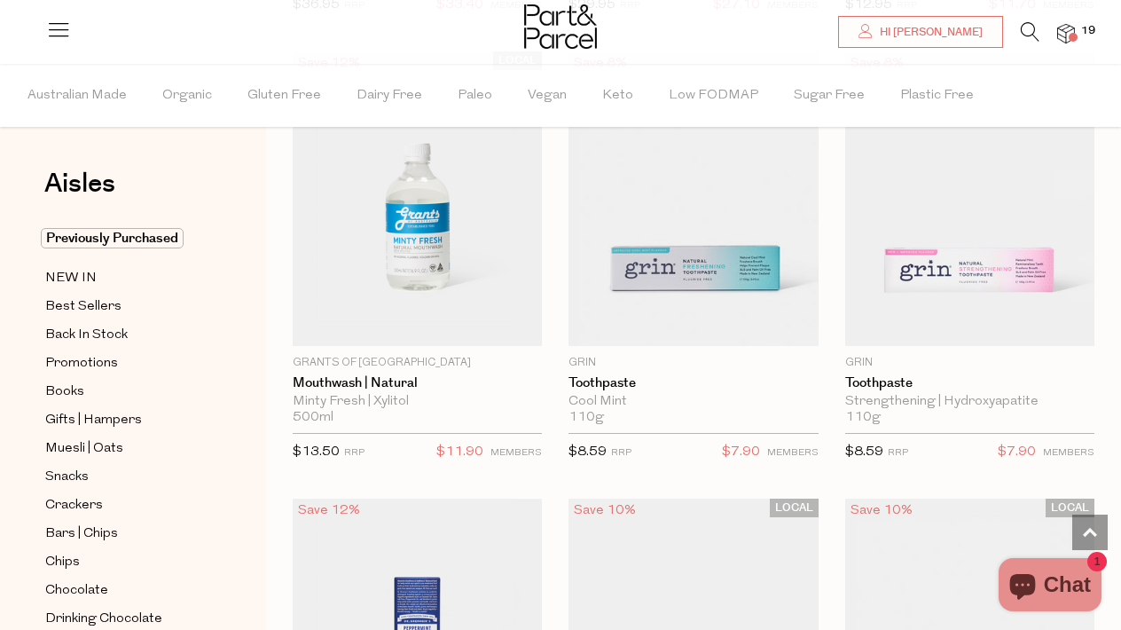
scroll to position [2413, 0]
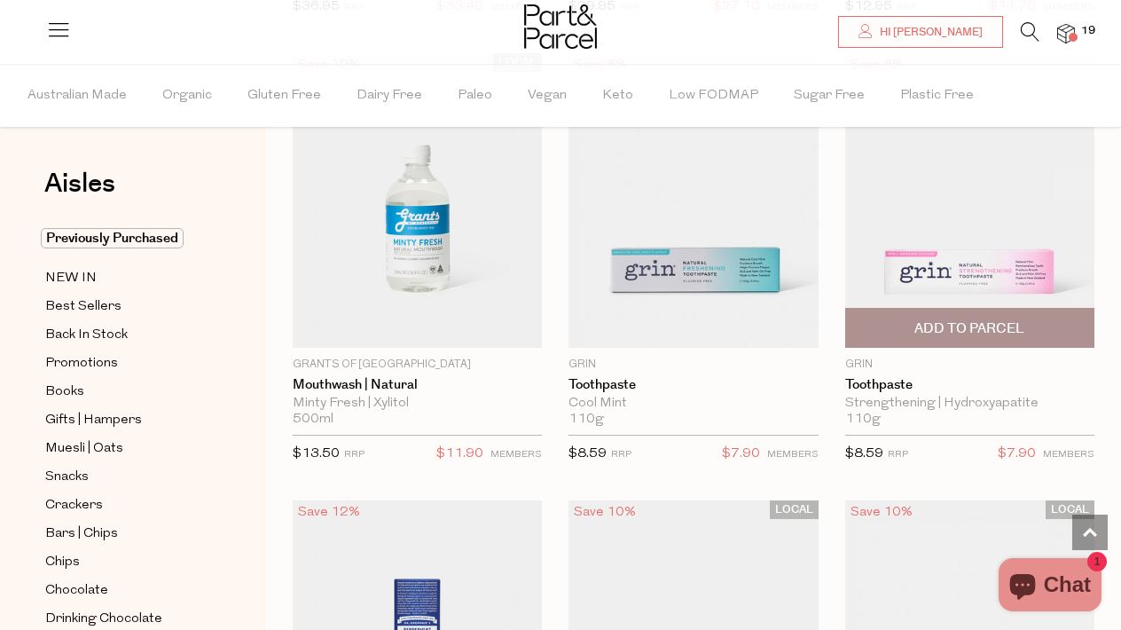
click at [936, 319] on span "Add To Parcel" at bounding box center [969, 328] width 110 height 19
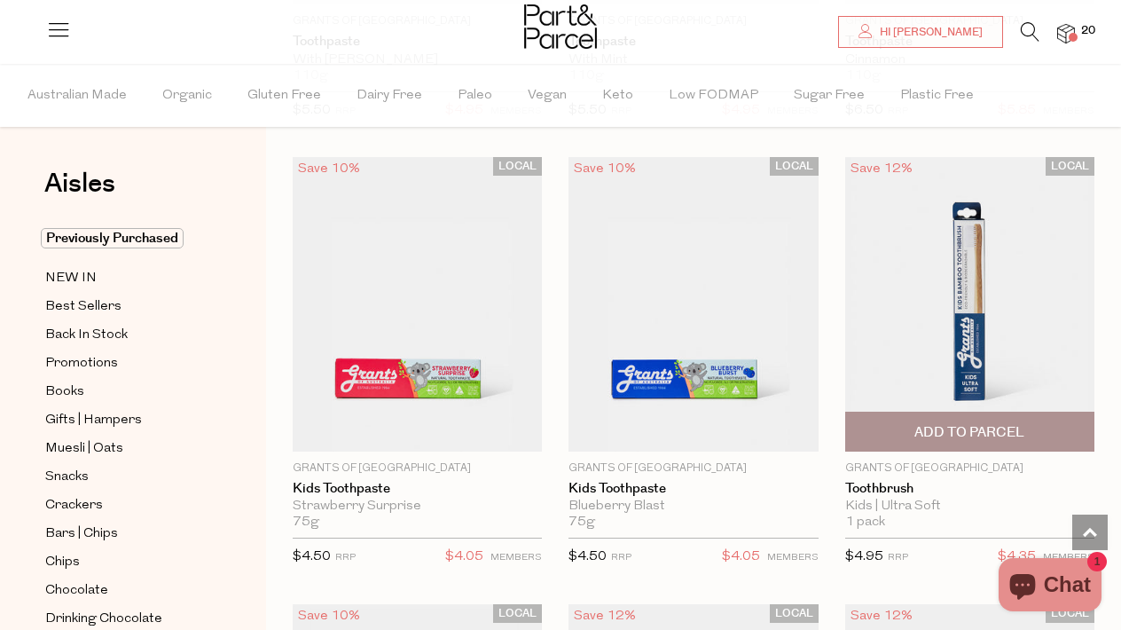
scroll to position [4099, 1]
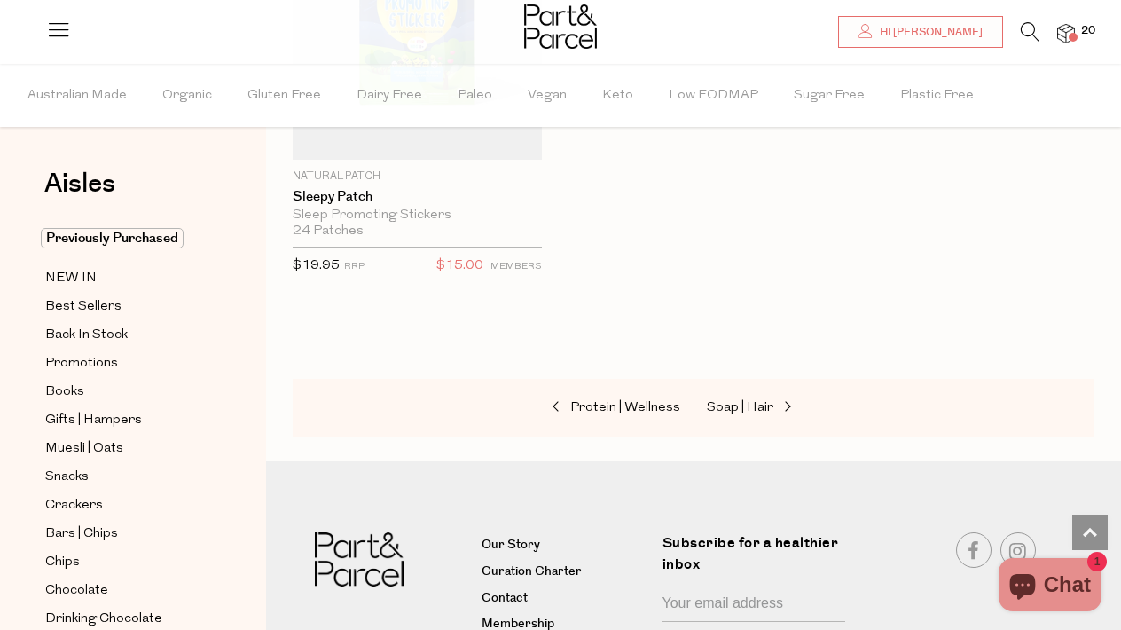
scroll to position [12454, 0]
click at [757, 398] on span "Soap | Hair" at bounding box center [740, 404] width 67 height 13
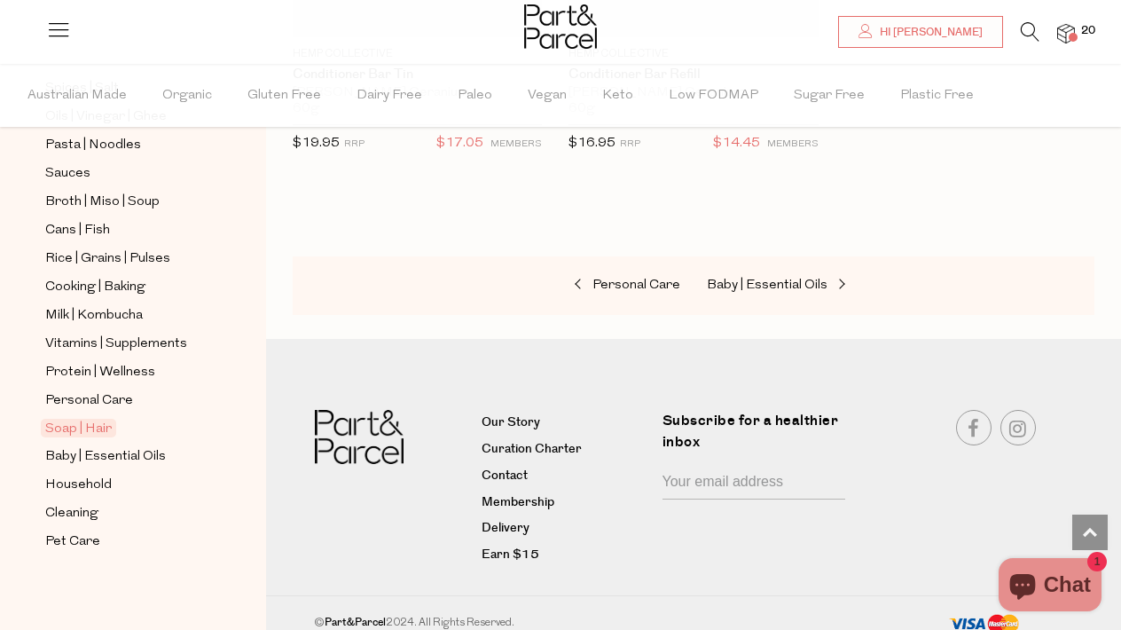
scroll to position [7191, 0]
click at [76, 488] on span "Household" at bounding box center [78, 485] width 67 height 21
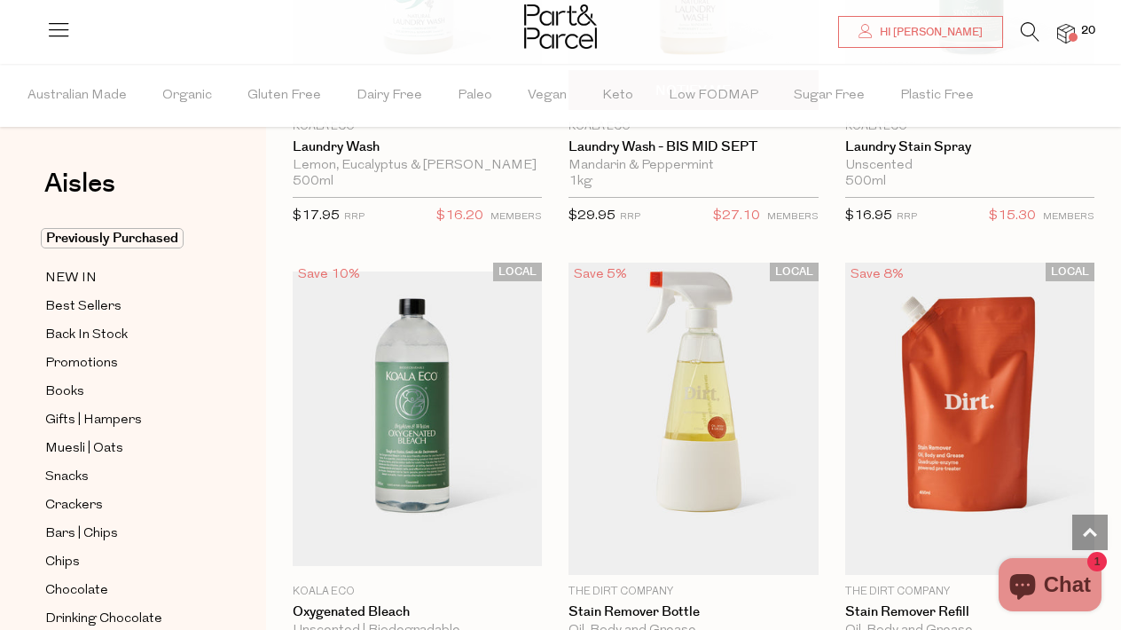
scroll to position [6694, 1]
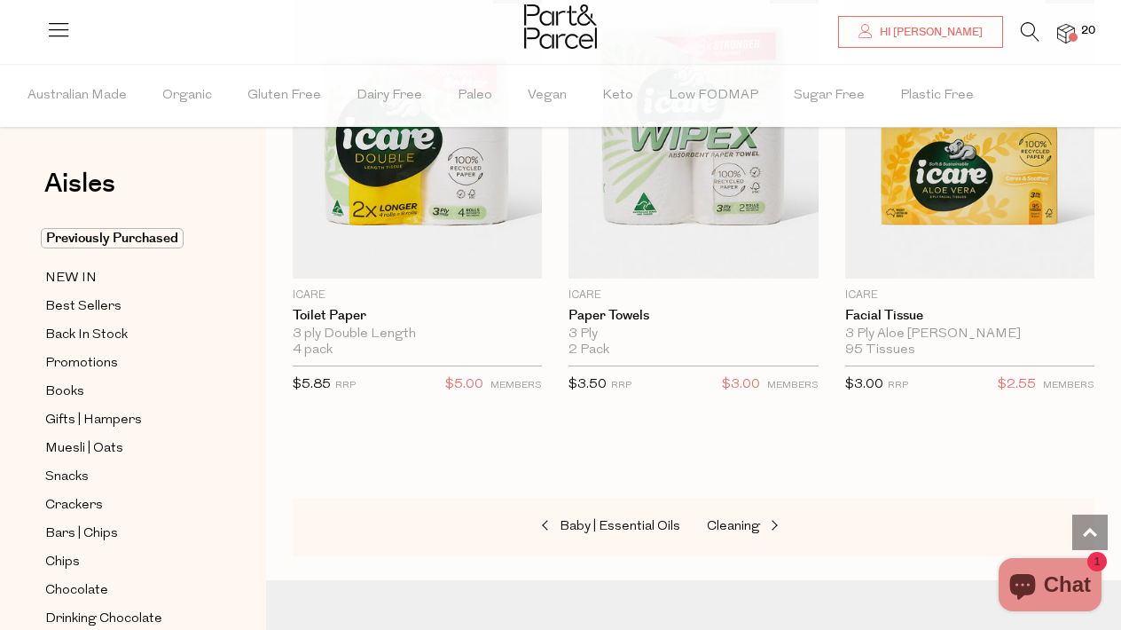
scroll to position [11955, 0]
click at [743, 520] on span "Cleaning" at bounding box center [733, 526] width 53 height 13
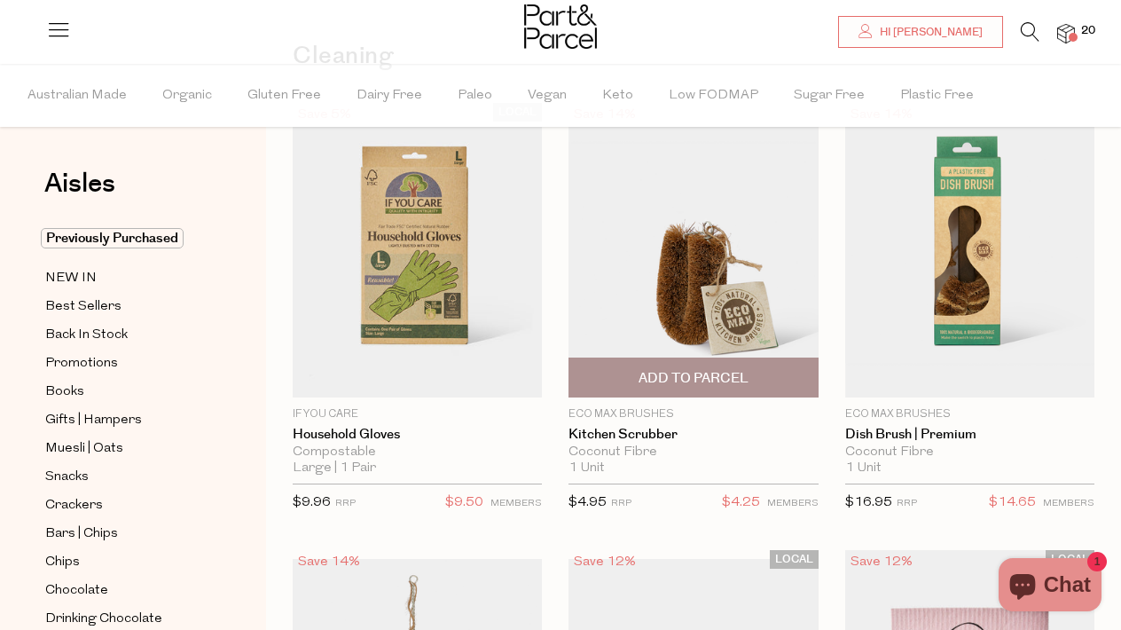
scroll to position [133, 0]
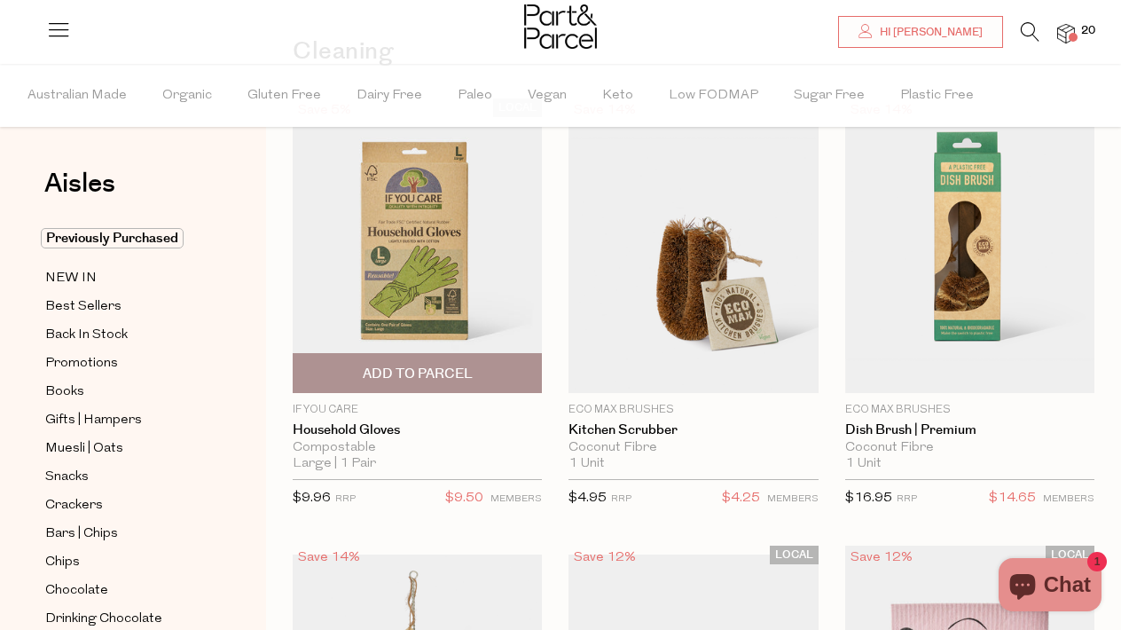
click at [444, 376] on span "Add To Parcel" at bounding box center [418, 374] width 110 height 19
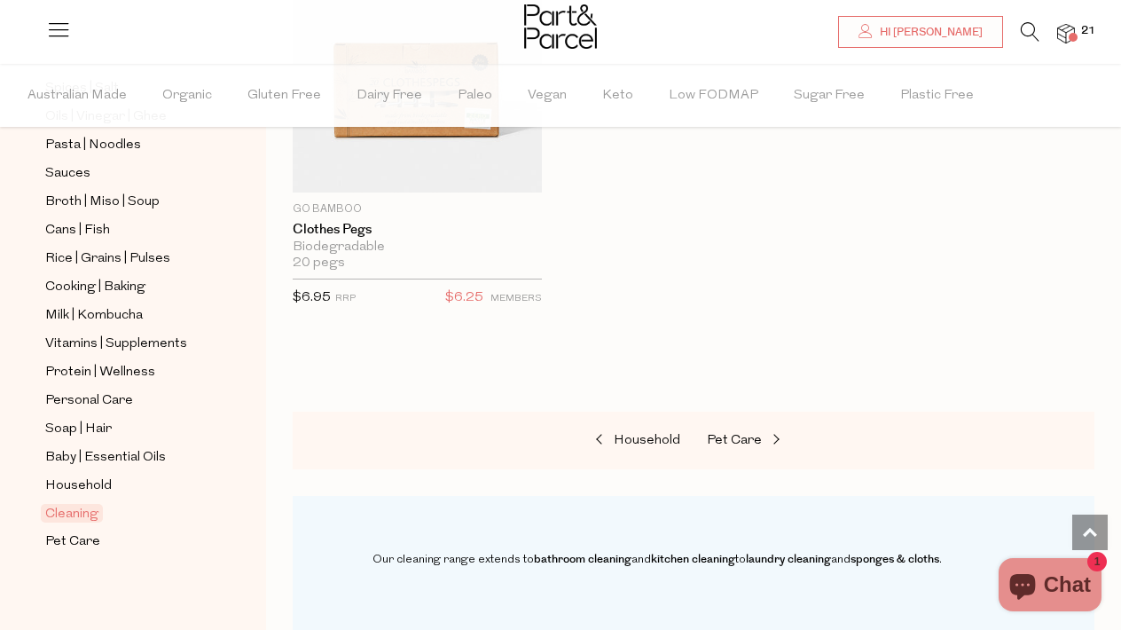
scroll to position [672, 0]
click at [1072, 28] on img at bounding box center [1066, 34] width 18 height 20
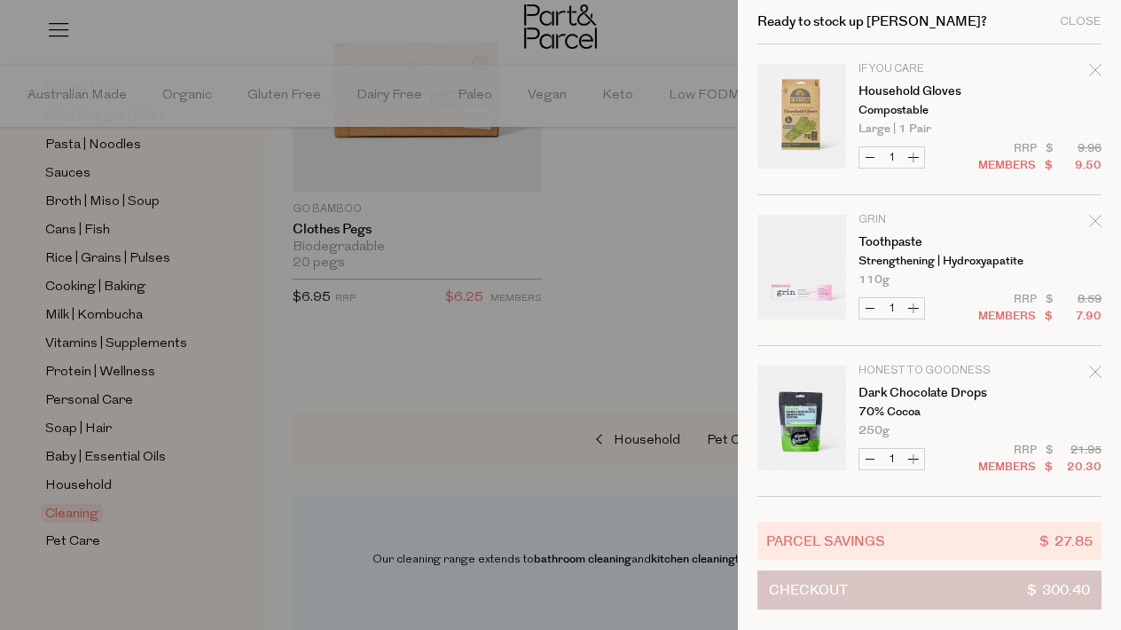
click at [876, 585] on button "Checkout $ 300.40" at bounding box center [929, 589] width 344 height 39
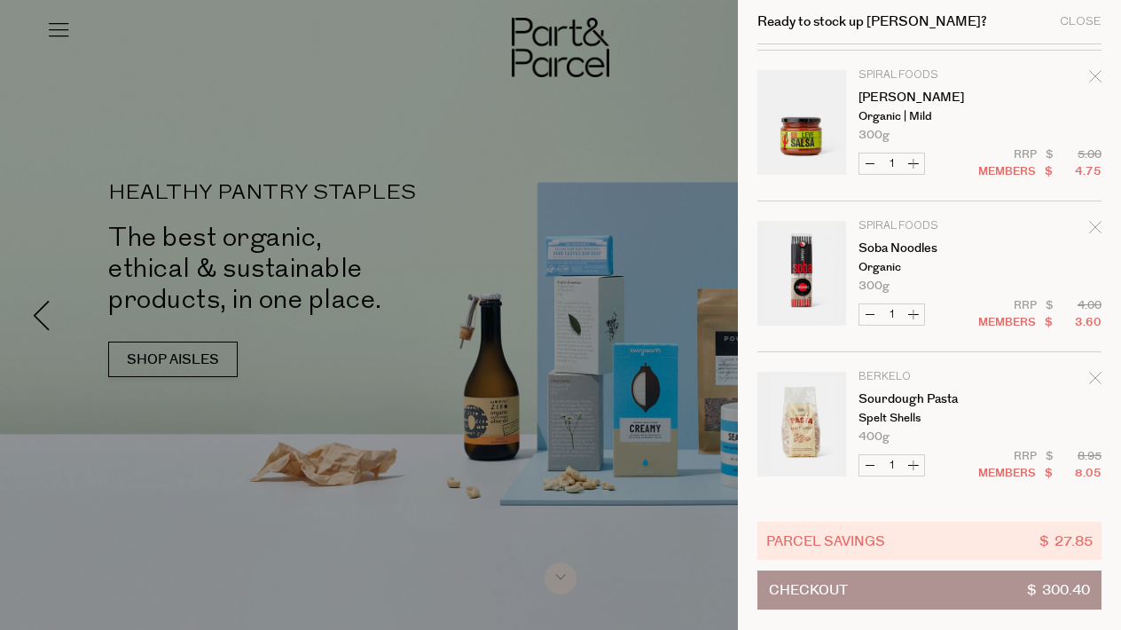
scroll to position [909, 0]
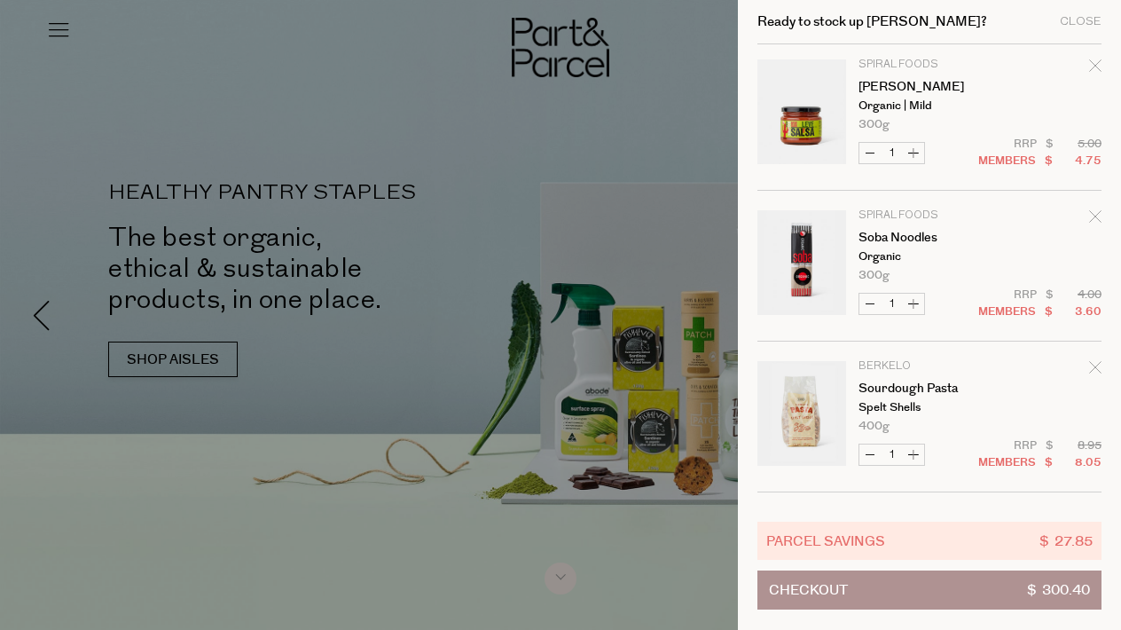
click at [1095, 215] on icon "Remove Soba Noodles" at bounding box center [1095, 216] width 12 height 12
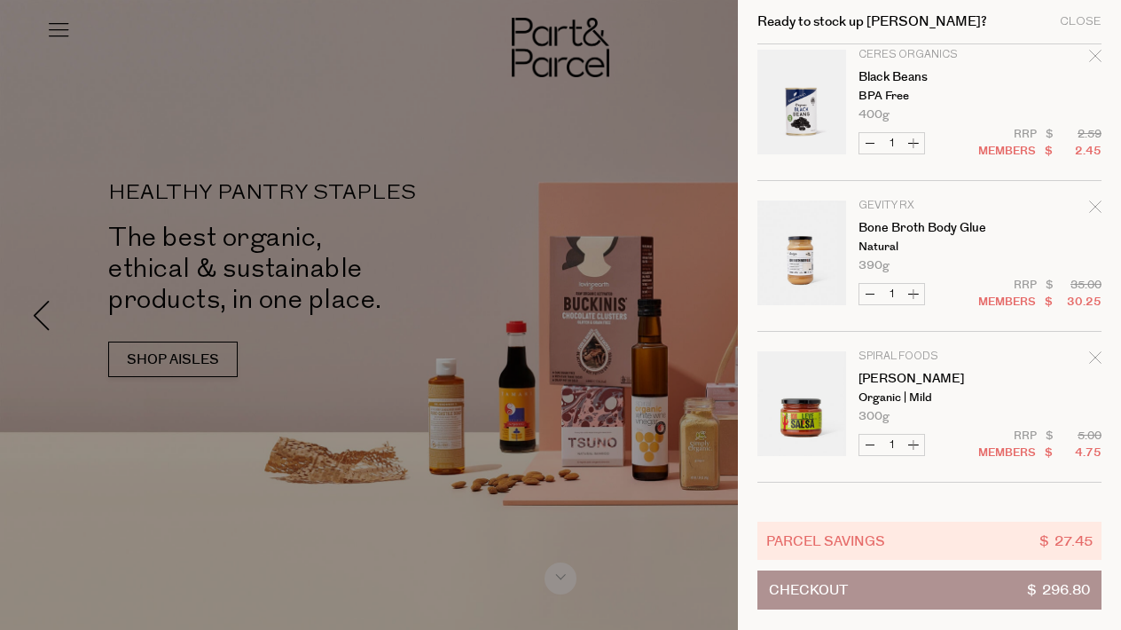
scroll to position [624, 0]
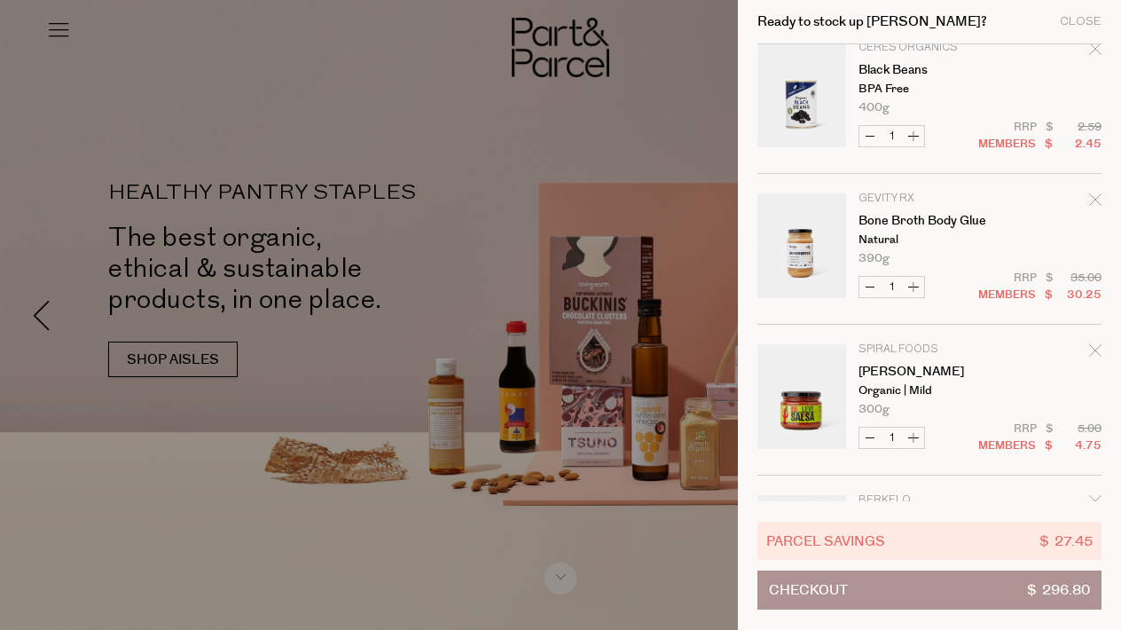
click at [1094, 349] on icon "Remove Leve Salsa" at bounding box center [1095, 350] width 12 height 12
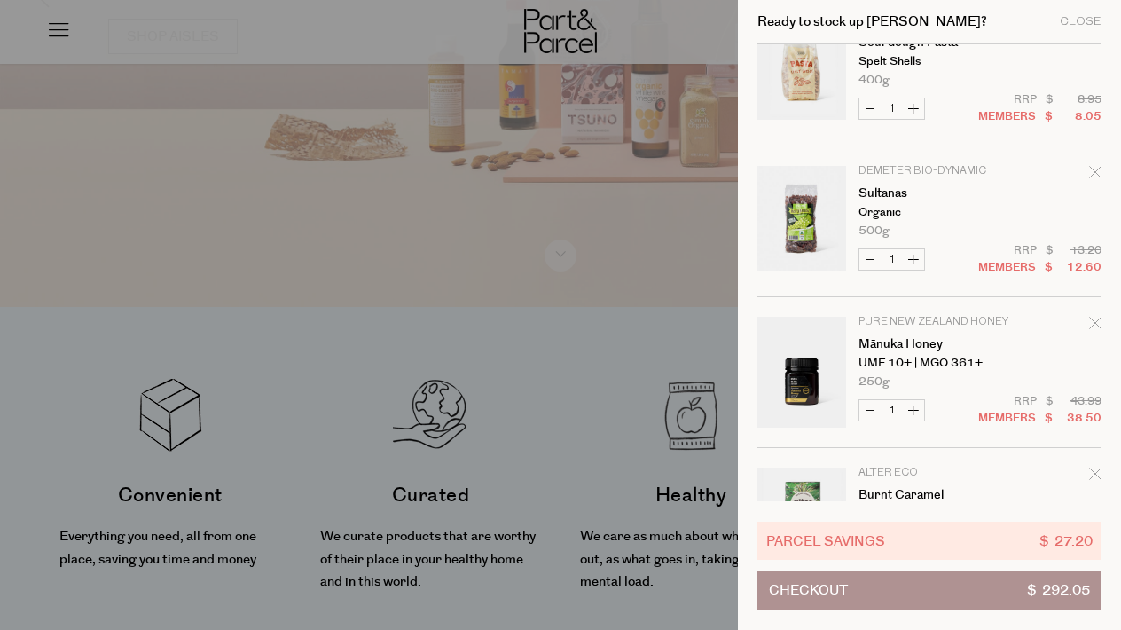
scroll to position [1002, 0]
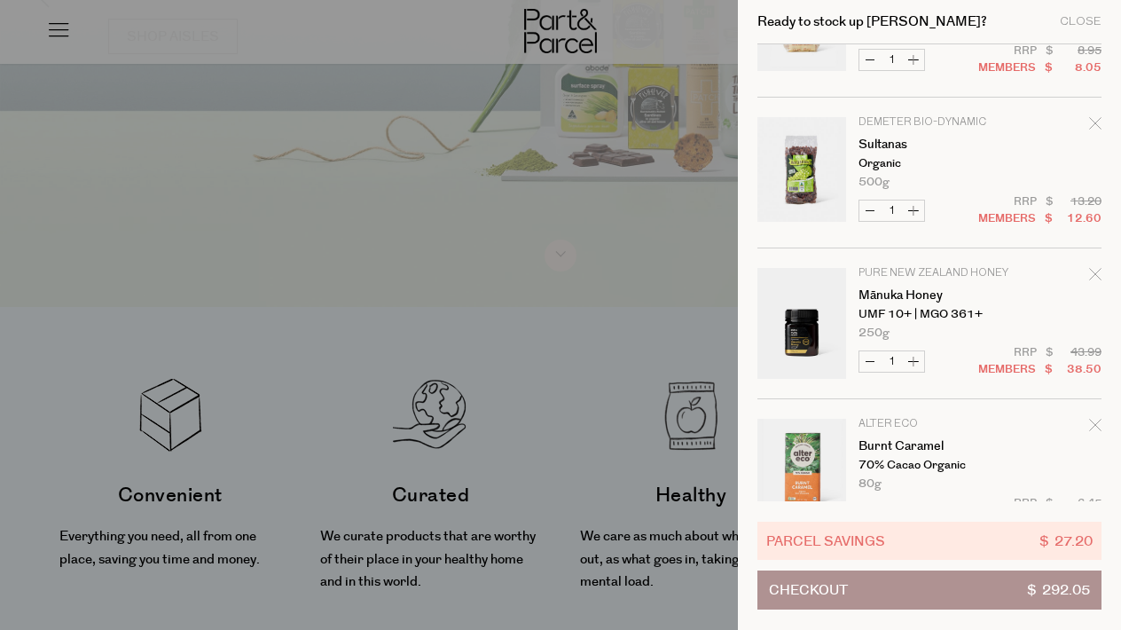
click at [1091, 273] on icon "Remove Mānuka Honey" at bounding box center [1095, 274] width 12 height 12
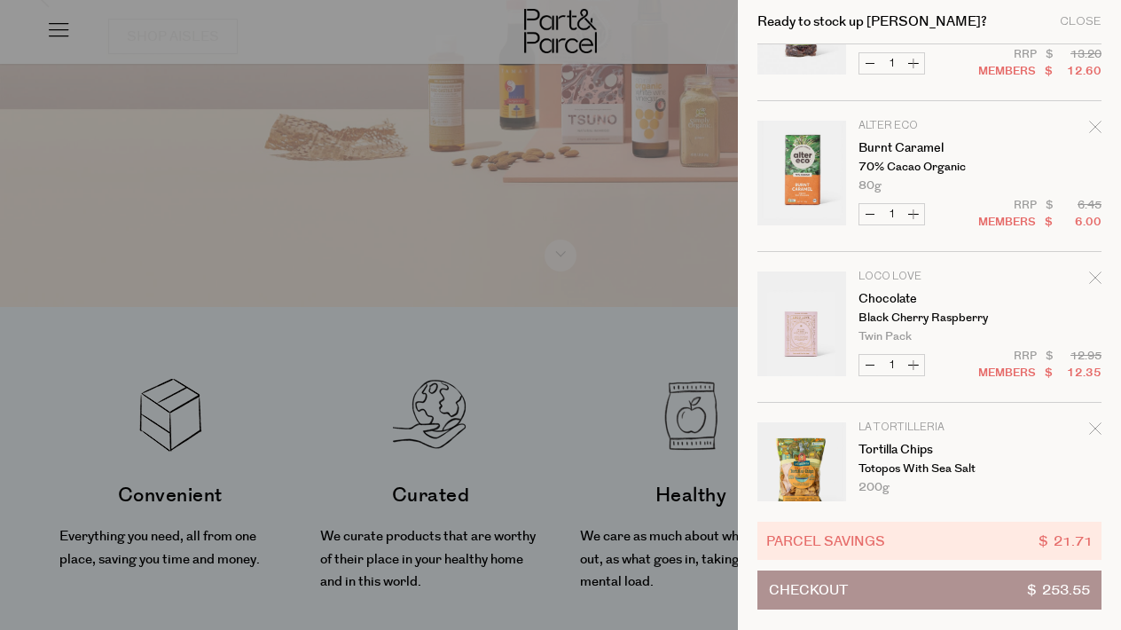
scroll to position [1151, 0]
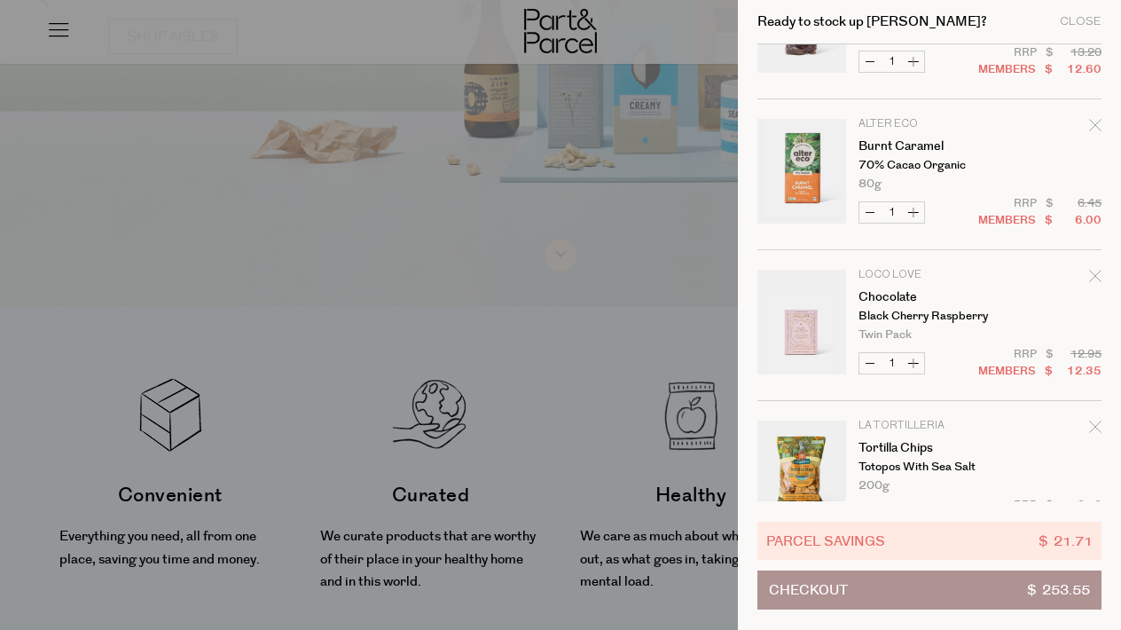
click at [1092, 272] on icon "Remove Chocolate" at bounding box center [1095, 276] width 12 height 12
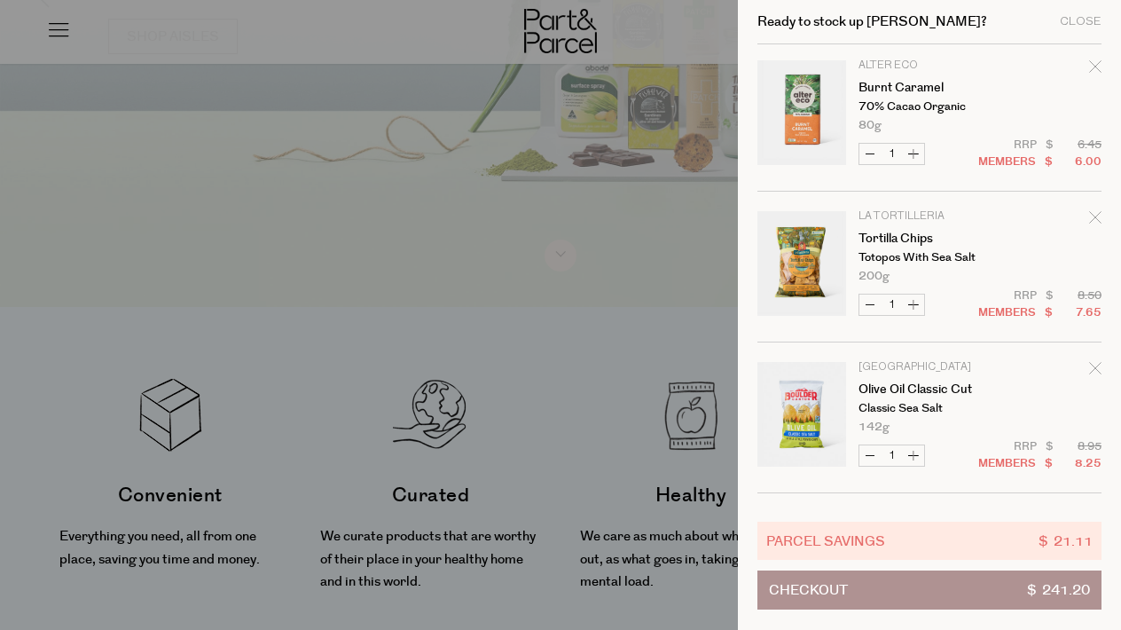
scroll to position [1211, 0]
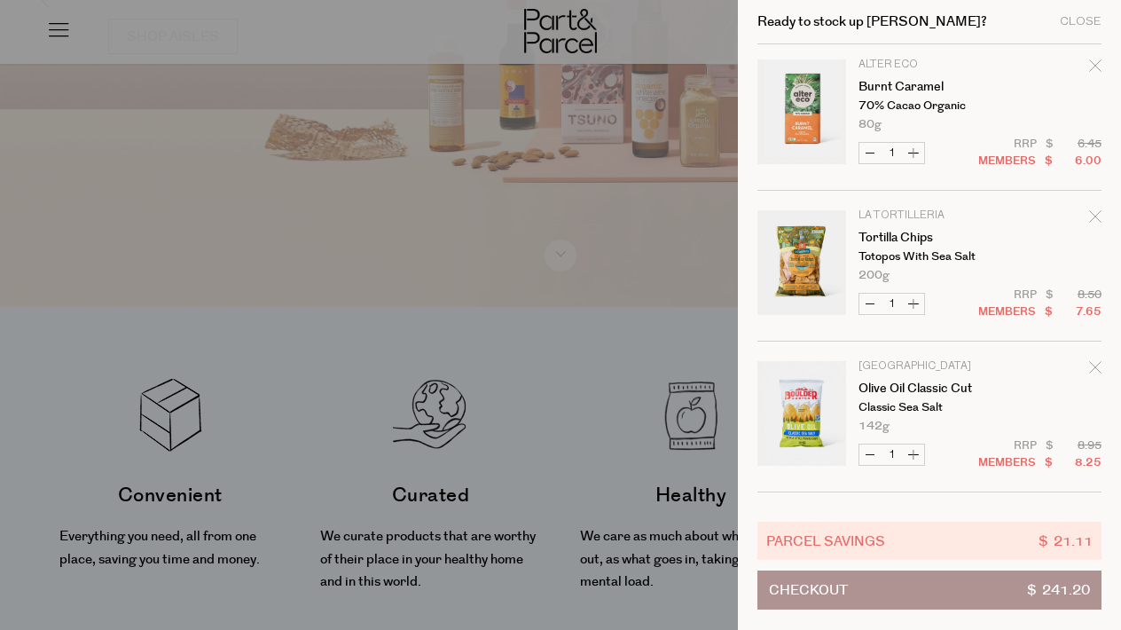
click at [1091, 214] on icon "Remove Tortilla Chips" at bounding box center [1095, 216] width 12 height 12
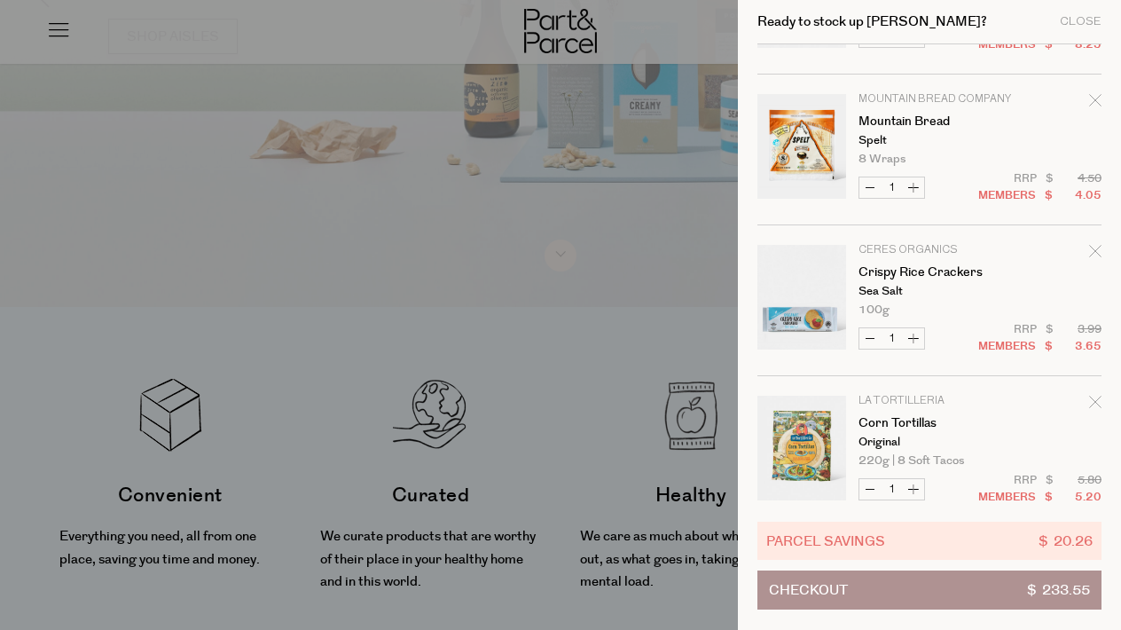
scroll to position [1476, 0]
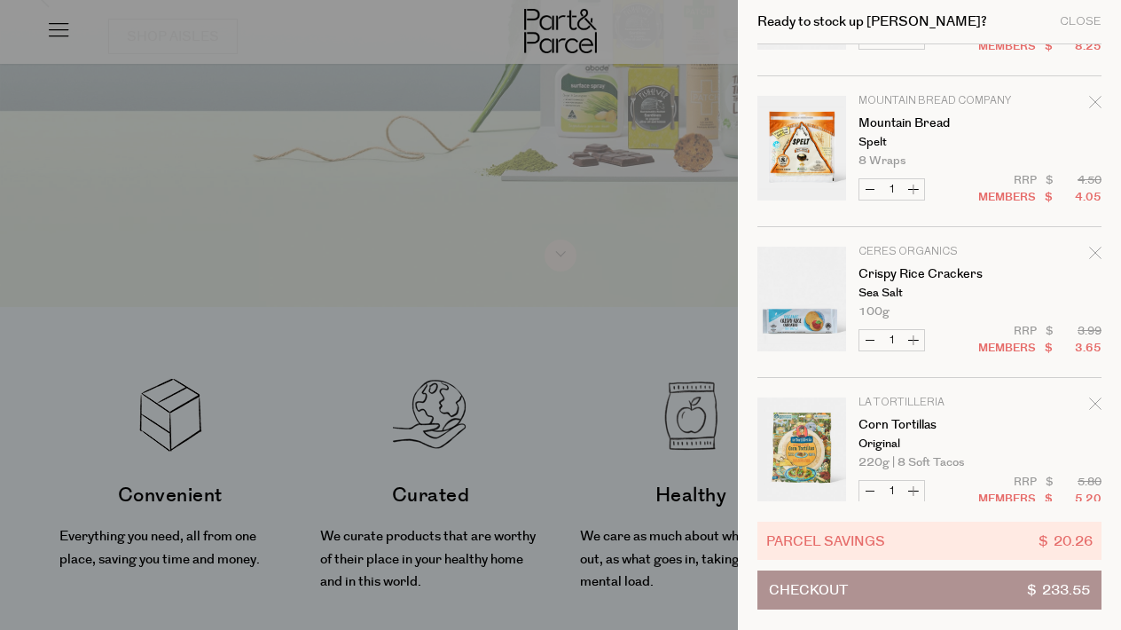
click at [1095, 98] on icon "Remove Mountain Bread" at bounding box center [1095, 102] width 12 height 12
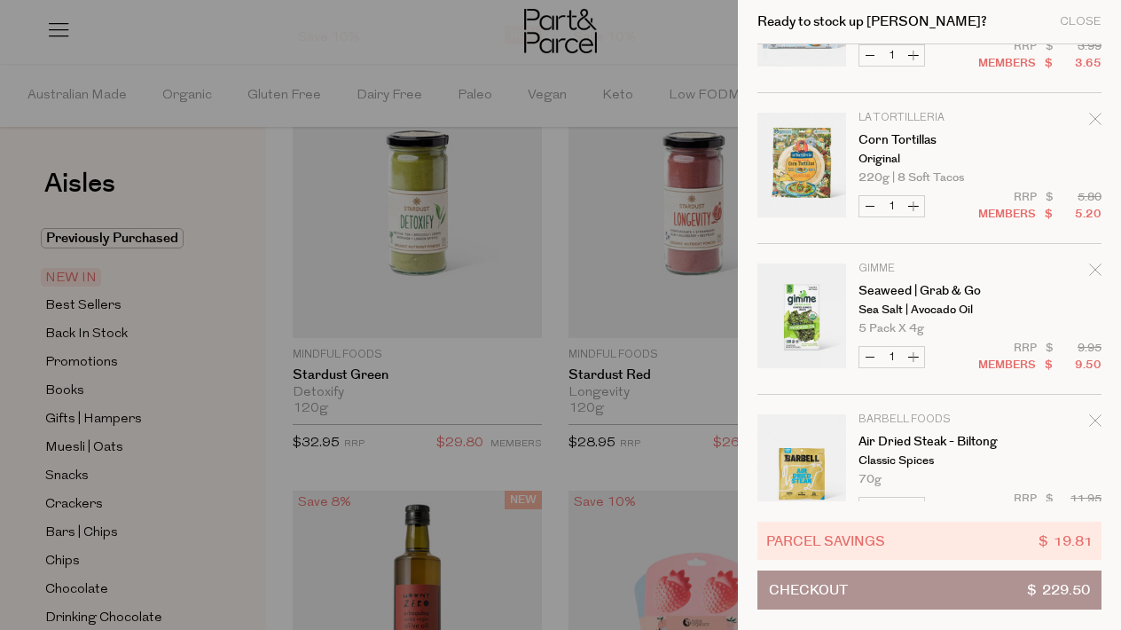
scroll to position [1609, 0]
click at [1093, 265] on icon "Remove Seaweed | Grab & Go" at bounding box center [1095, 270] width 12 height 12
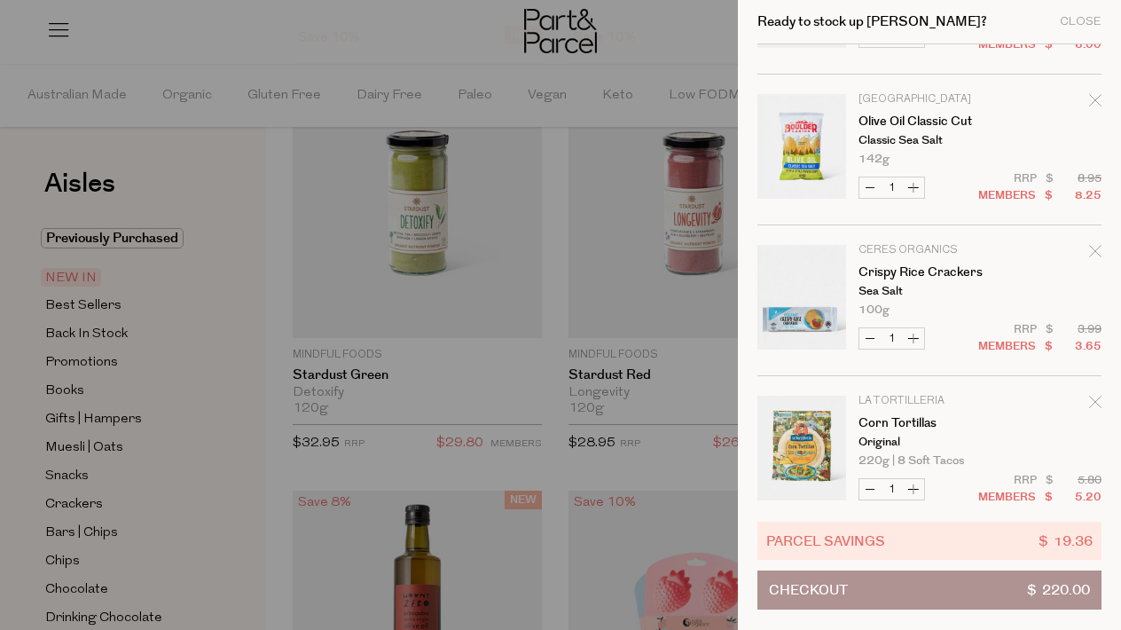
scroll to position [1323, 0]
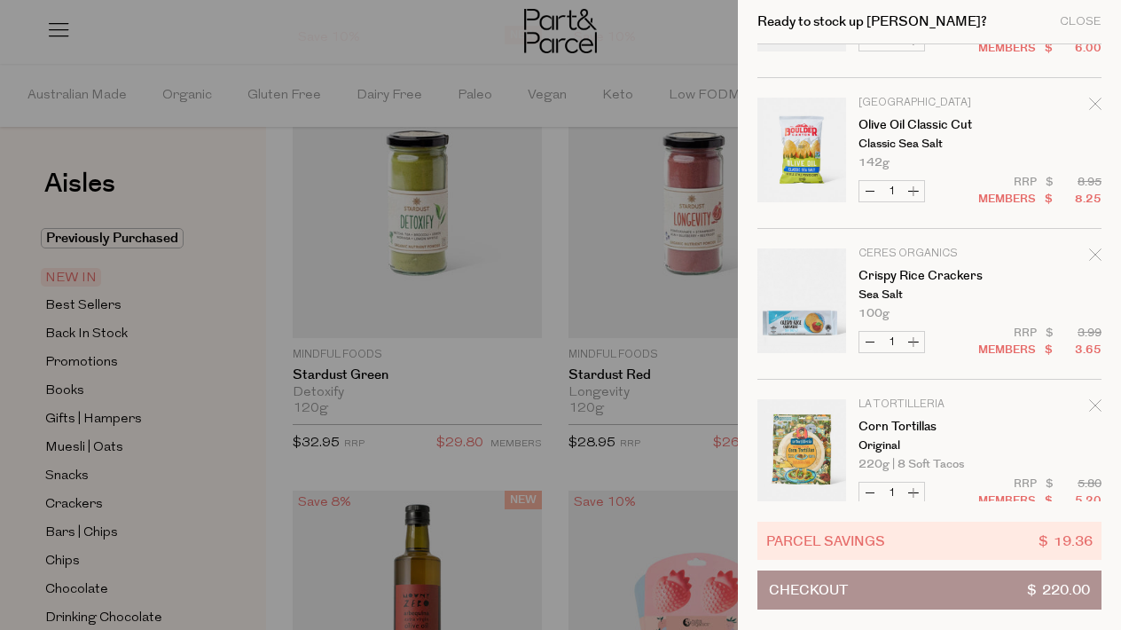
click at [1096, 255] on icon "Remove Crispy Rice Crackers" at bounding box center [1095, 254] width 12 height 12
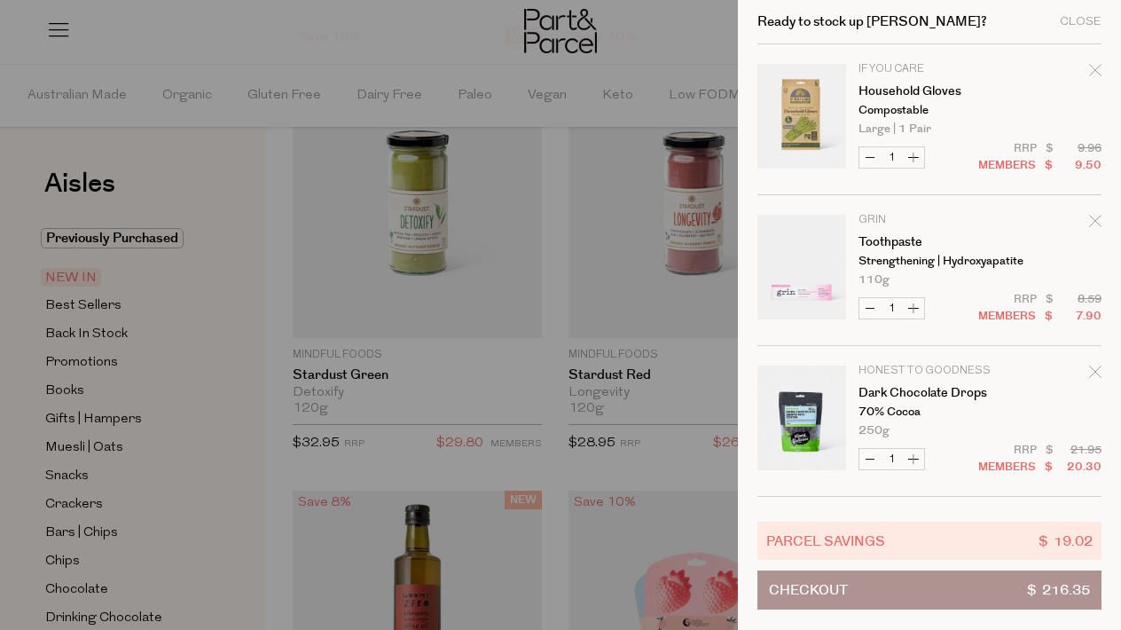
scroll to position [0, 0]
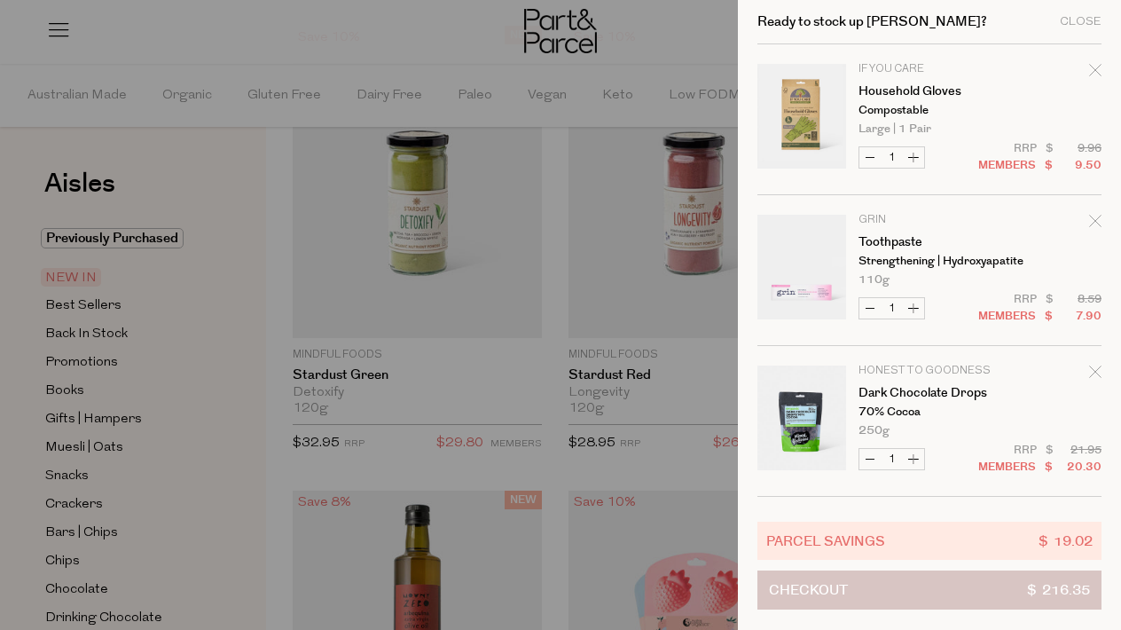
click at [960, 582] on button "Checkout $ 216.35" at bounding box center [929, 589] width 344 height 39
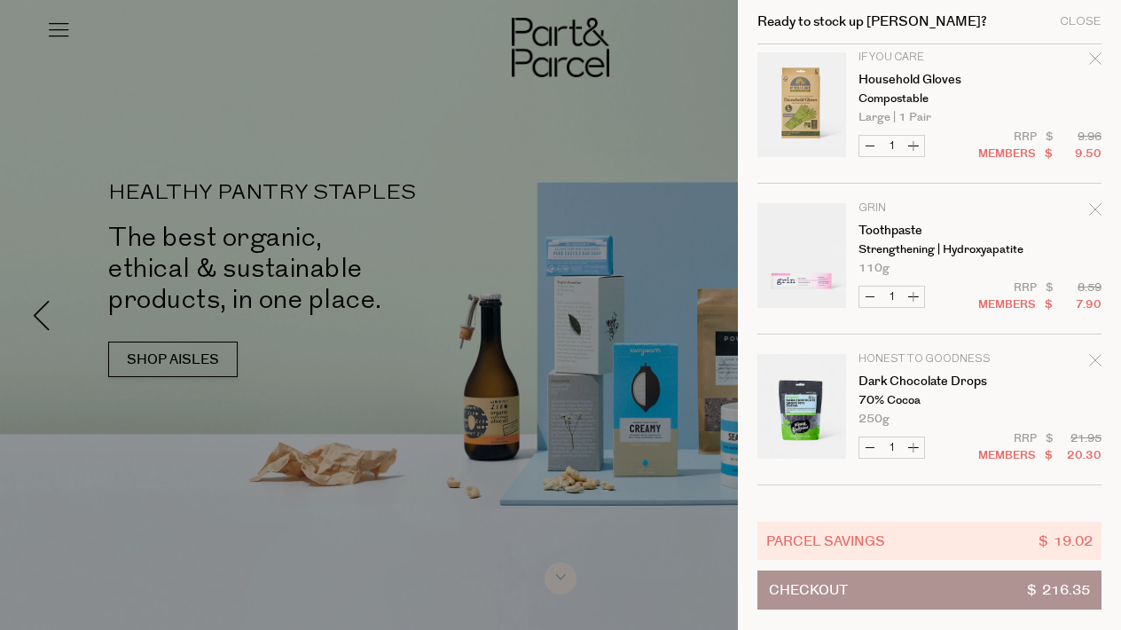
scroll to position [20, 0]
